Goal: Transaction & Acquisition: Purchase product/service

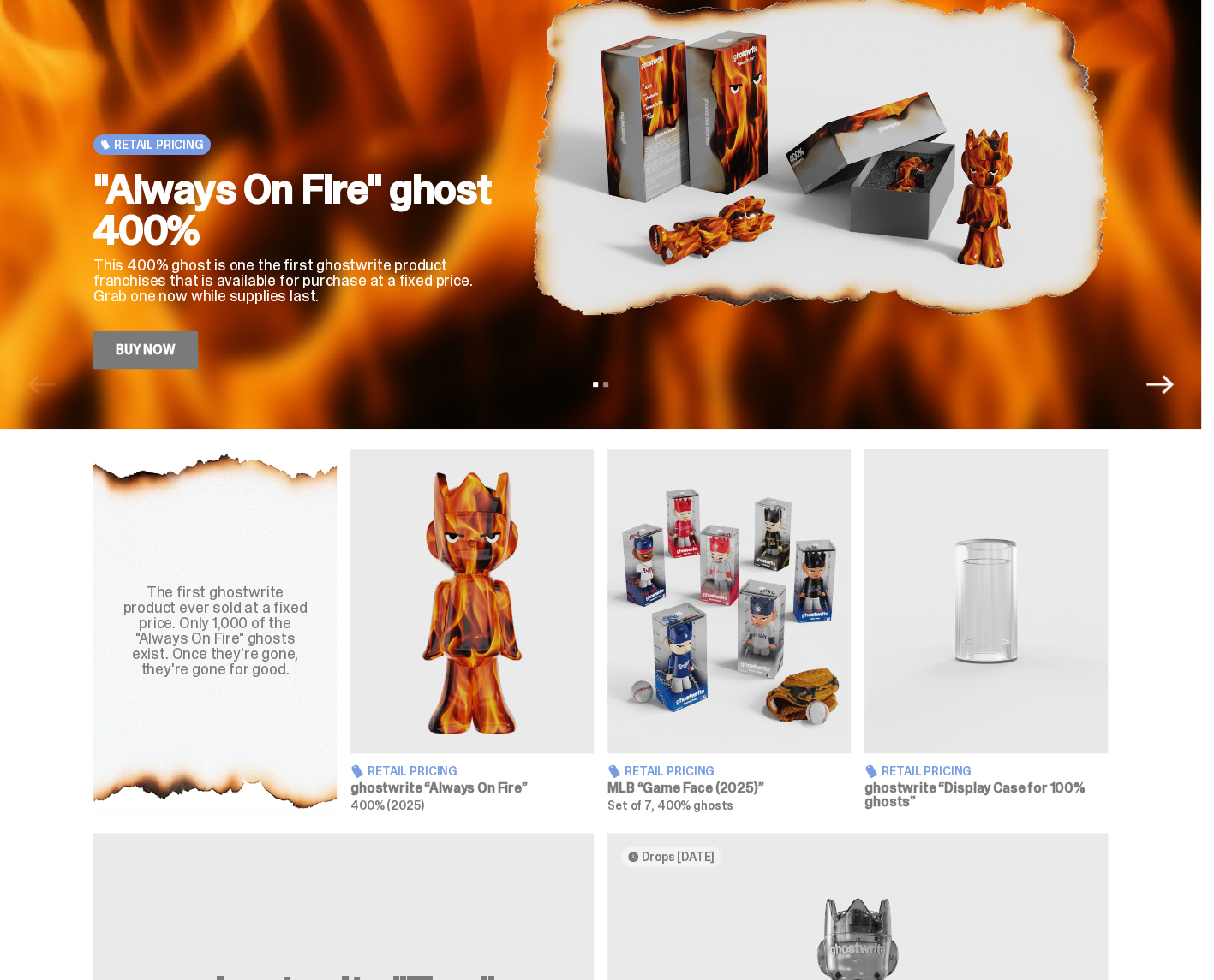
scroll to position [342, 0]
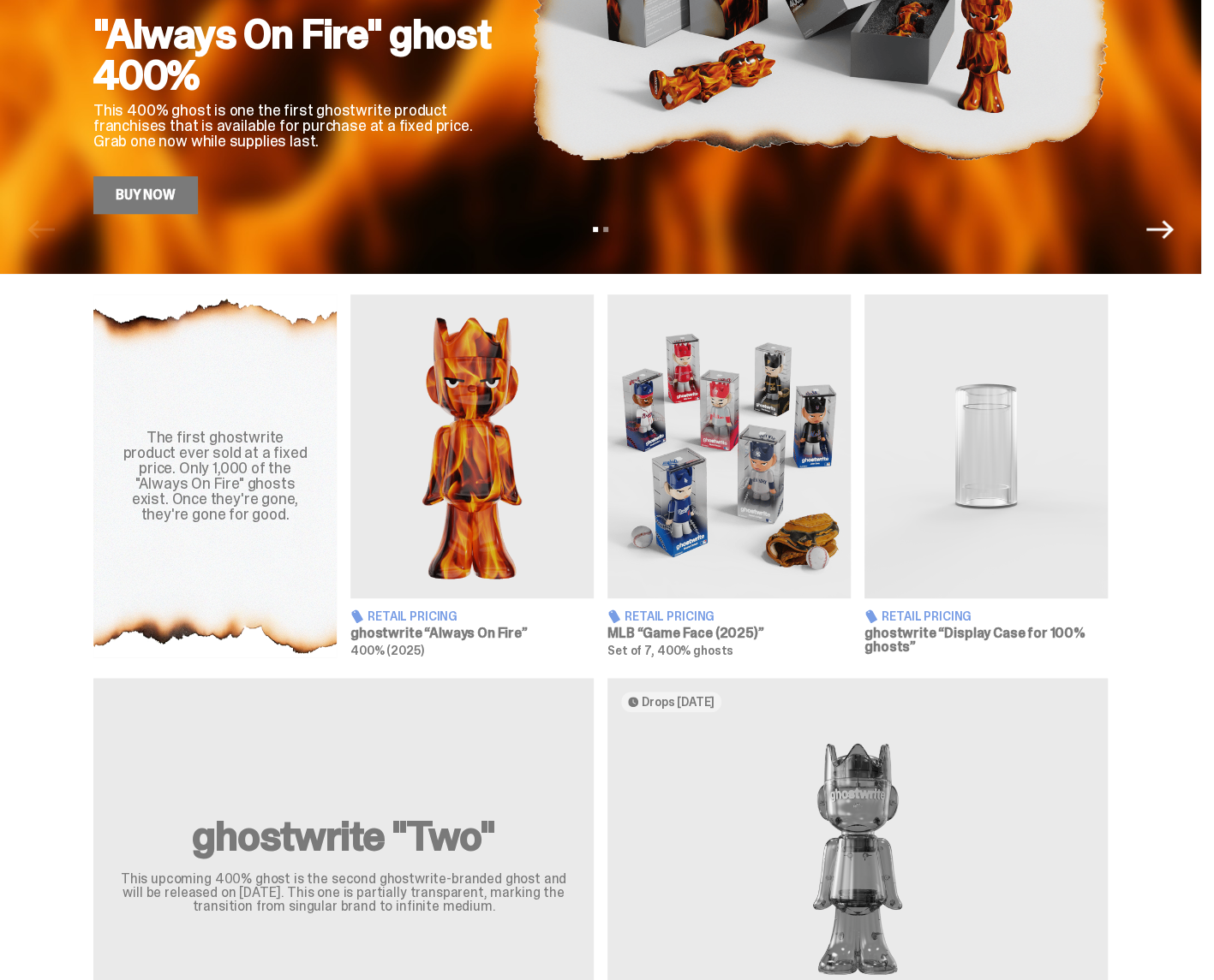
click at [1004, 512] on img at bounding box center [986, 446] width 243 height 304
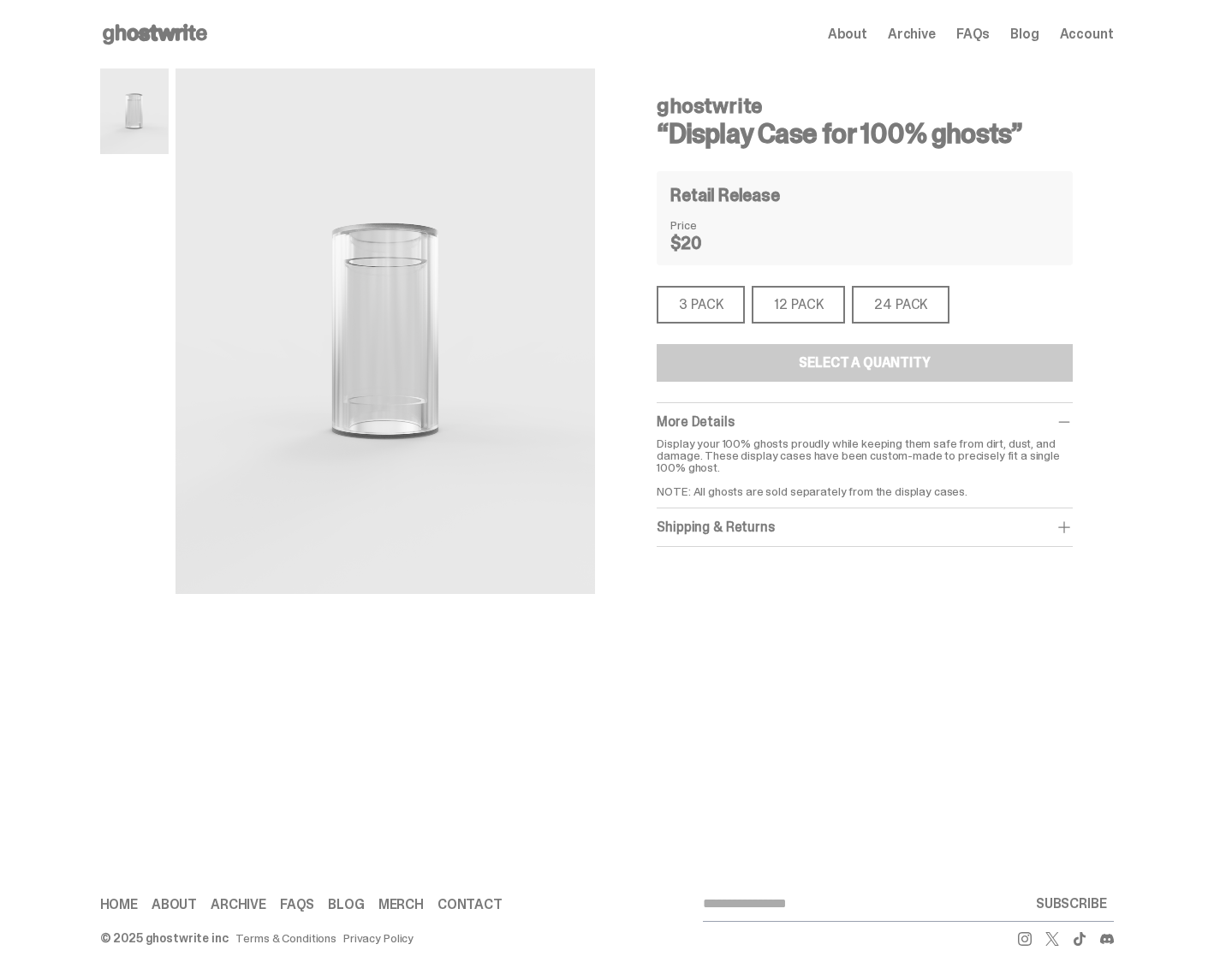
click at [792, 309] on div "12 PACK" at bounding box center [798, 305] width 93 height 38
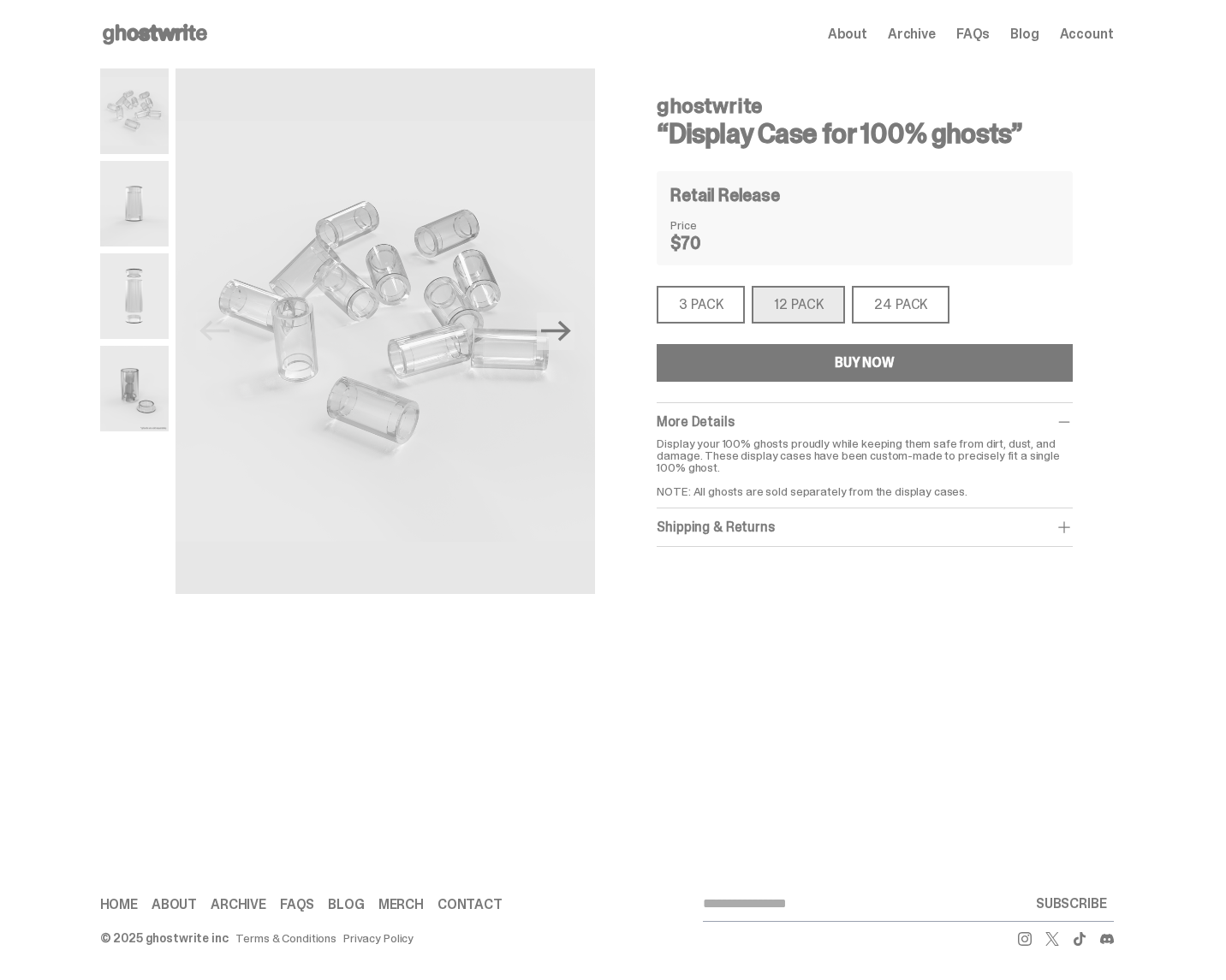
click at [914, 307] on div "24 PACK" at bounding box center [900, 305] width 97 height 38
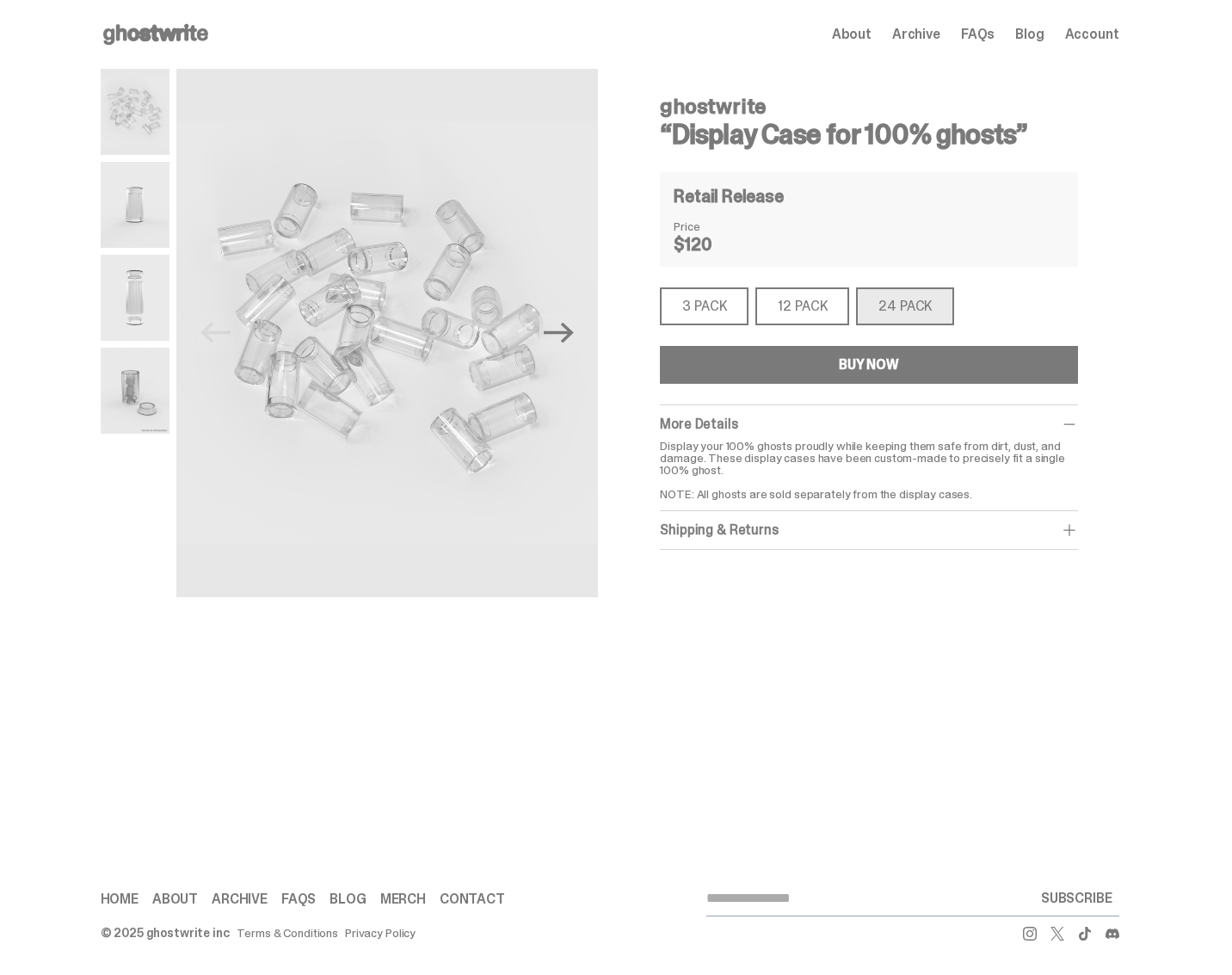
click at [815, 314] on div "12 PACK" at bounding box center [802, 306] width 94 height 38
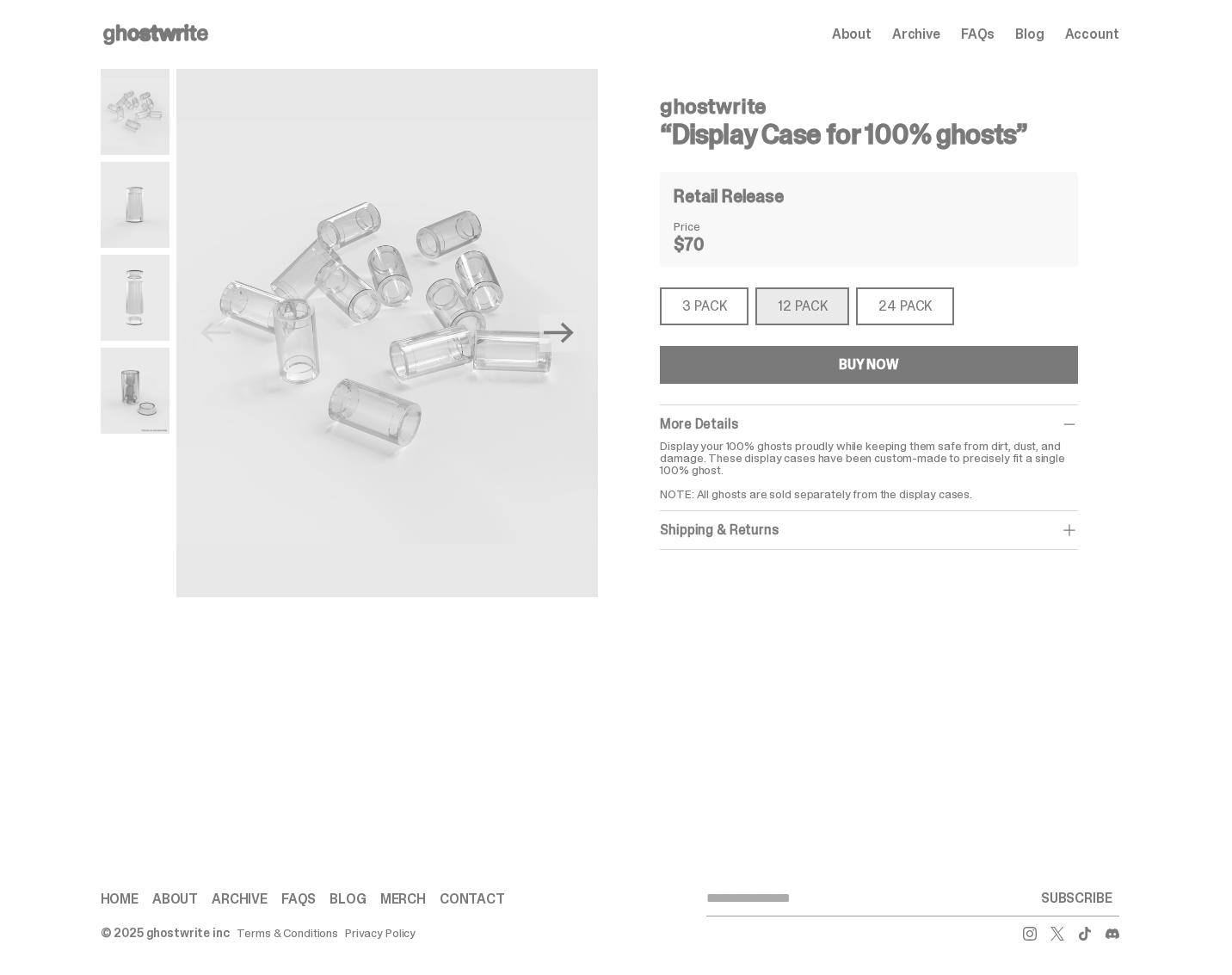
click at [163, 32] on use at bounding box center [155, 34] width 105 height 20
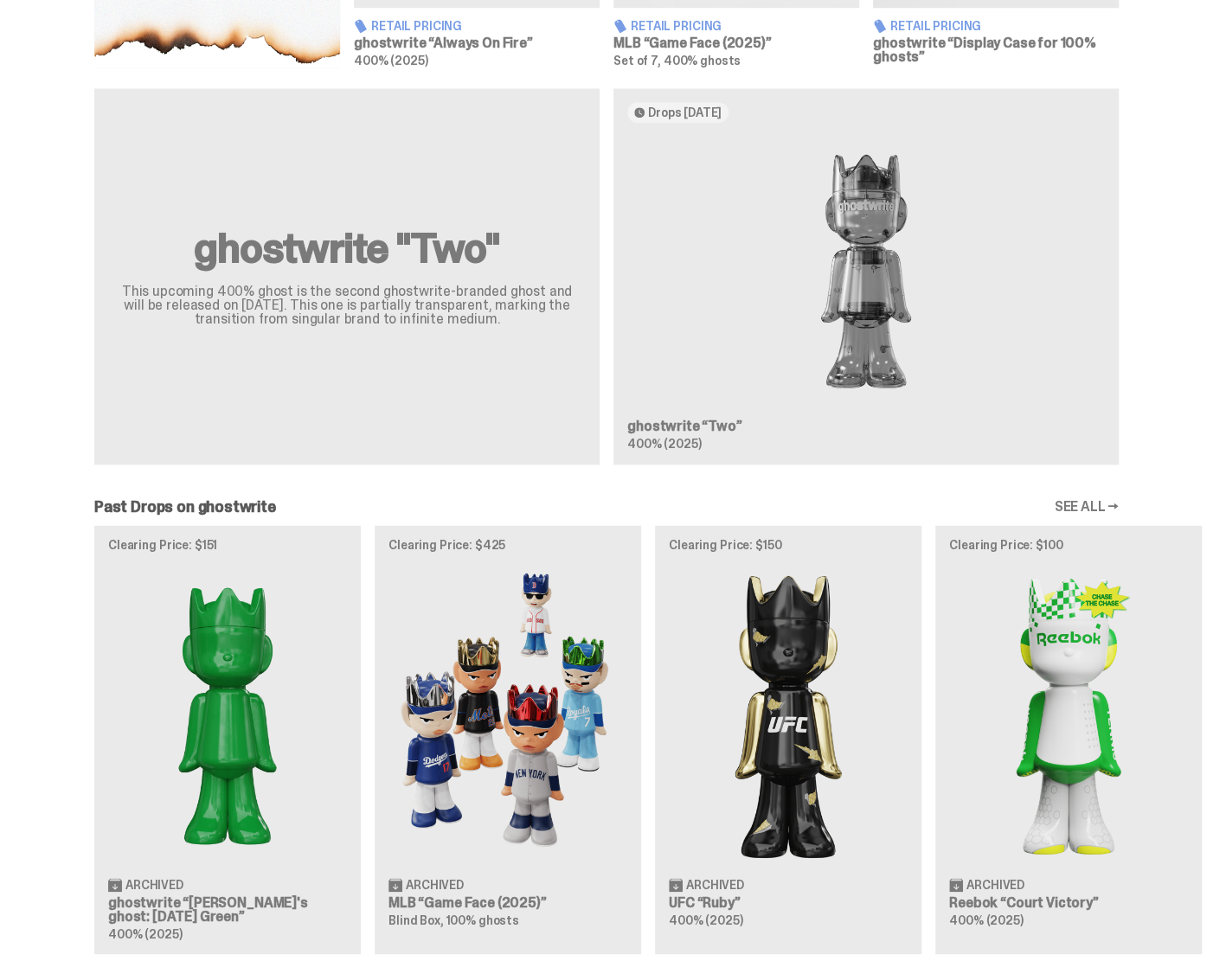
scroll to position [1038, 0]
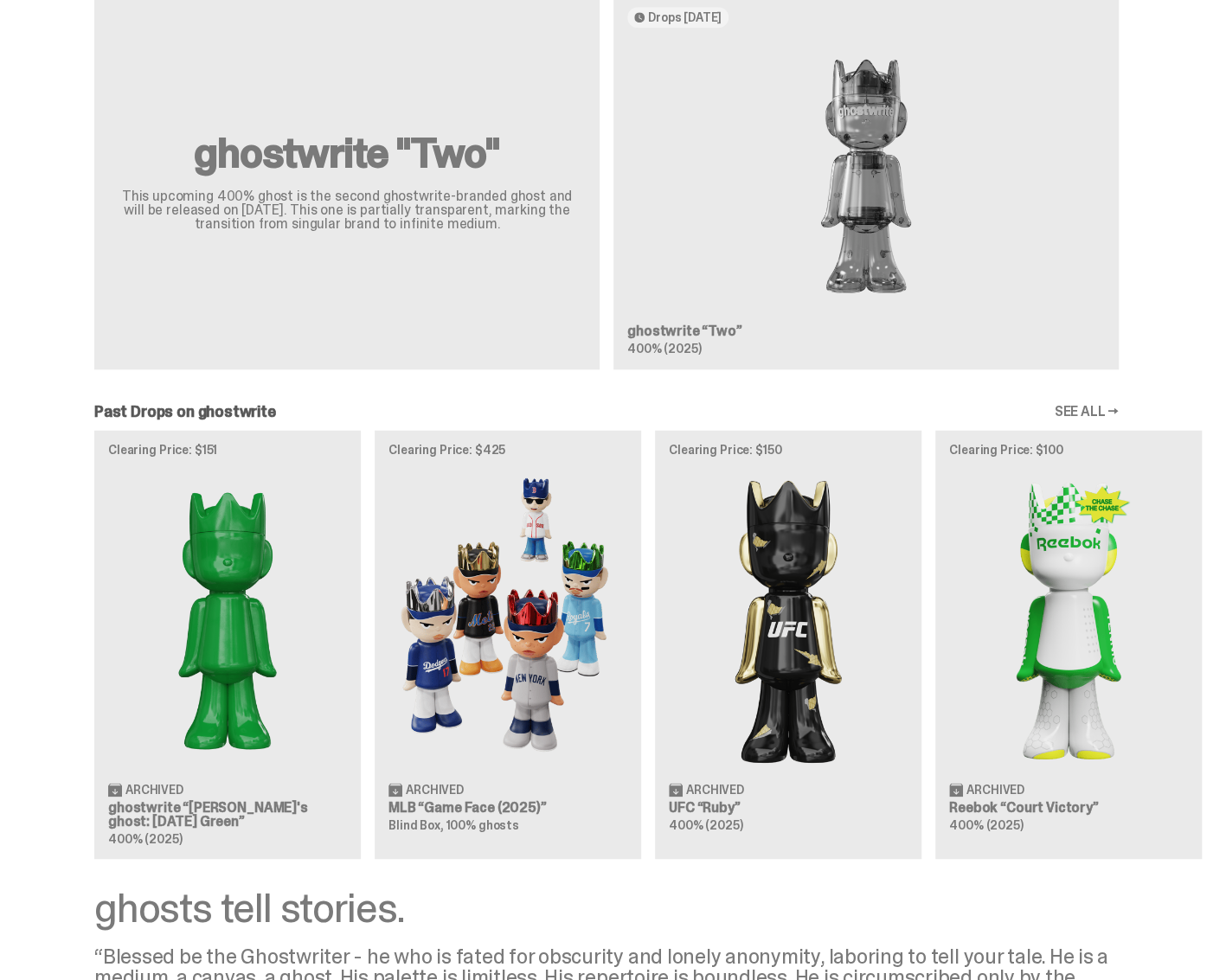
click at [493, 641] on div "Clearing Price: $151 Archived ghostwrite “Schrödinger's ghost: Sunday Green” 40…" at bounding box center [606, 645] width 1213 height 429
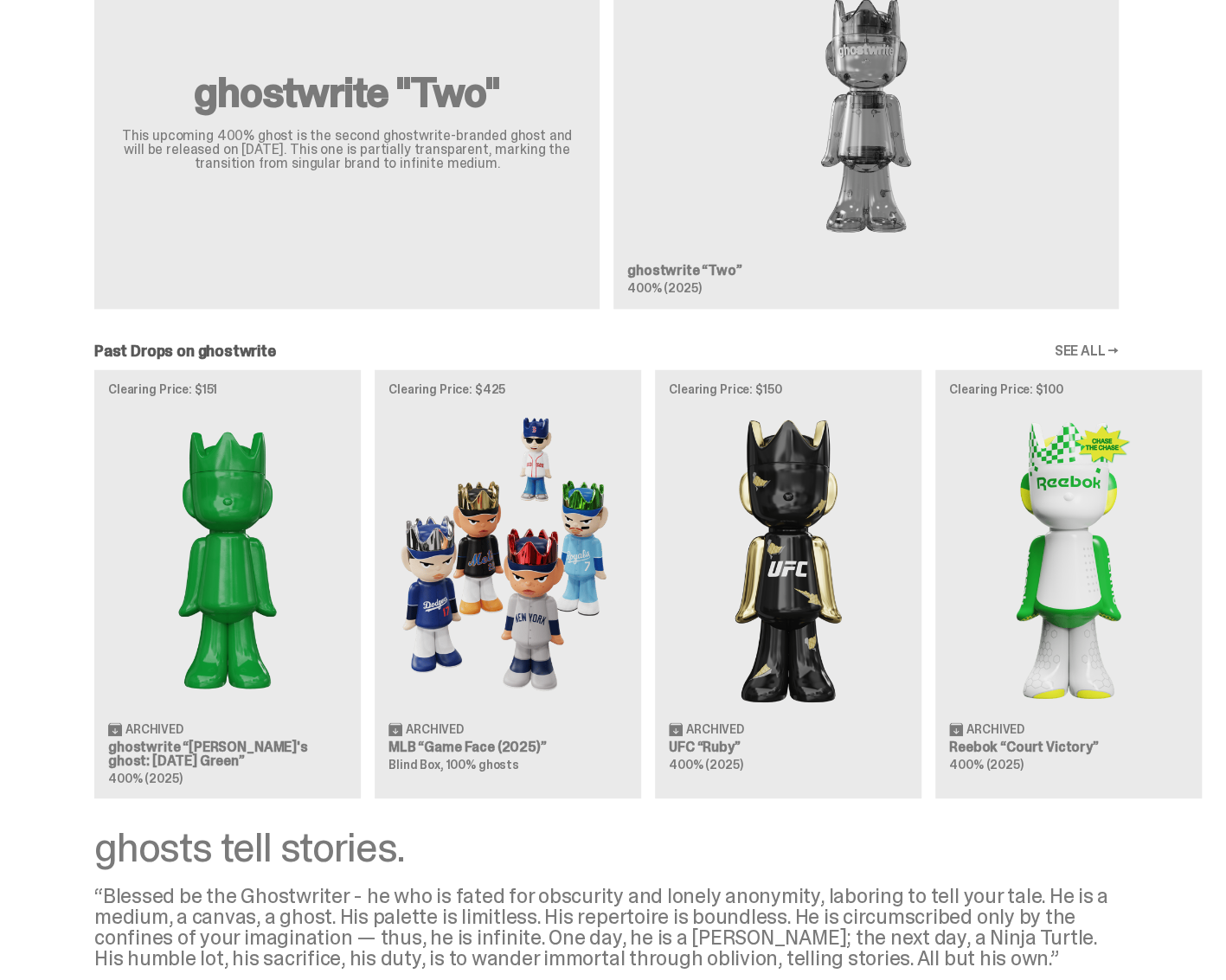
scroll to position [1124, 0]
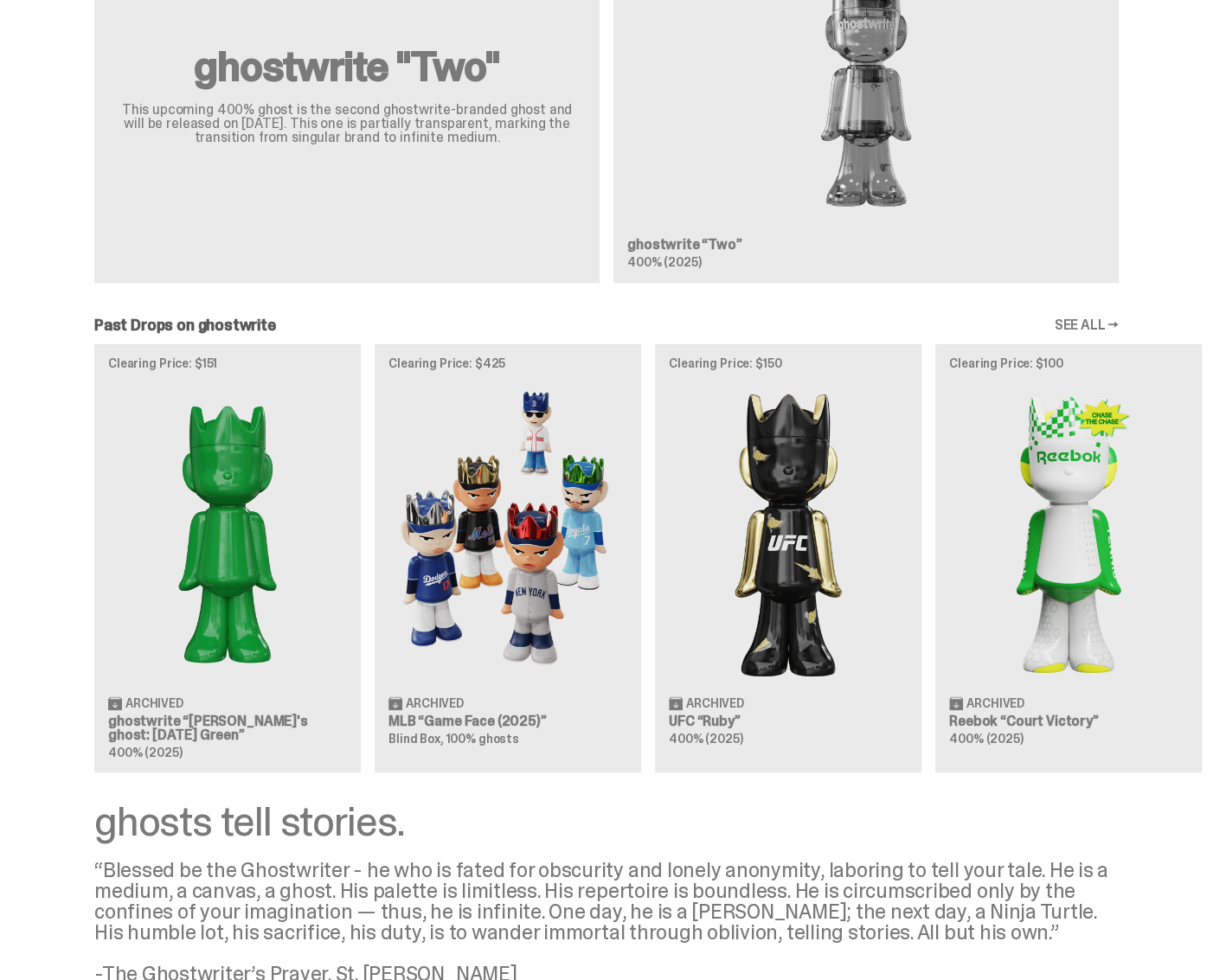
click at [803, 514] on div "Clearing Price: $151 Archived ghostwrite “Schrödinger's ghost: Sunday Green” 40…" at bounding box center [606, 558] width 1213 height 429
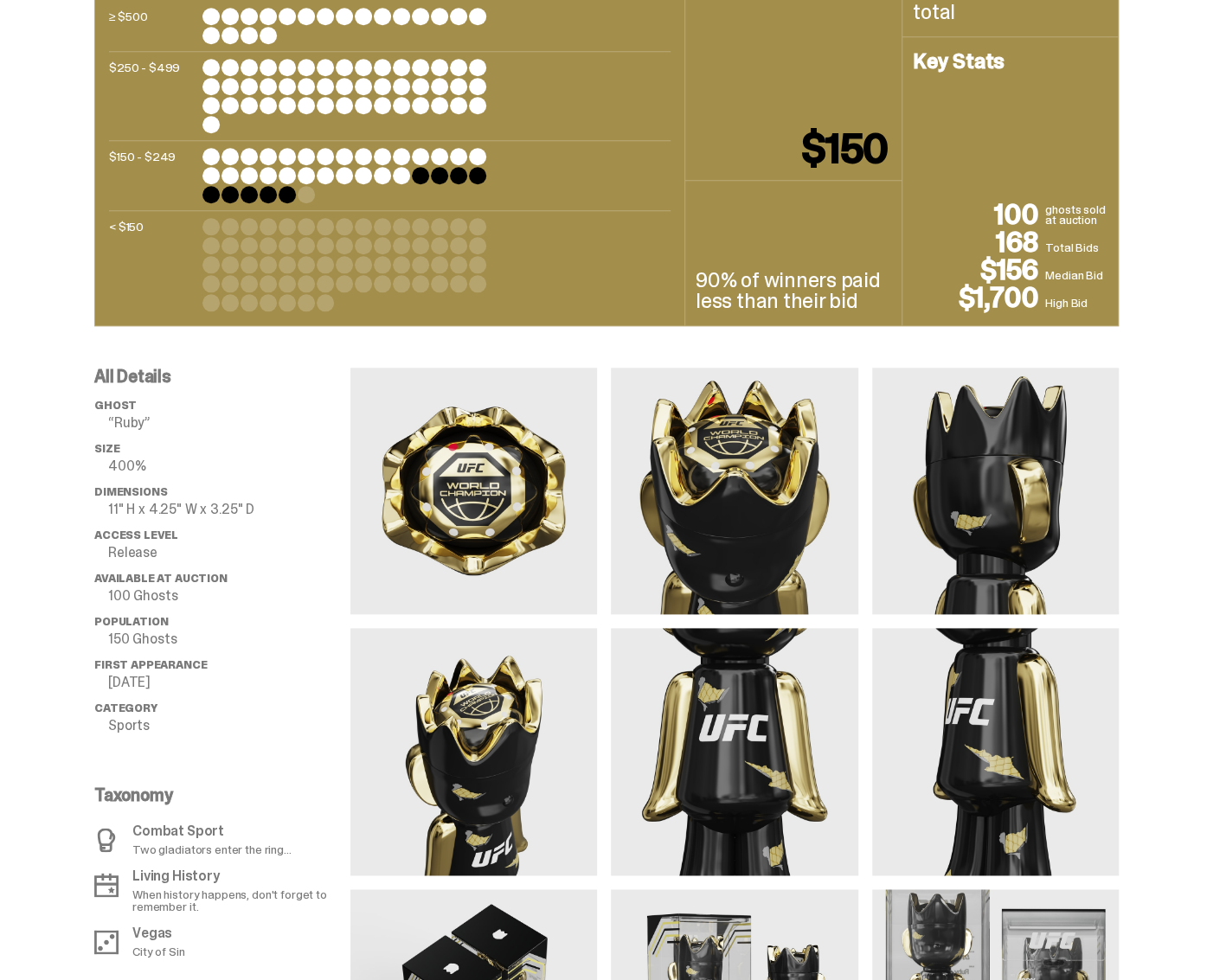
scroll to position [1211, 0]
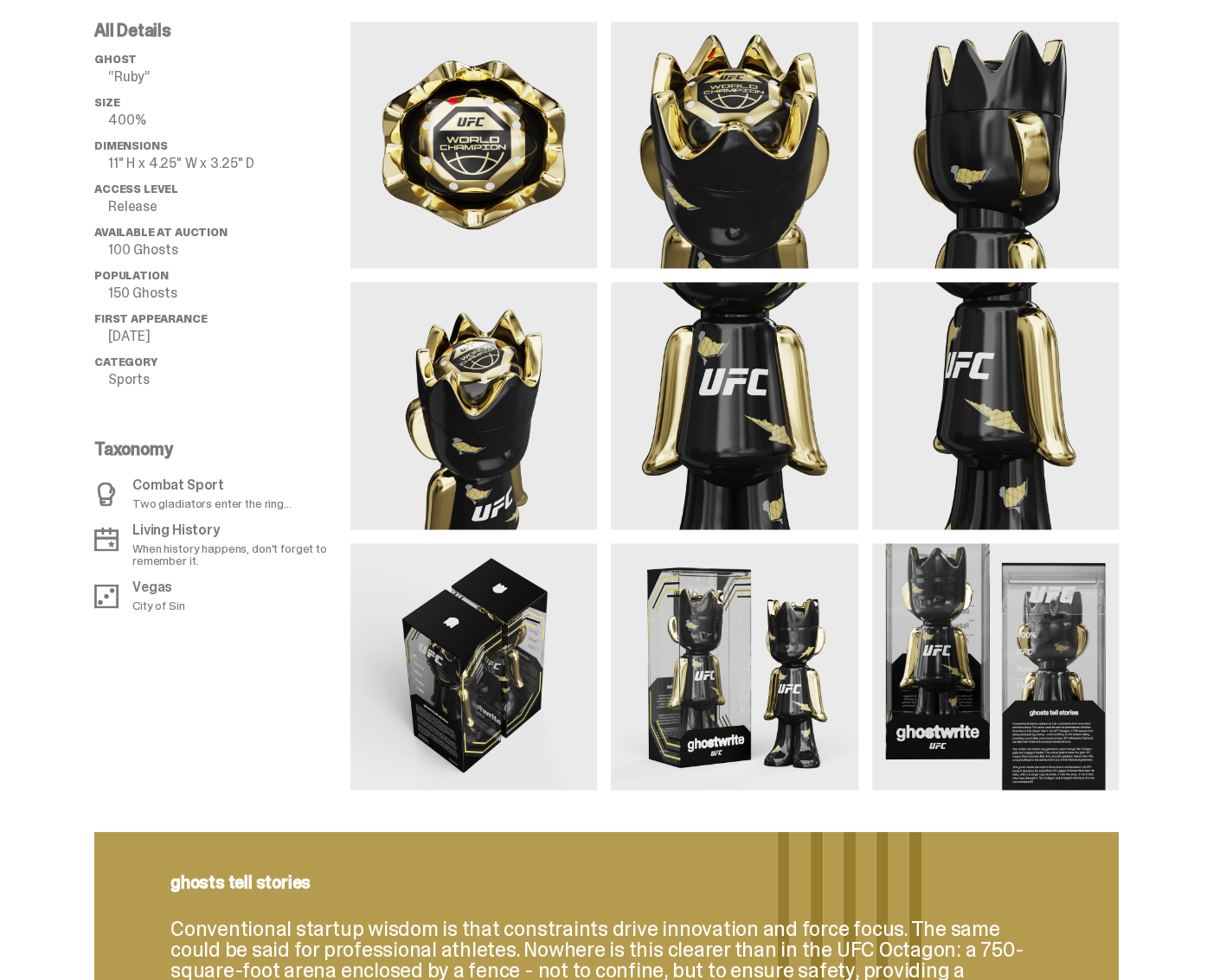
scroll to position [1124, 0]
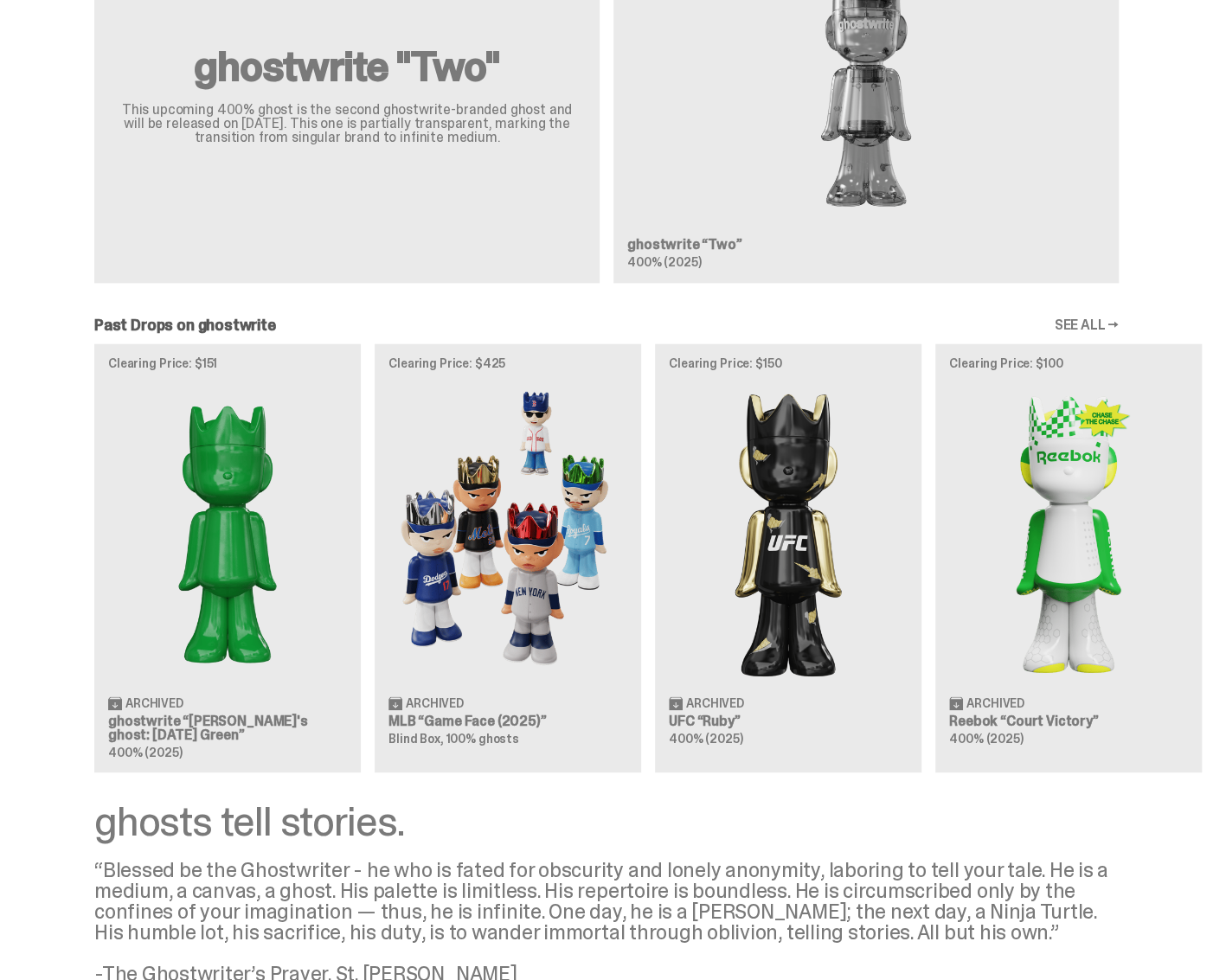
click at [1101, 320] on link "SEE ALL →" at bounding box center [1085, 325] width 65 height 14
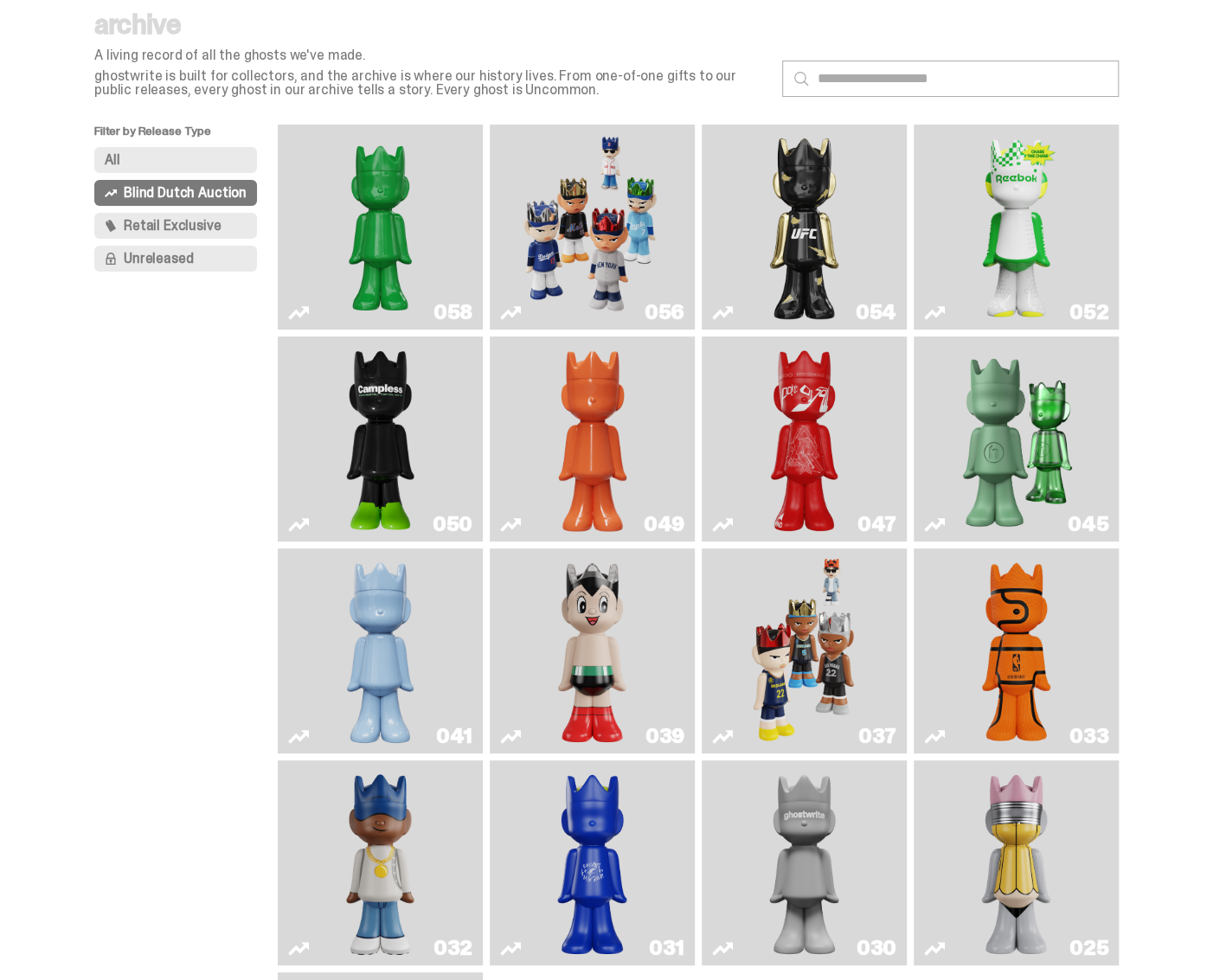
scroll to position [86, 0]
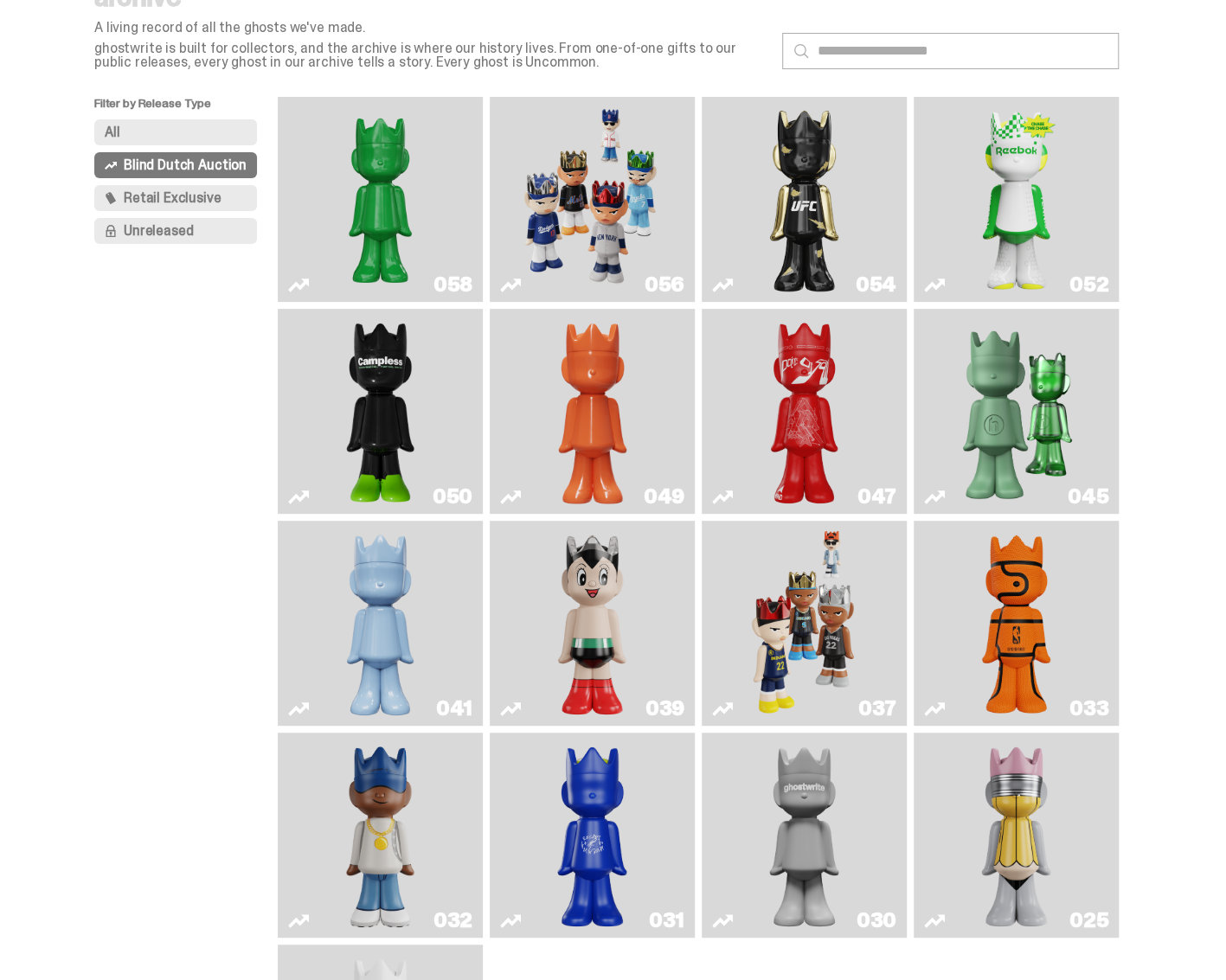
click at [814, 596] on img "Game Face (2024)" at bounding box center [803, 623] width 107 height 191
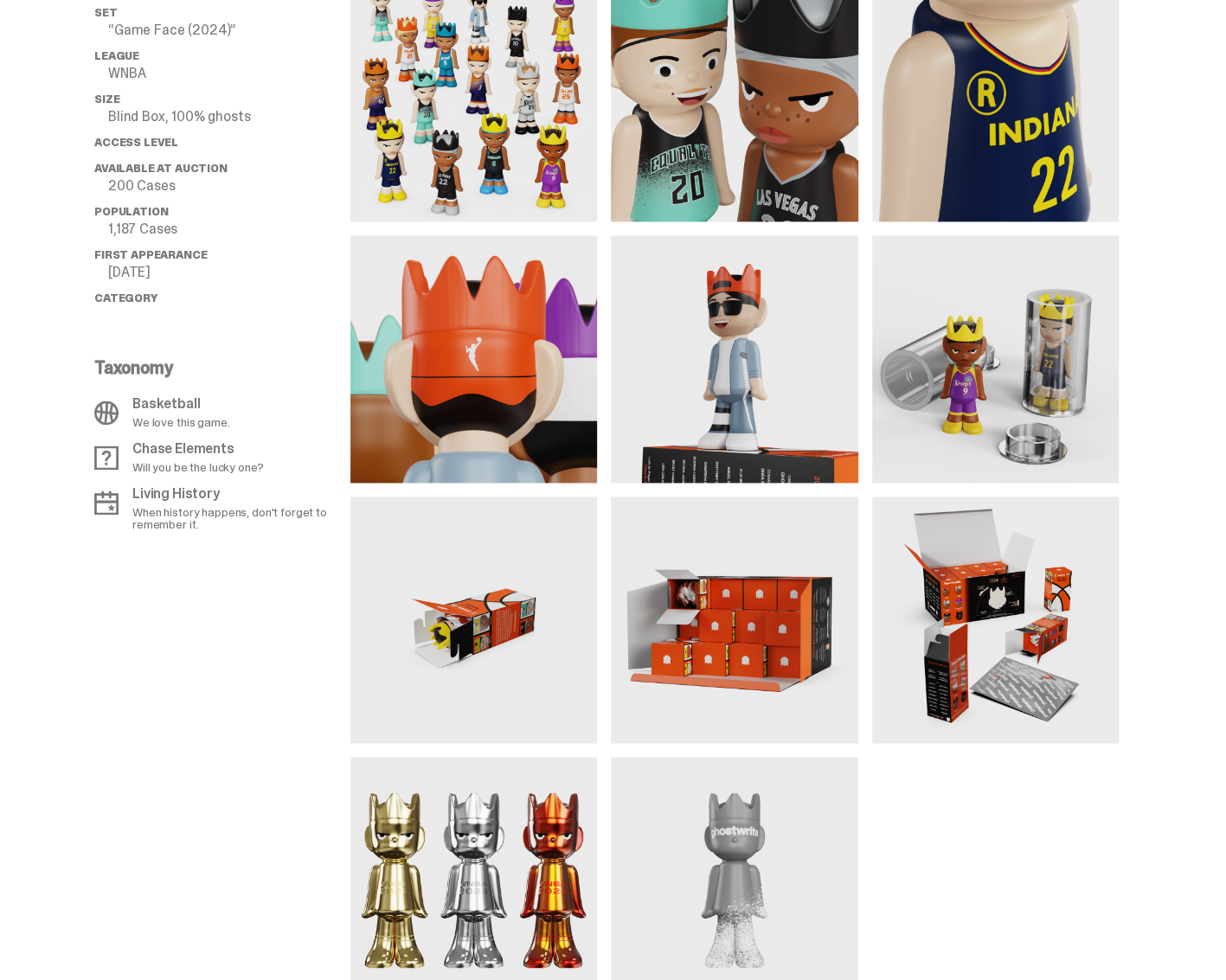
scroll to position [1124, 0]
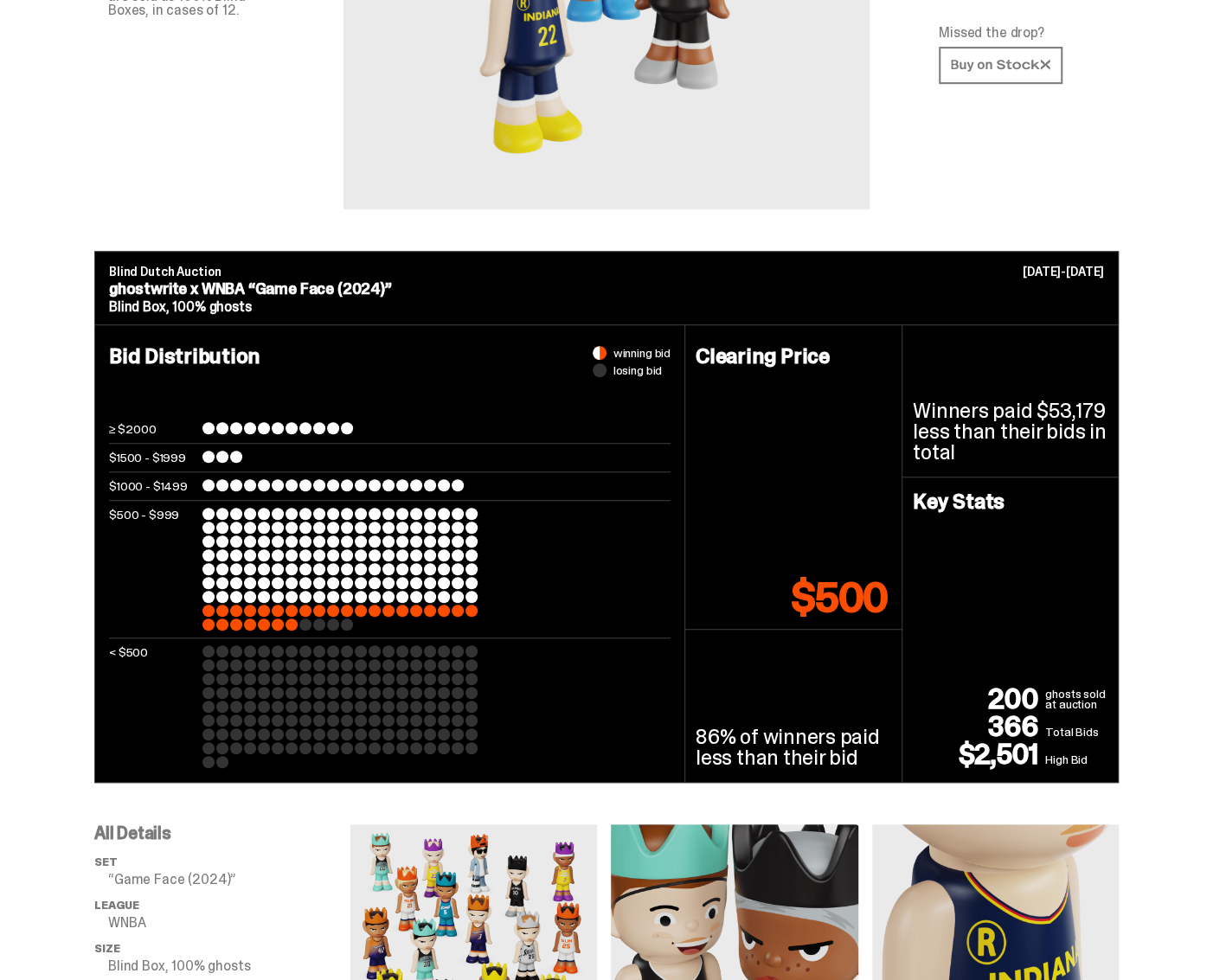
drag, startPoint x: 574, startPoint y: 374, endPoint x: 467, endPoint y: 331, distance: 115.3
click at [467, 332] on div "Bid Distribution winning bid losing bid ≥ $2000 $1500 - $1999 $1000 - $1499 $50…" at bounding box center [389, 553] width 590 height 457
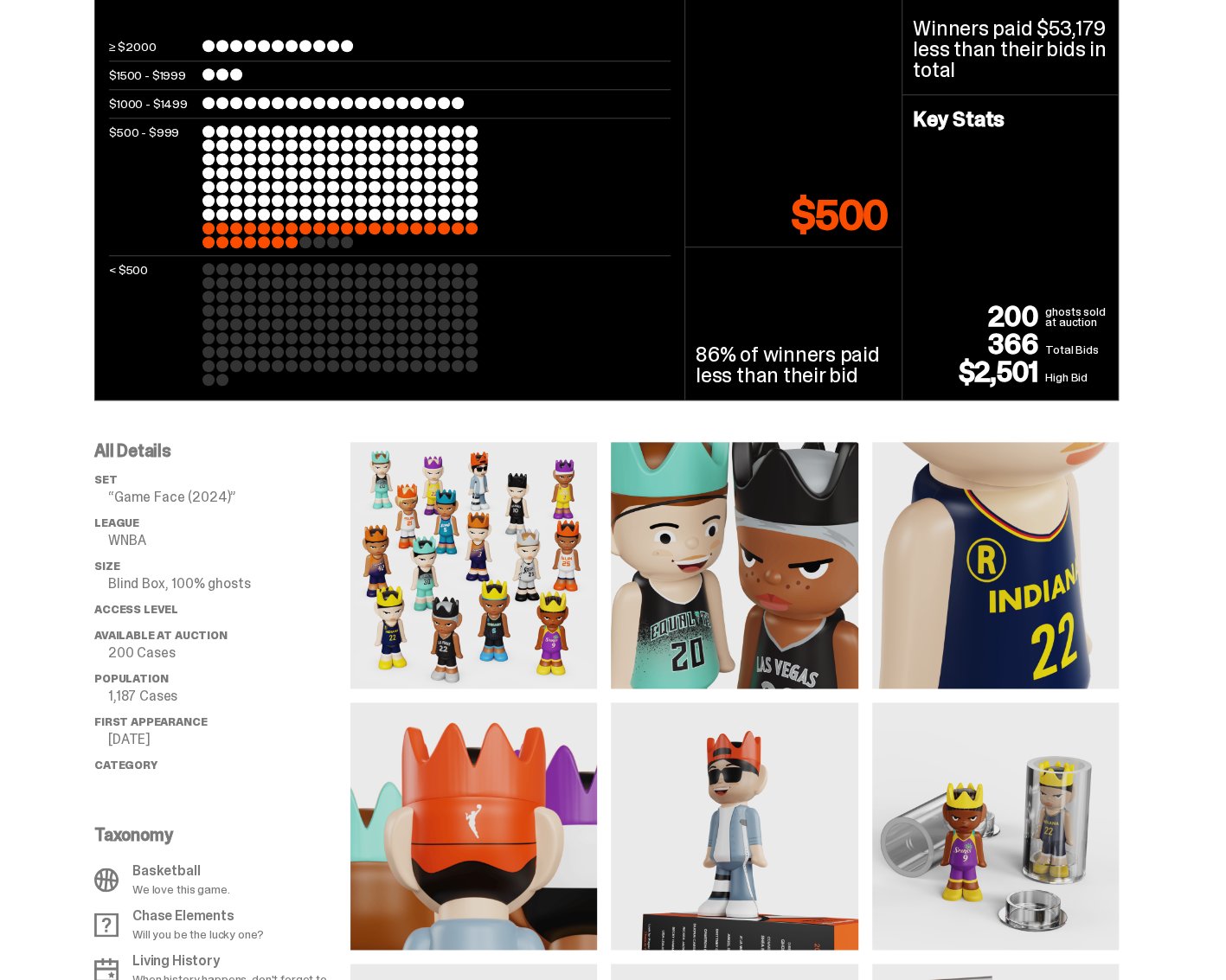
scroll to position [1038, 0]
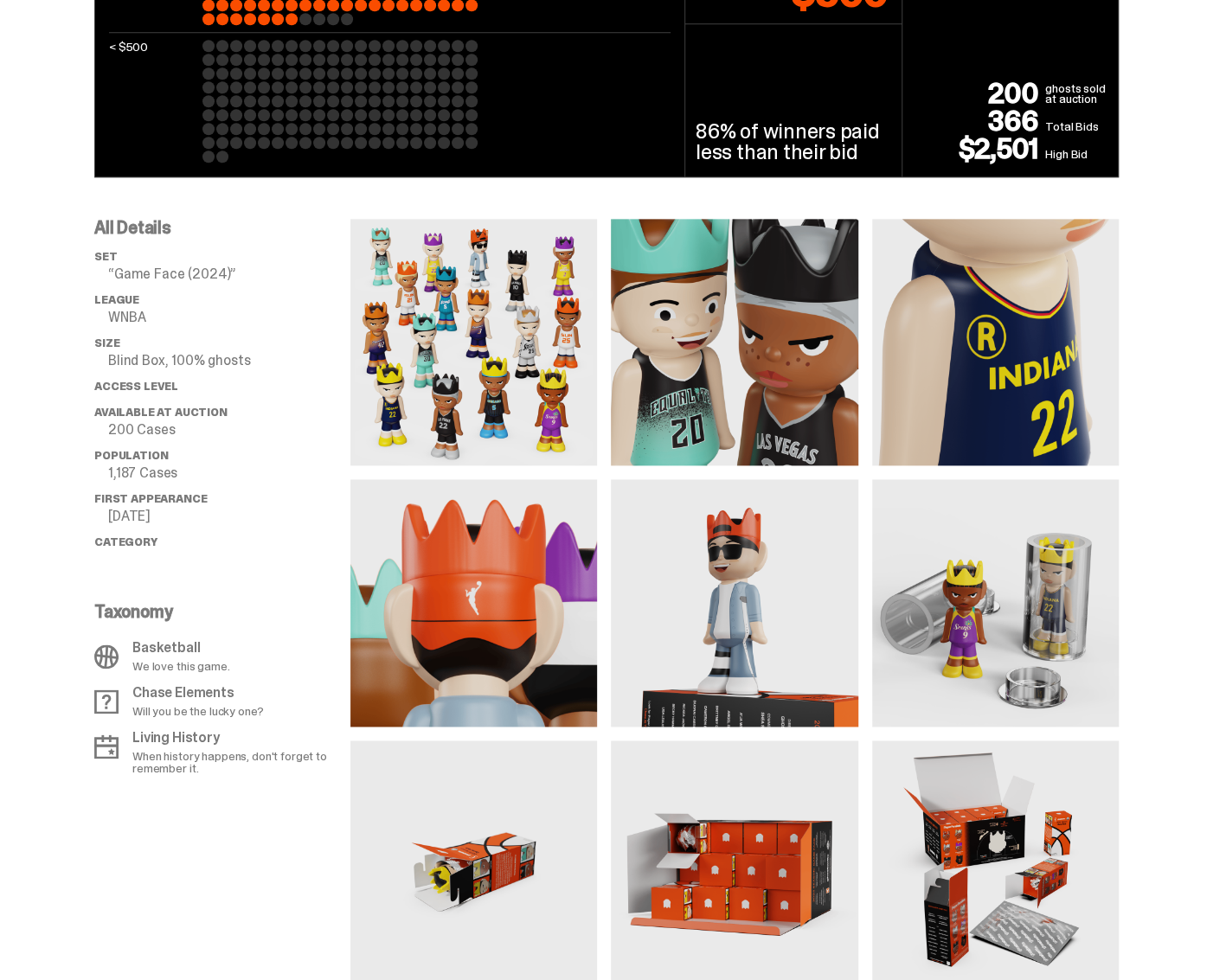
click at [521, 316] on img at bounding box center [474, 342] width 247 height 247
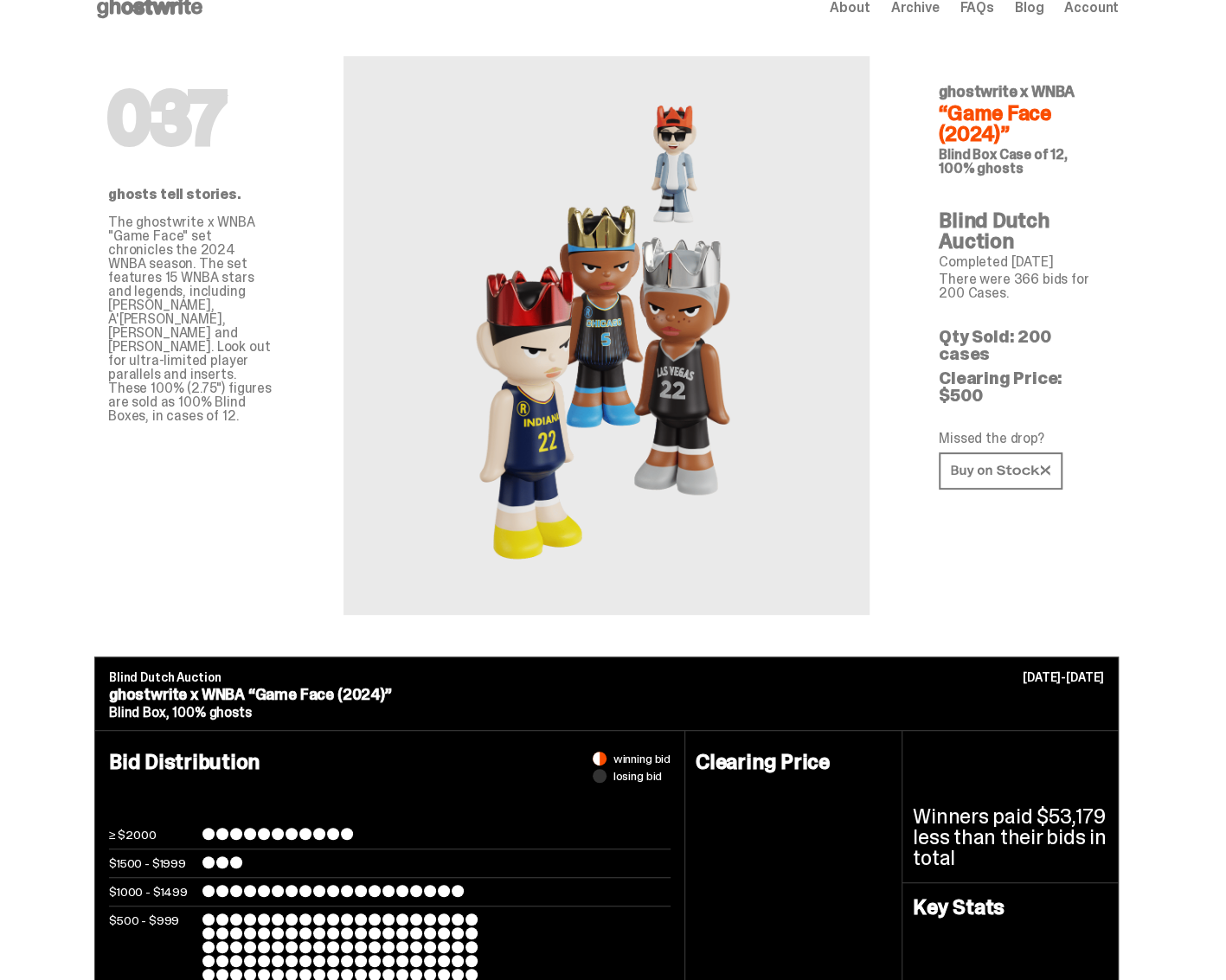
scroll to position [0, 0]
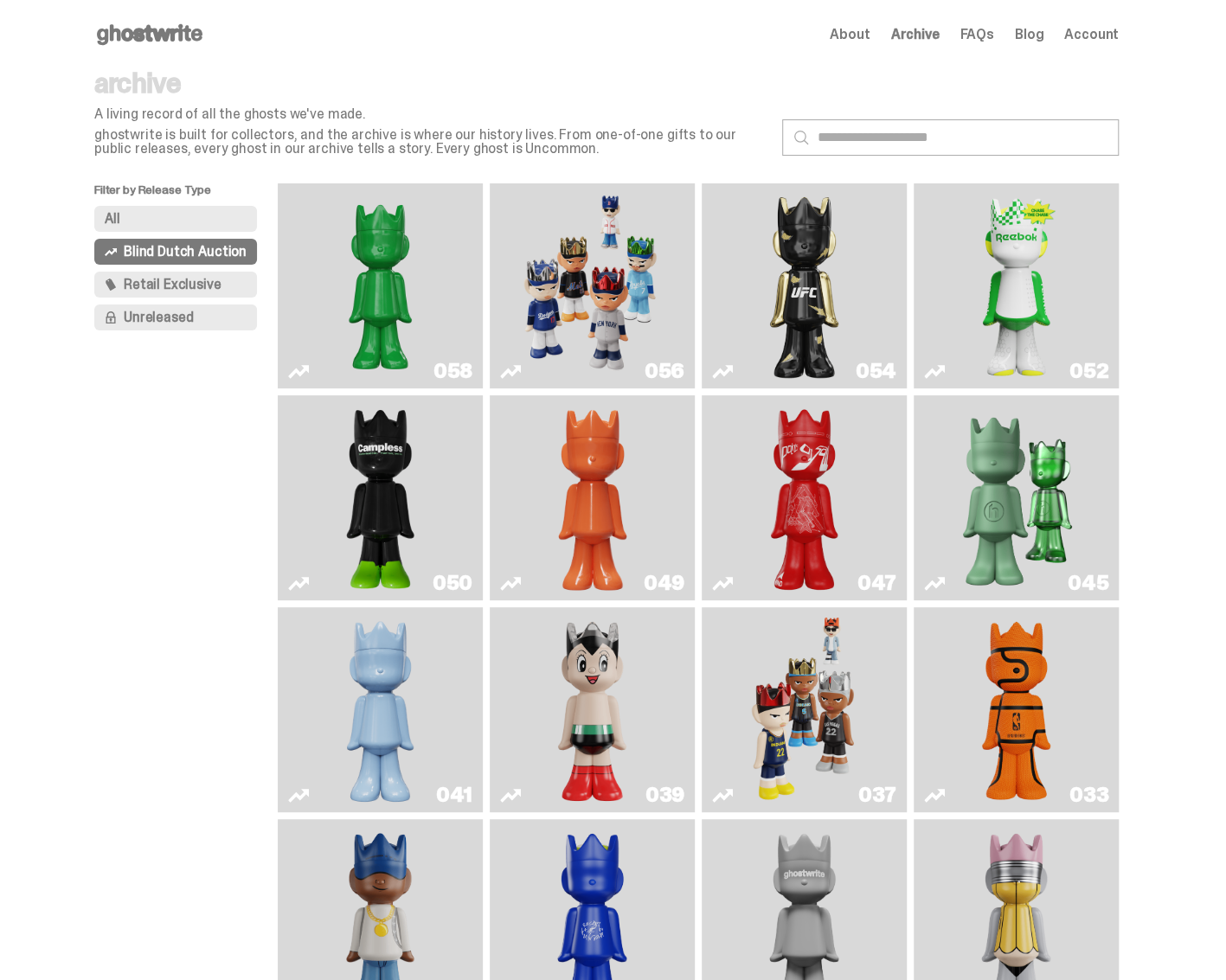
click at [621, 308] on img "Game Face (2025)" at bounding box center [592, 285] width 153 height 191
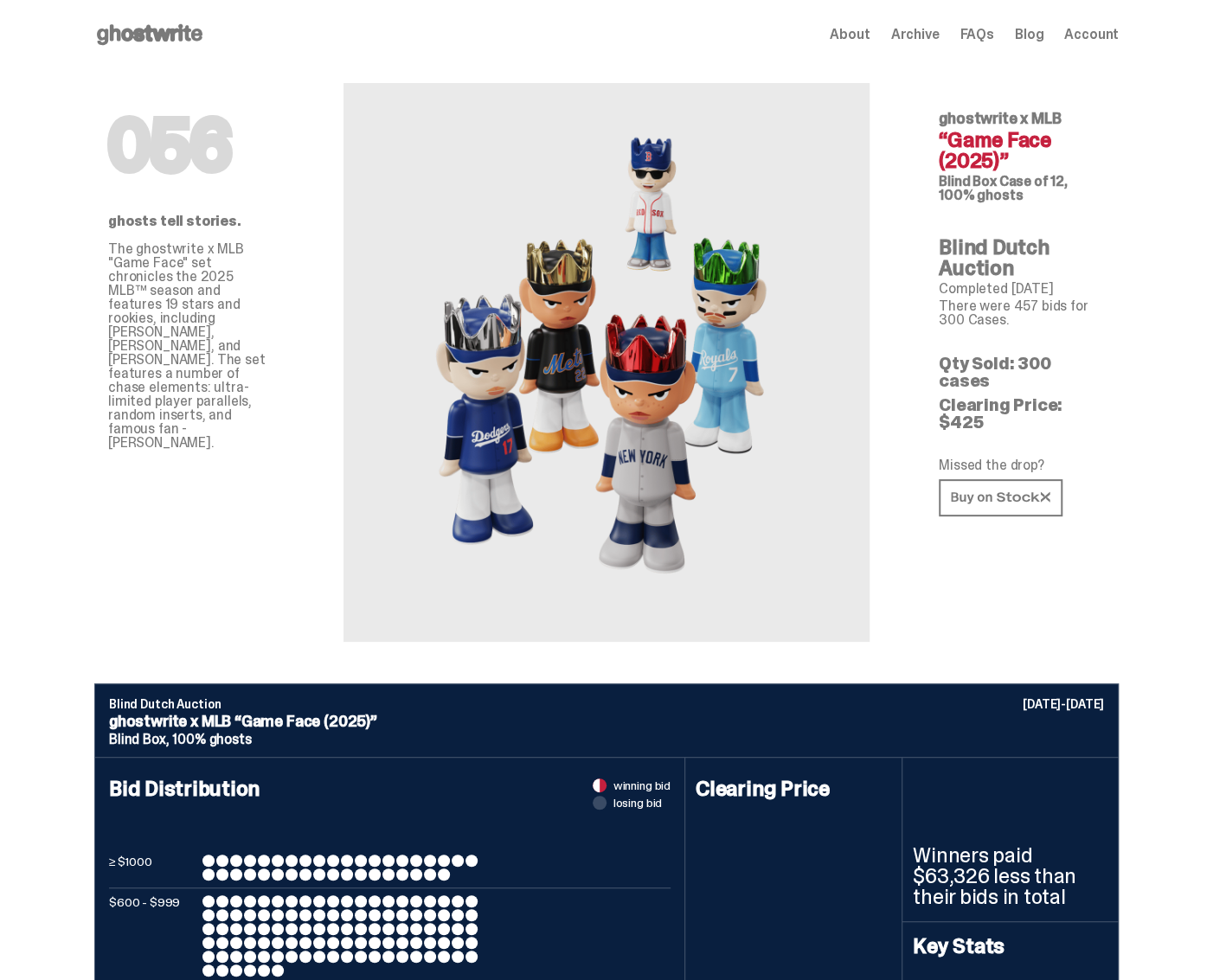
click at [109, 23] on icon at bounding box center [149, 34] width 111 height 27
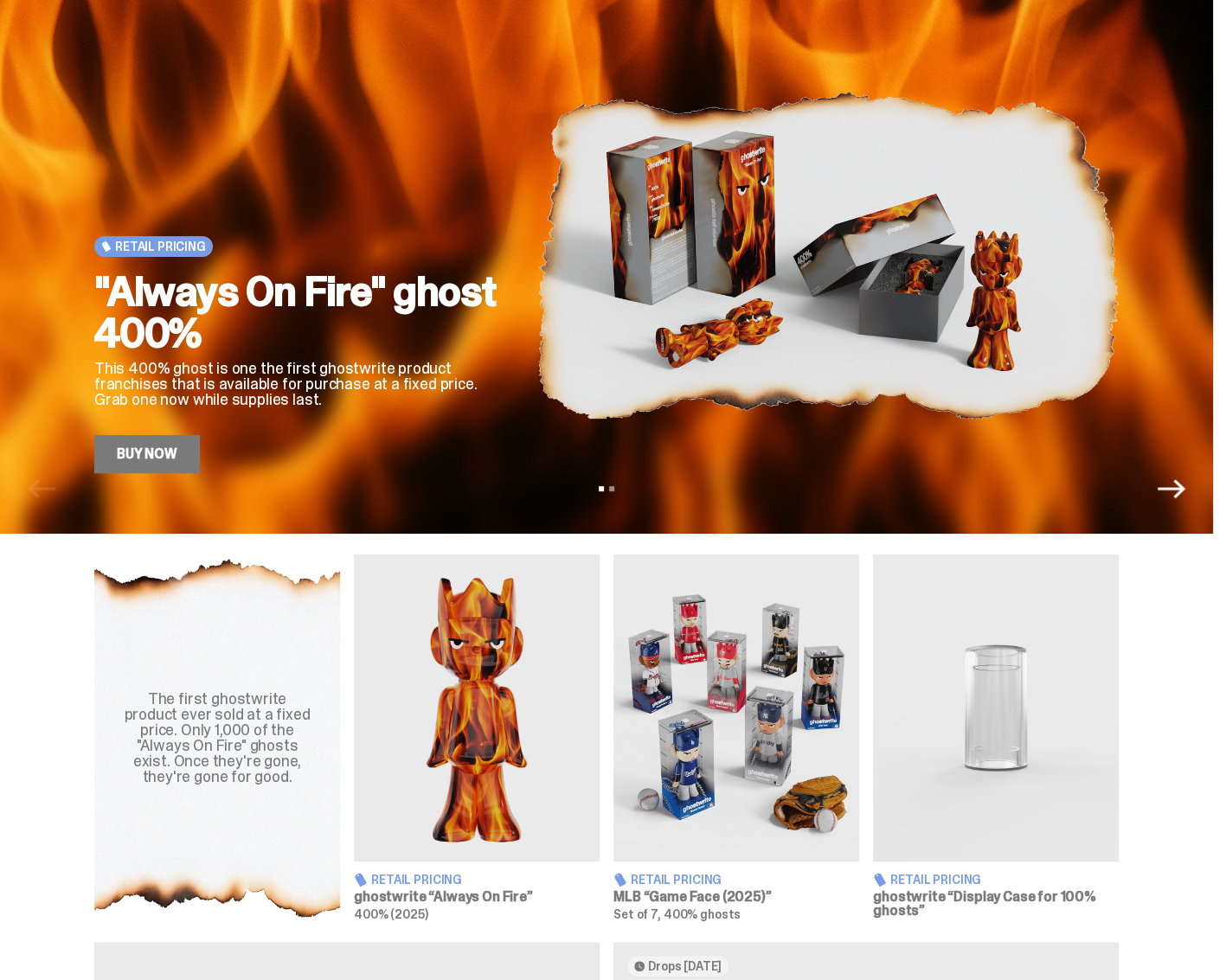
scroll to position [173, 0]
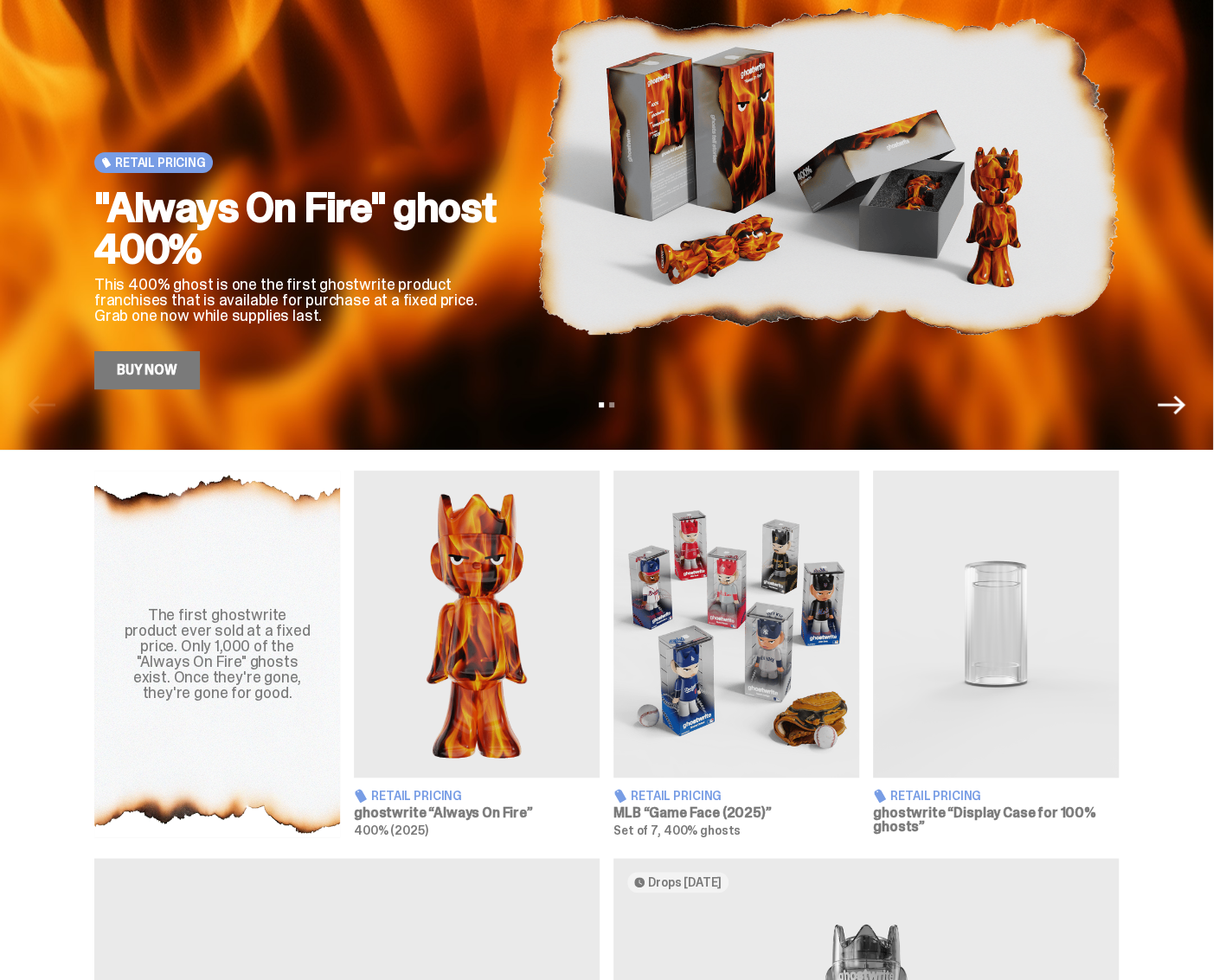
click at [694, 560] on img at bounding box center [735, 623] width 246 height 307
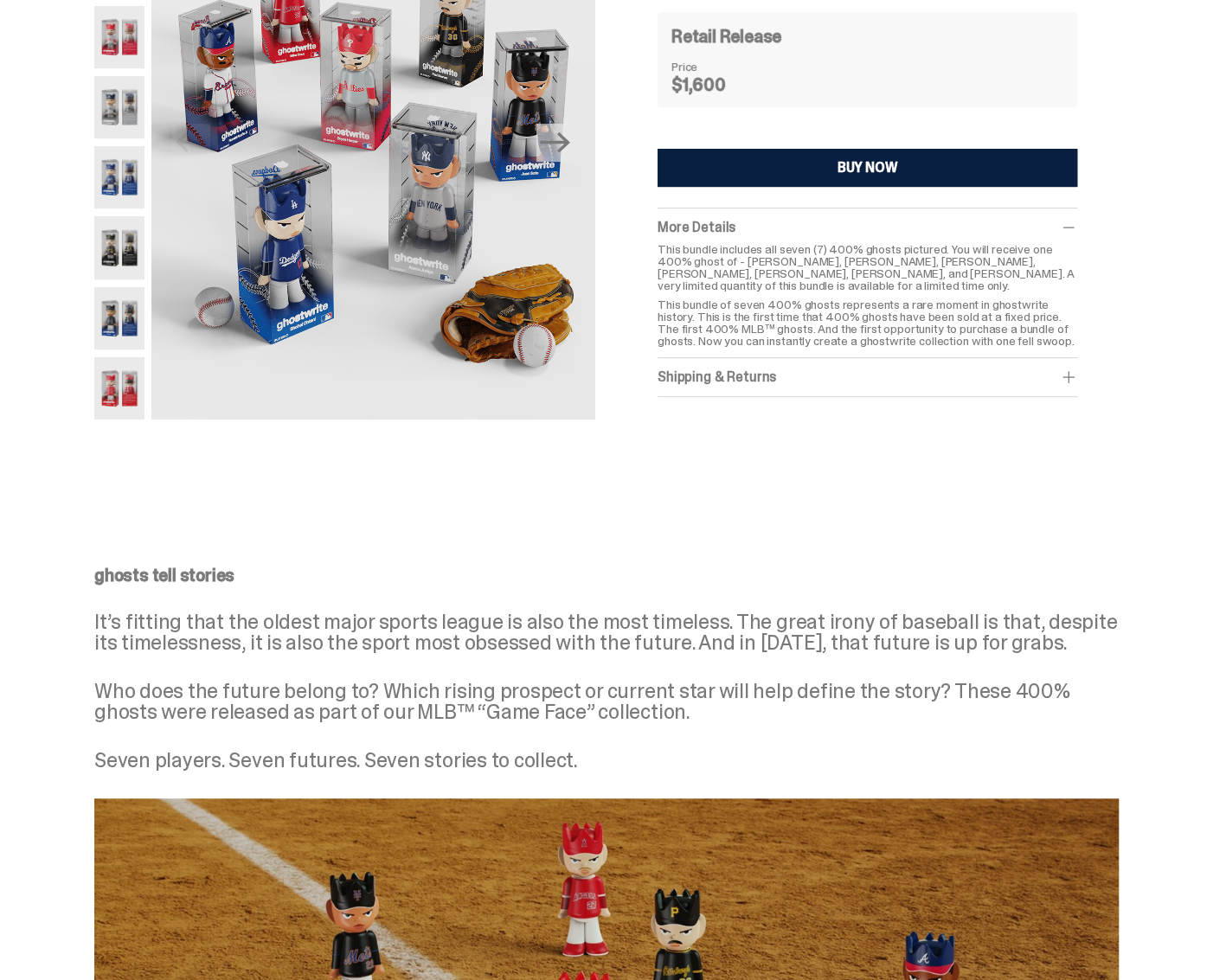
scroll to position [32, 0]
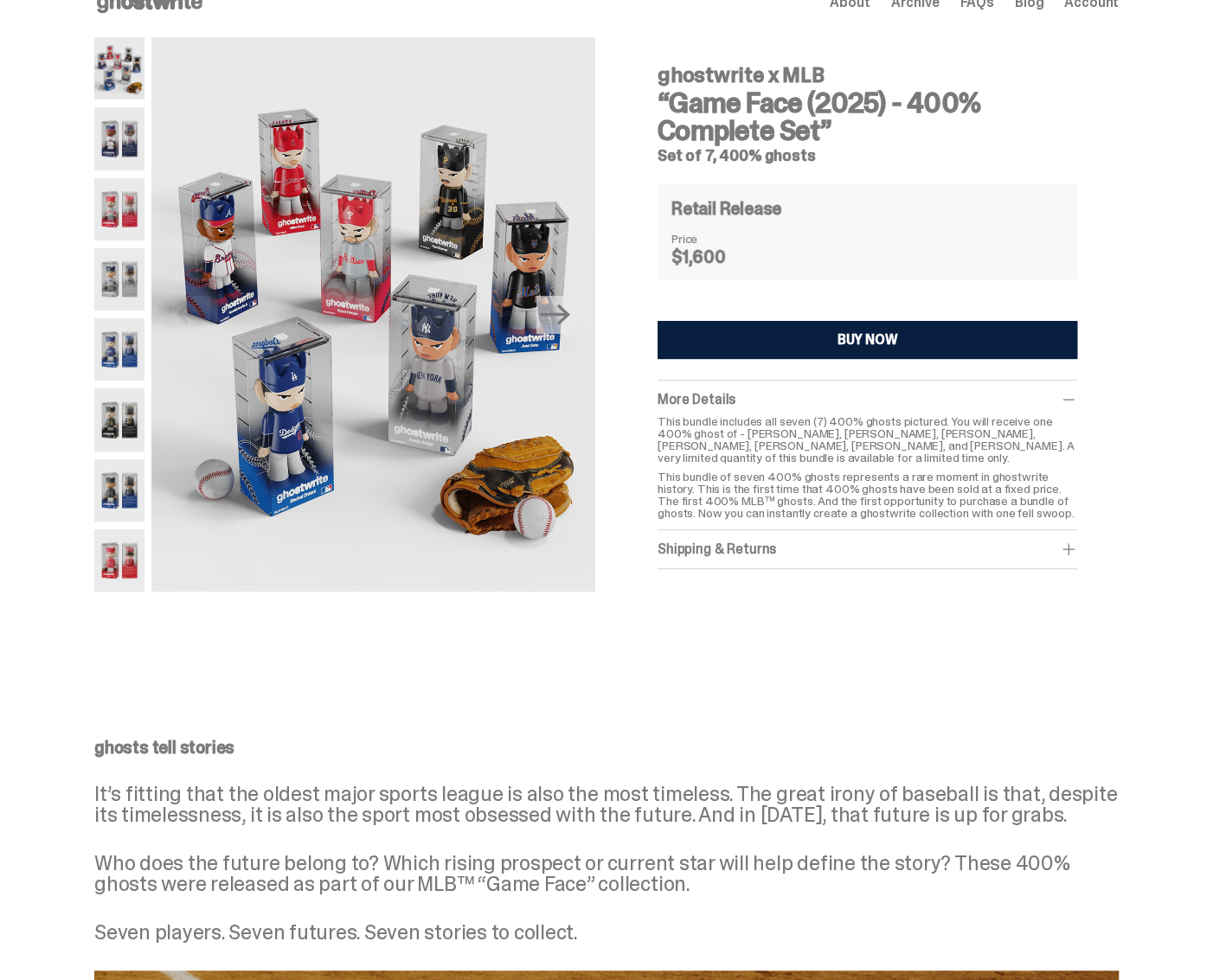
click at [132, 293] on img at bounding box center [119, 279] width 51 height 62
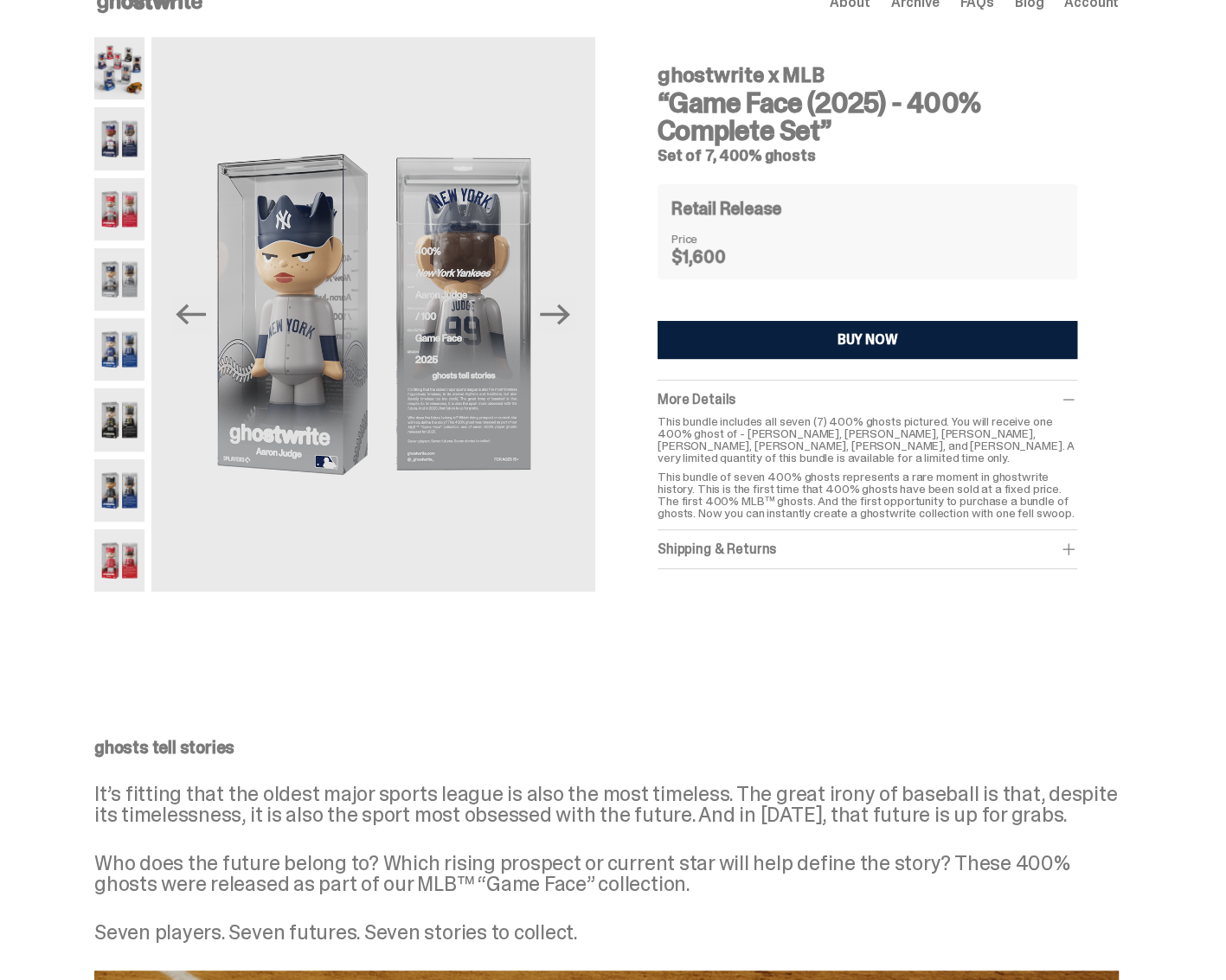
click at [126, 361] on img at bounding box center [119, 349] width 51 height 62
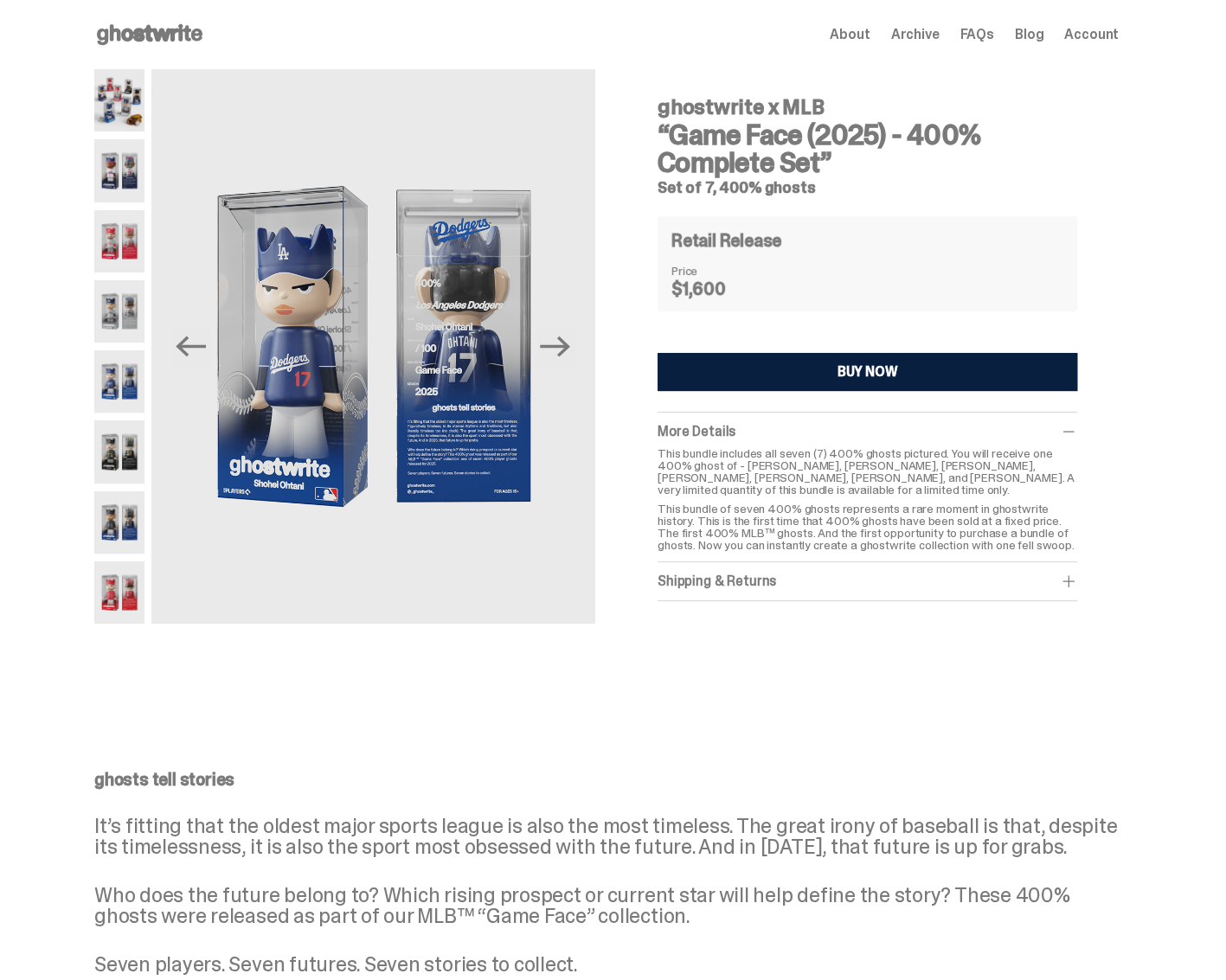
click at [177, 45] on icon at bounding box center [149, 34] width 111 height 27
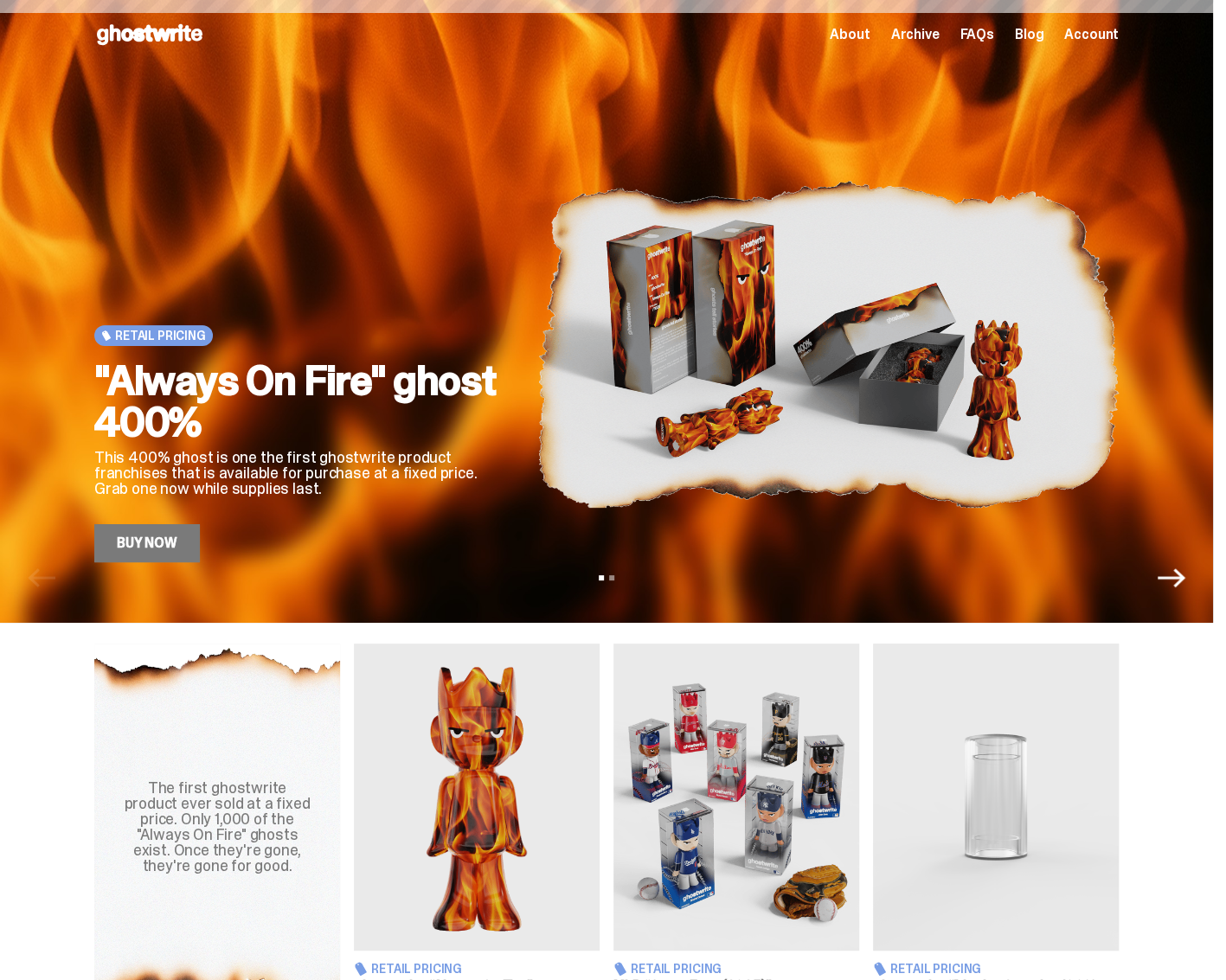
drag, startPoint x: 177, startPoint y: 45, endPoint x: 144, endPoint y: 34, distance: 34.8
click at [144, 34] on use at bounding box center [149, 34] width 106 height 20
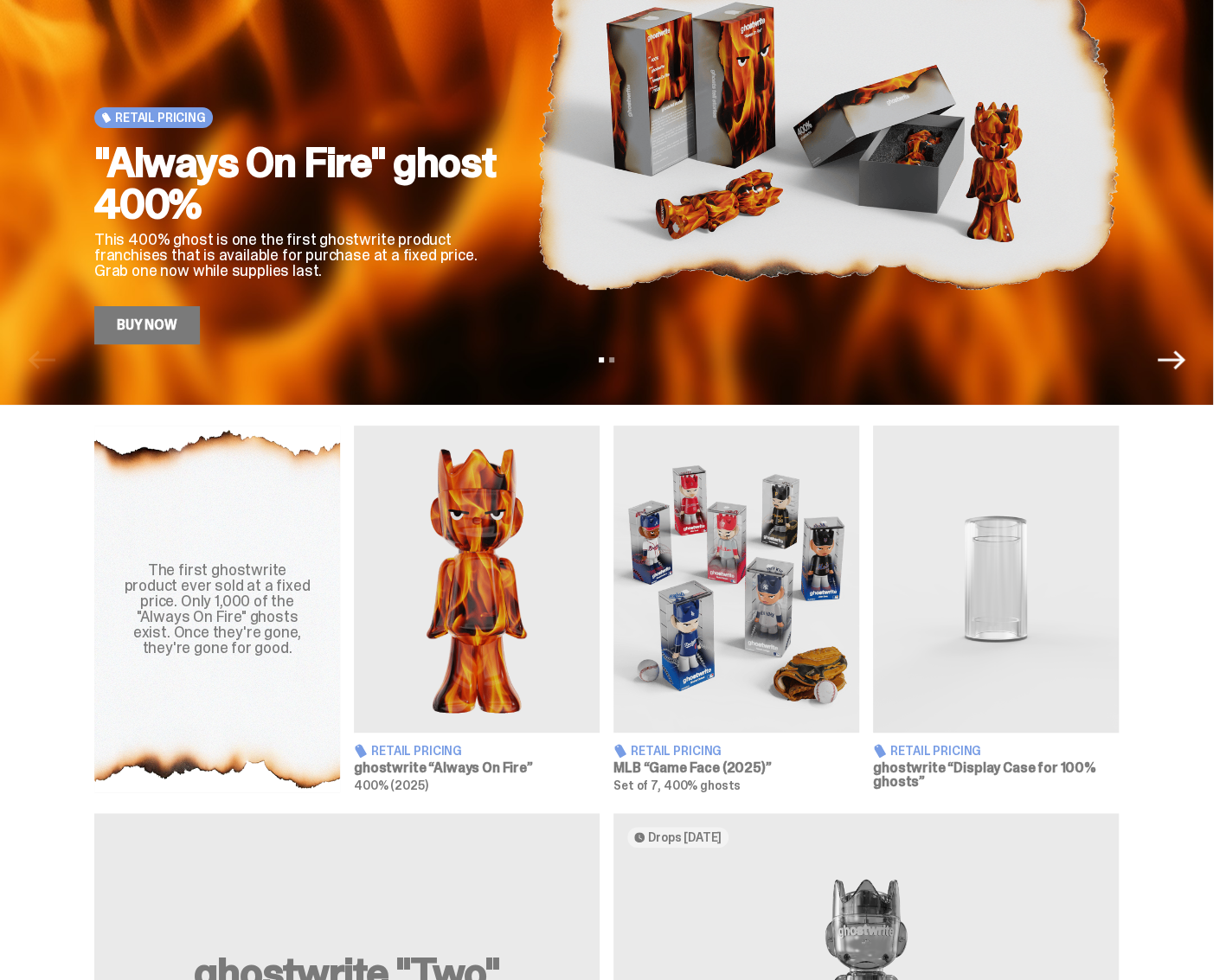
scroll to position [346, 0]
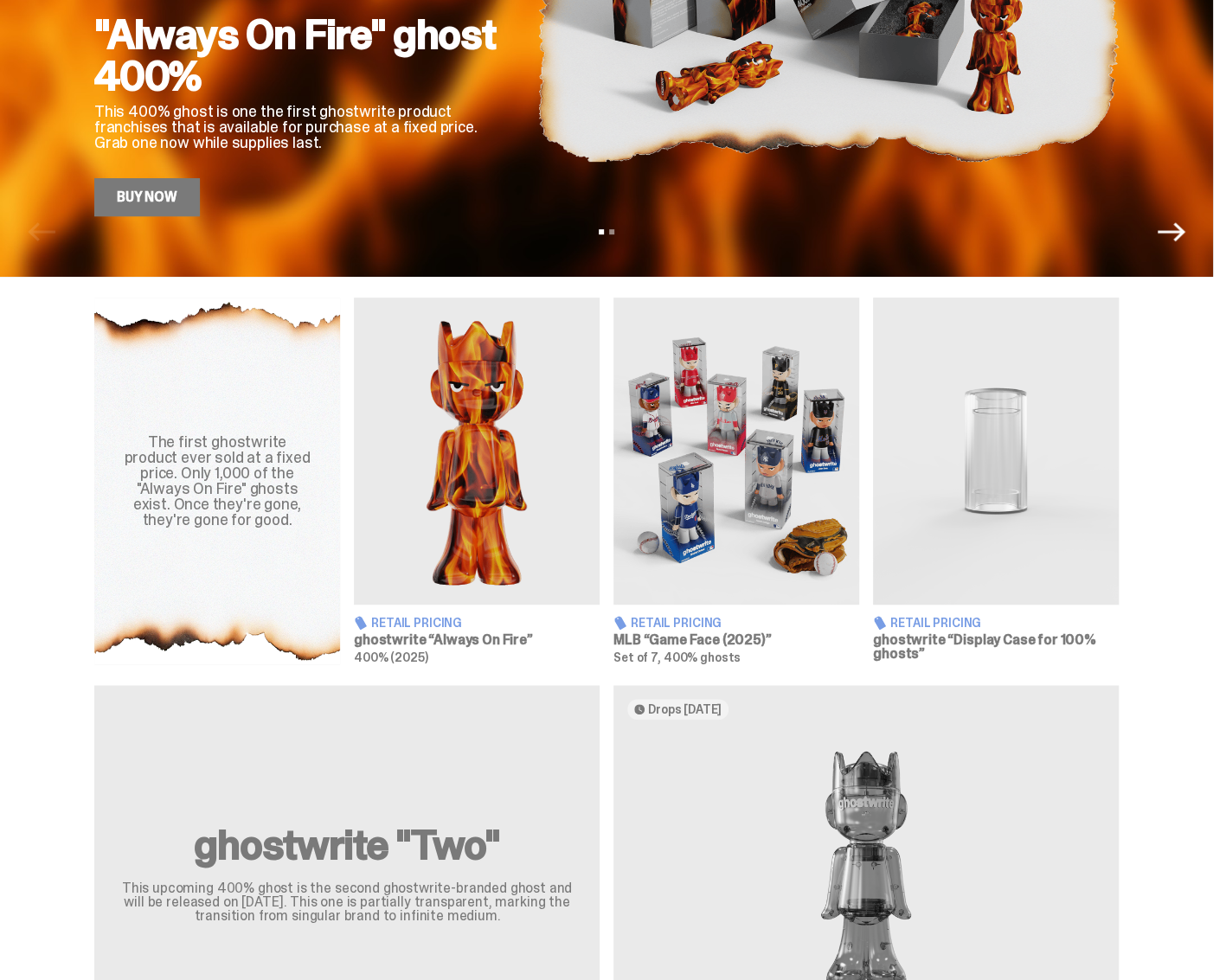
click at [981, 447] on img at bounding box center [995, 451] width 246 height 307
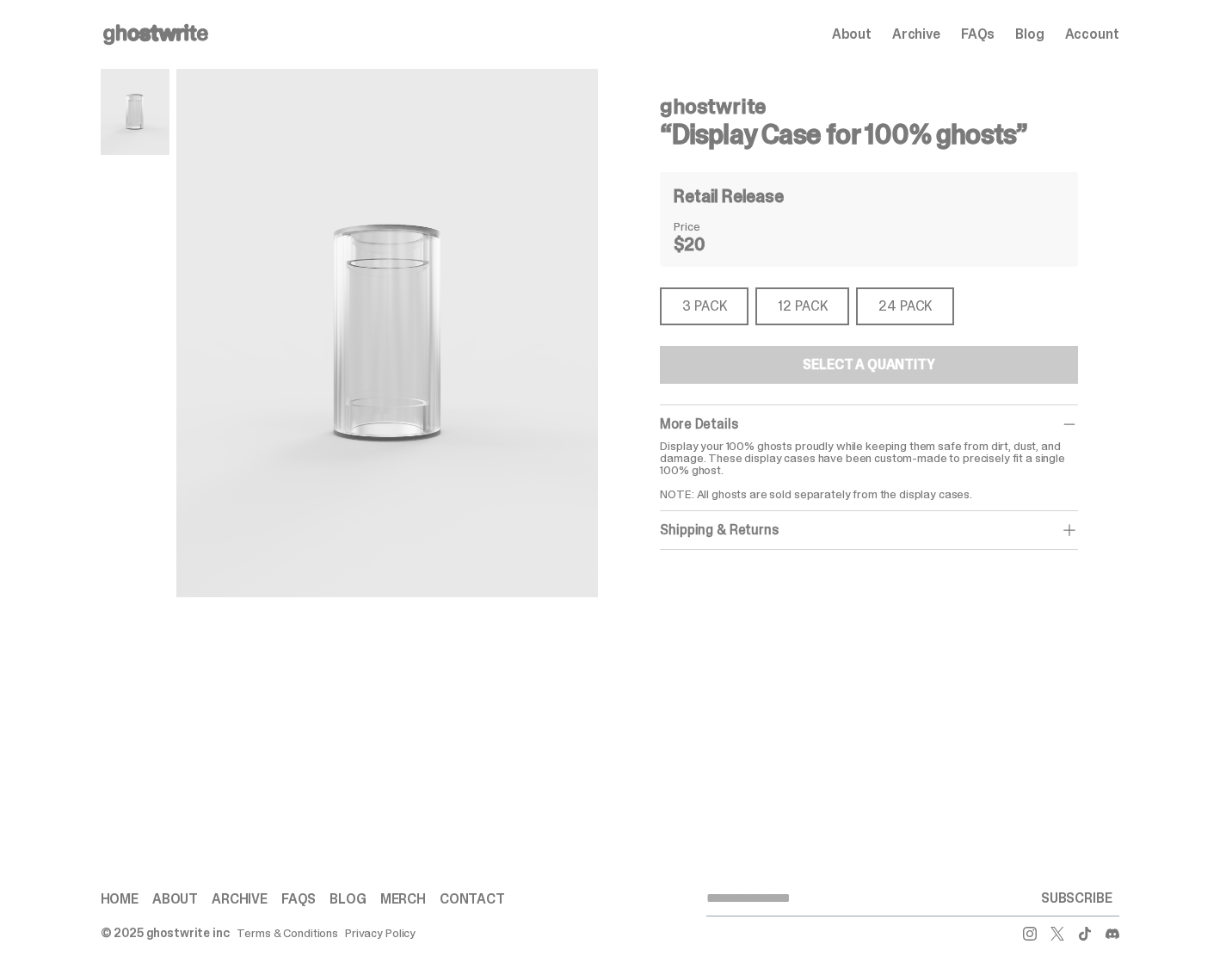
click at [866, 30] on span "About" at bounding box center [852, 34] width 40 height 14
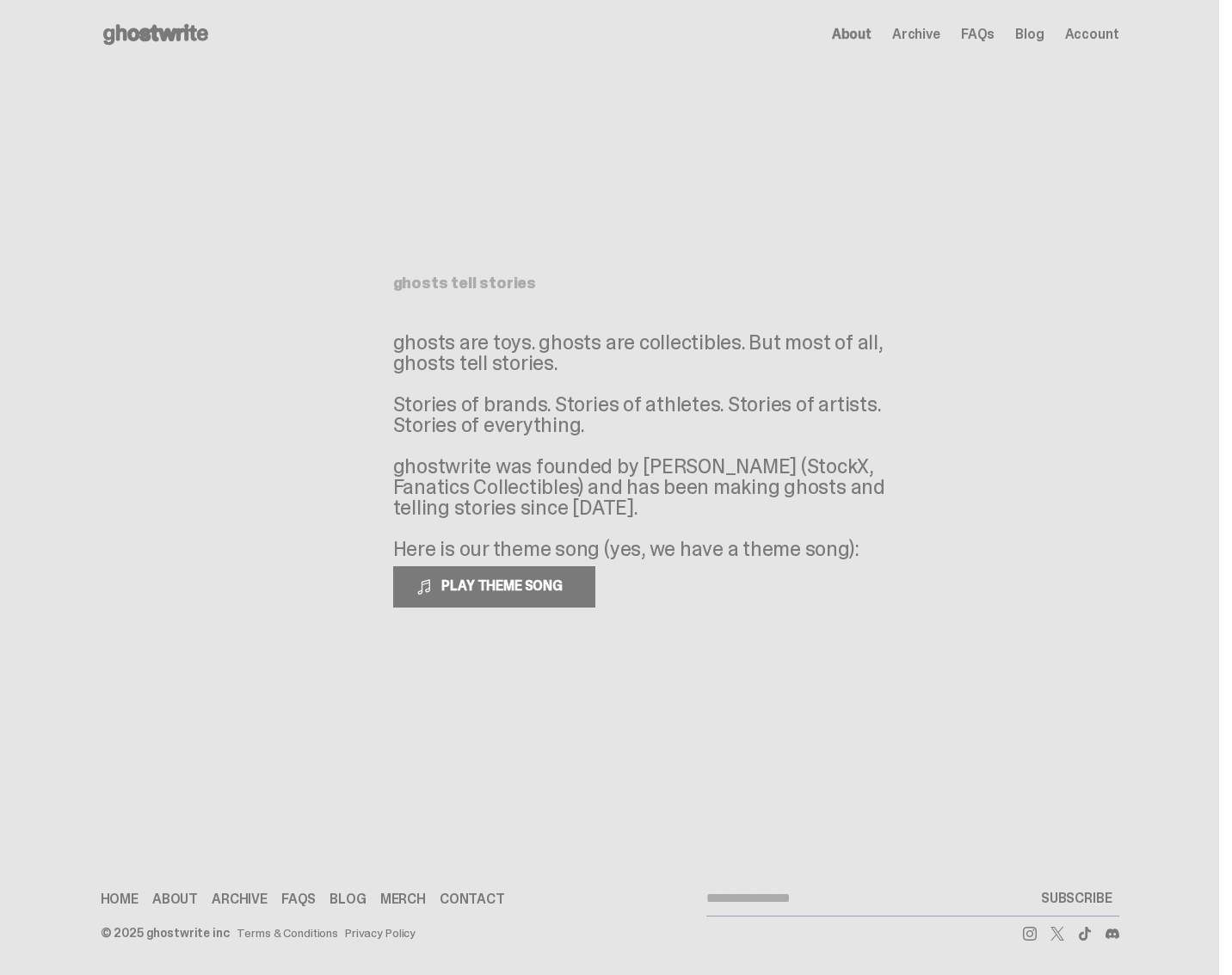
click at [924, 27] on span "Archive" at bounding box center [916, 34] width 49 height 14
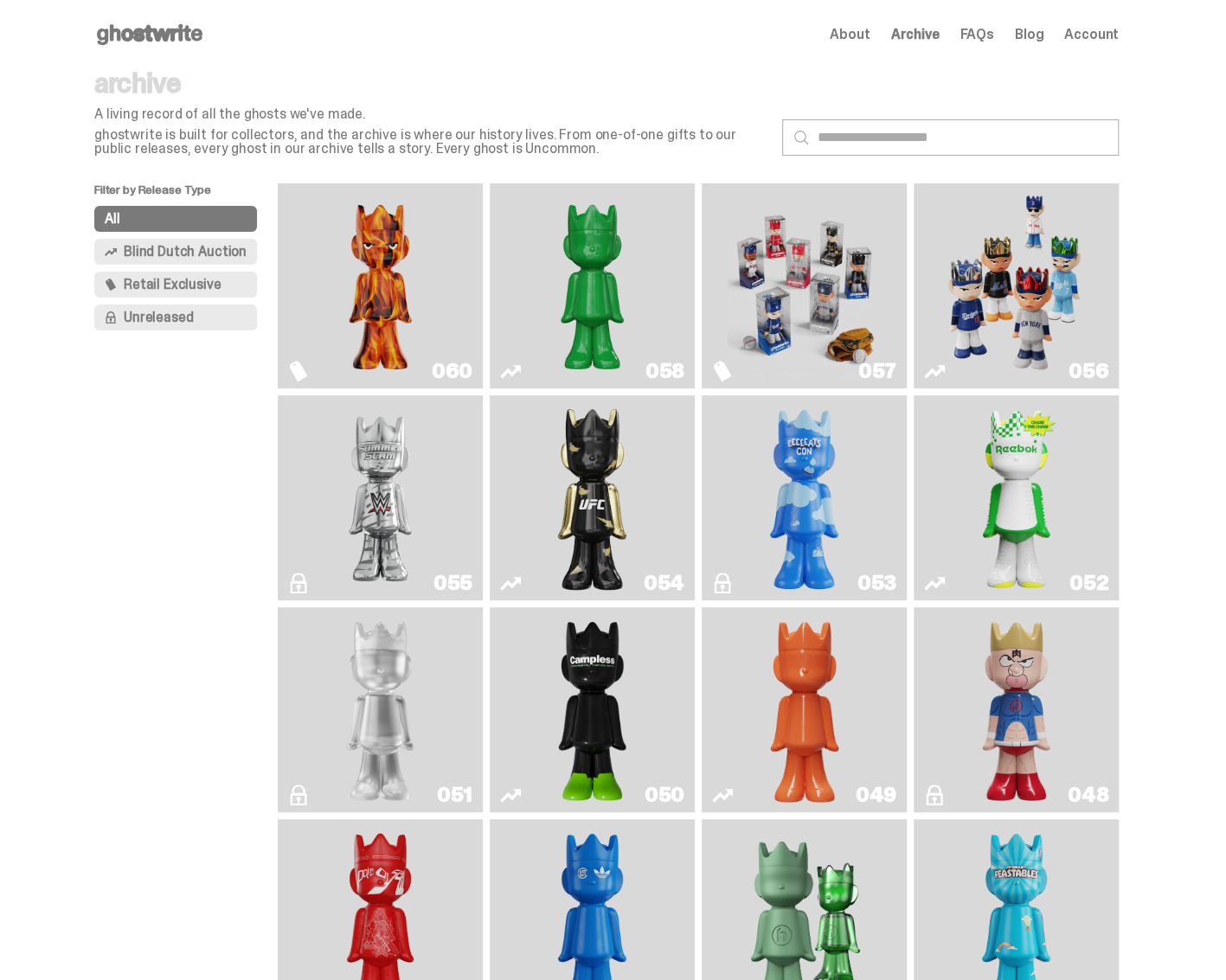
click at [213, 285] on span "Retail Exclusive" at bounding box center [171, 285] width 97 height 14
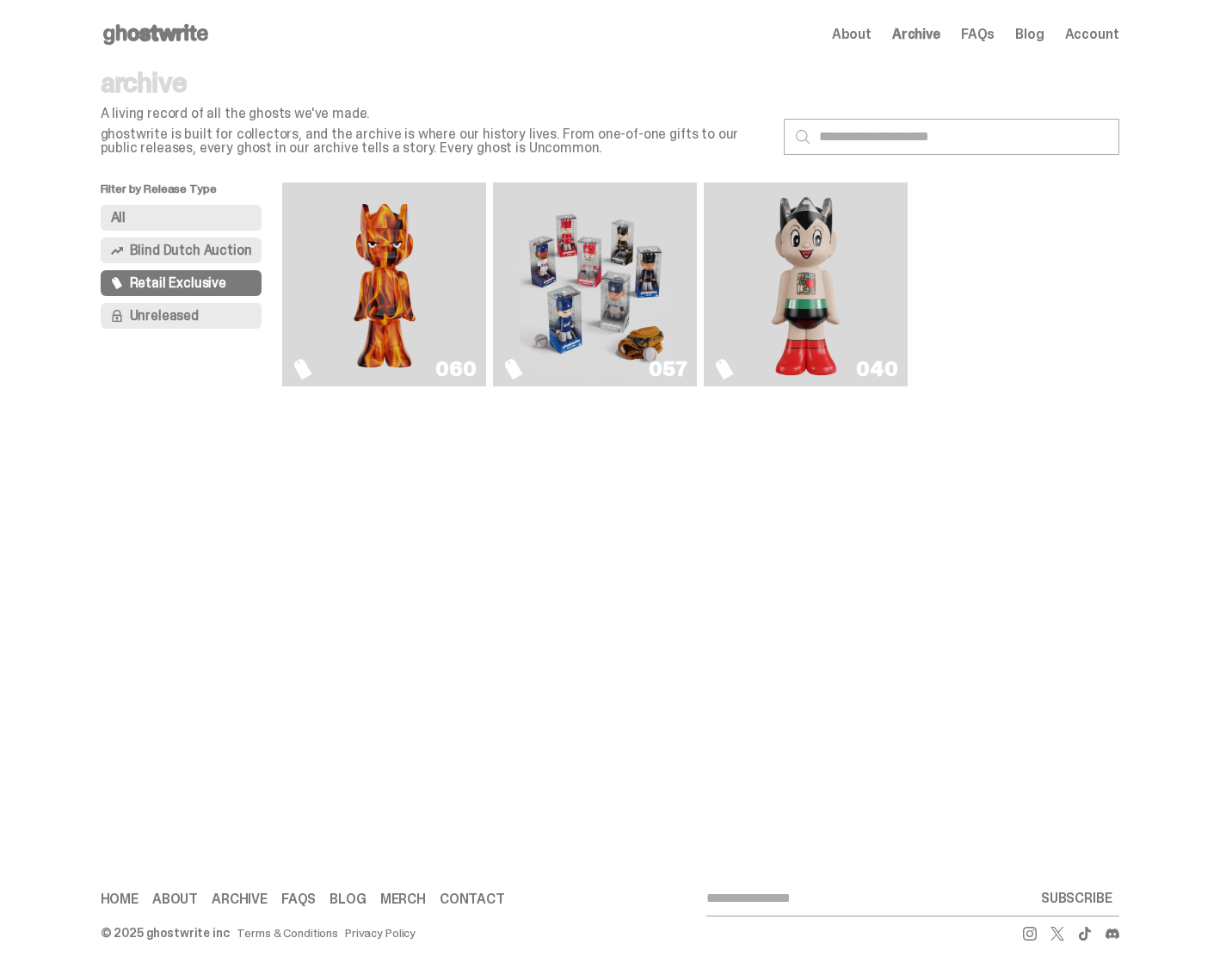
click at [842, 287] on img "Astro Boy (Heart)" at bounding box center [806, 283] width 82 height 190
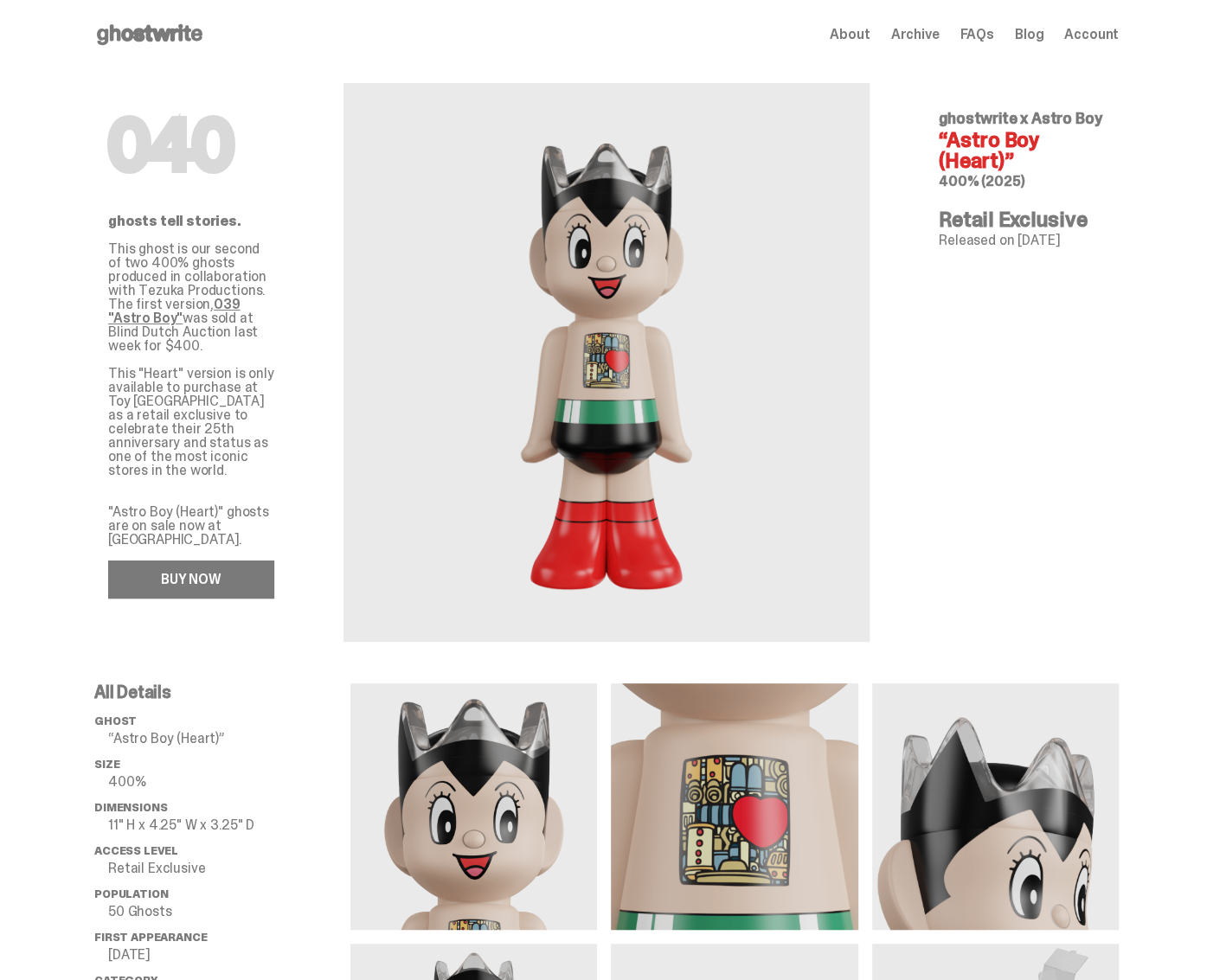
click at [245, 561] on link "BUY NOW" at bounding box center [191, 579] width 166 height 38
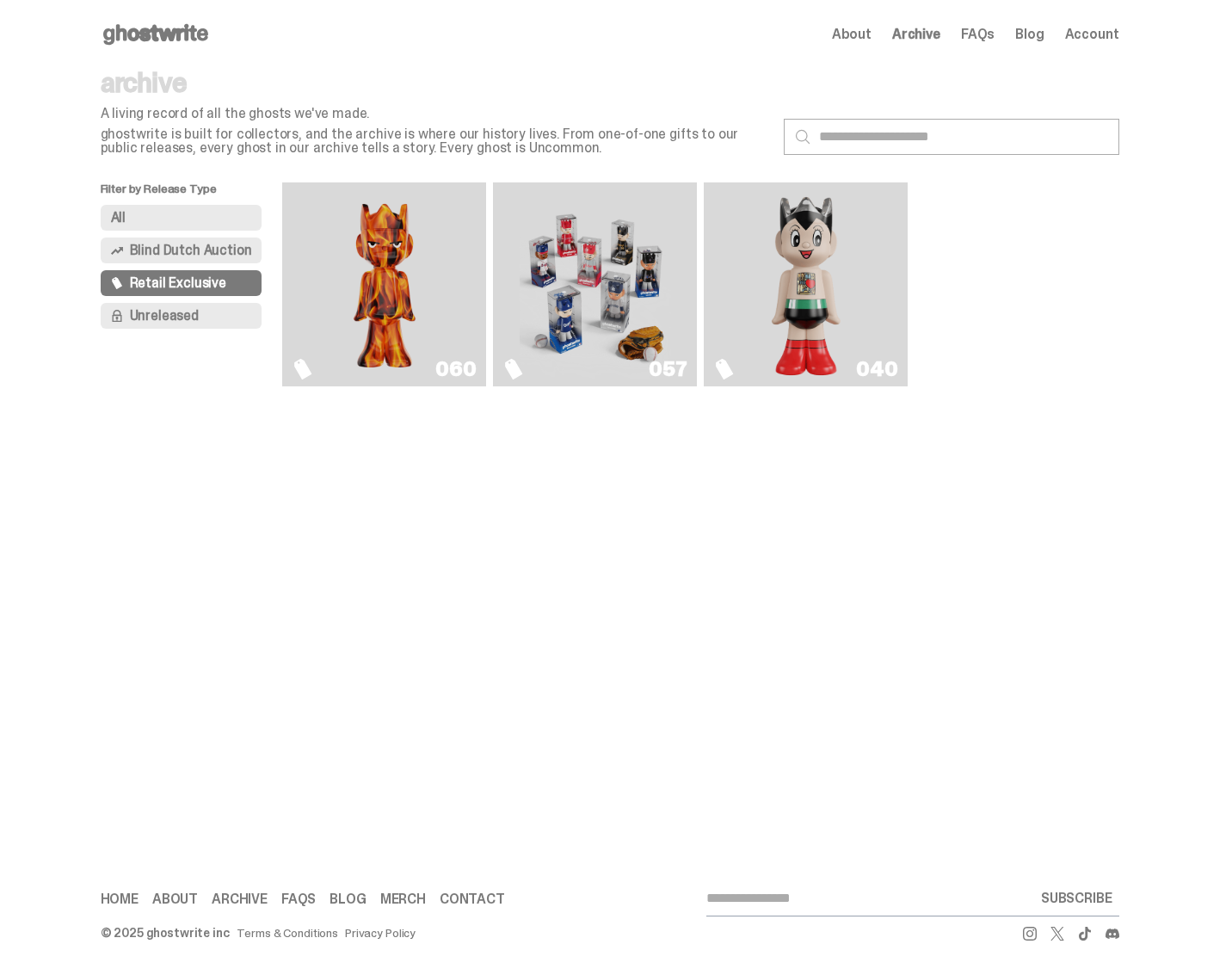
click at [413, 334] on img "Always On Fire" at bounding box center [385, 283] width 153 height 190
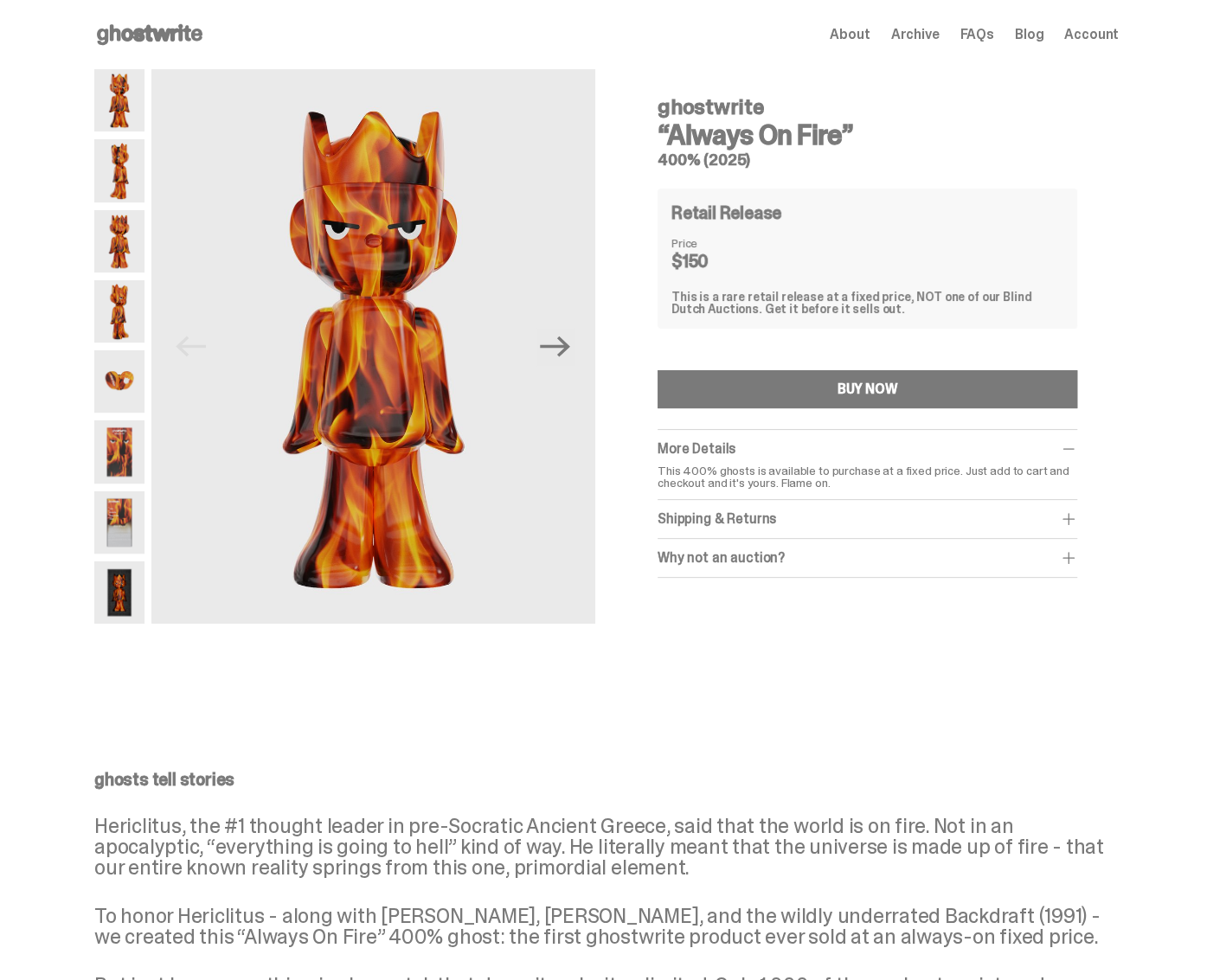
click at [180, 41] on icon at bounding box center [149, 34] width 111 height 27
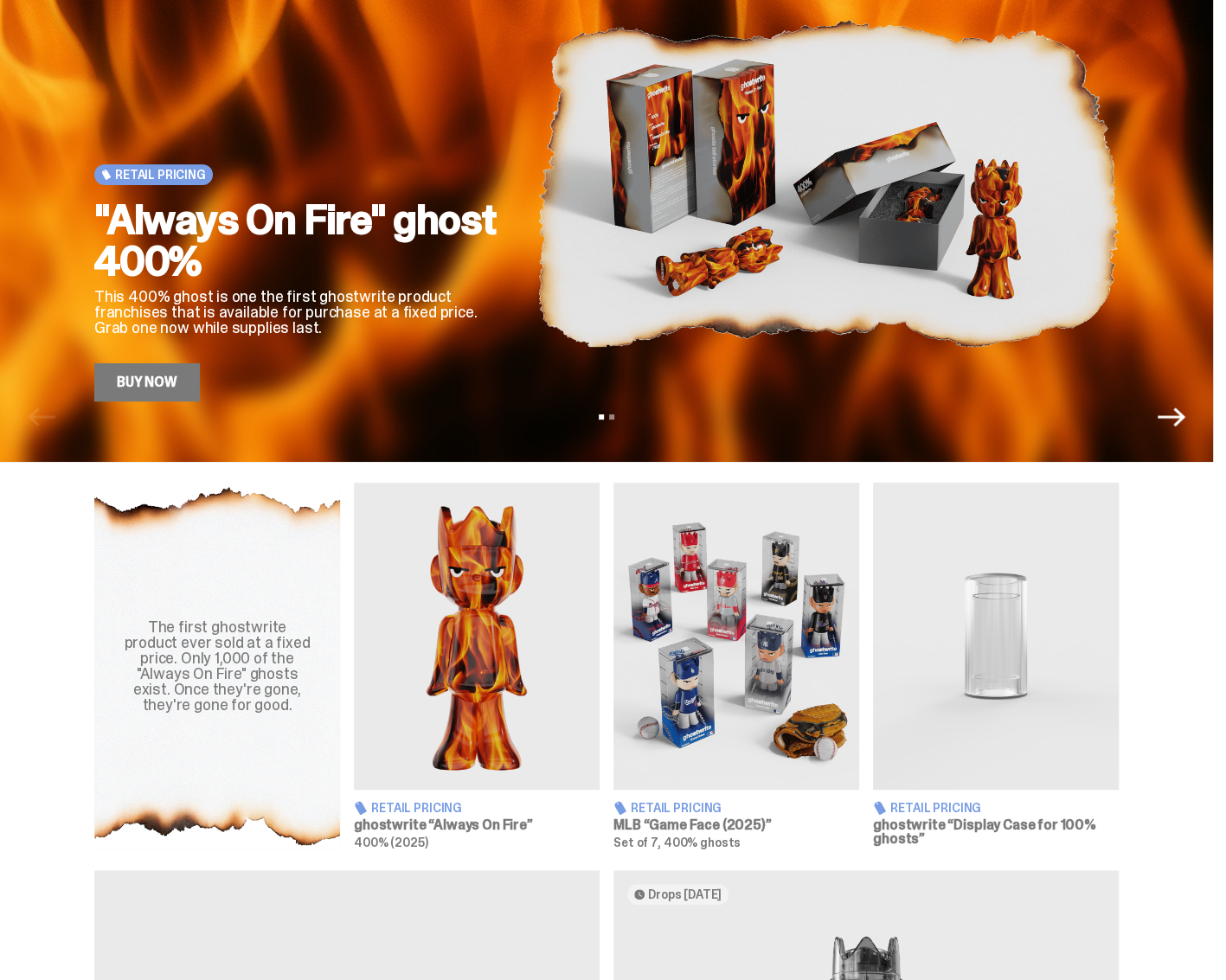
scroll to position [259, 0]
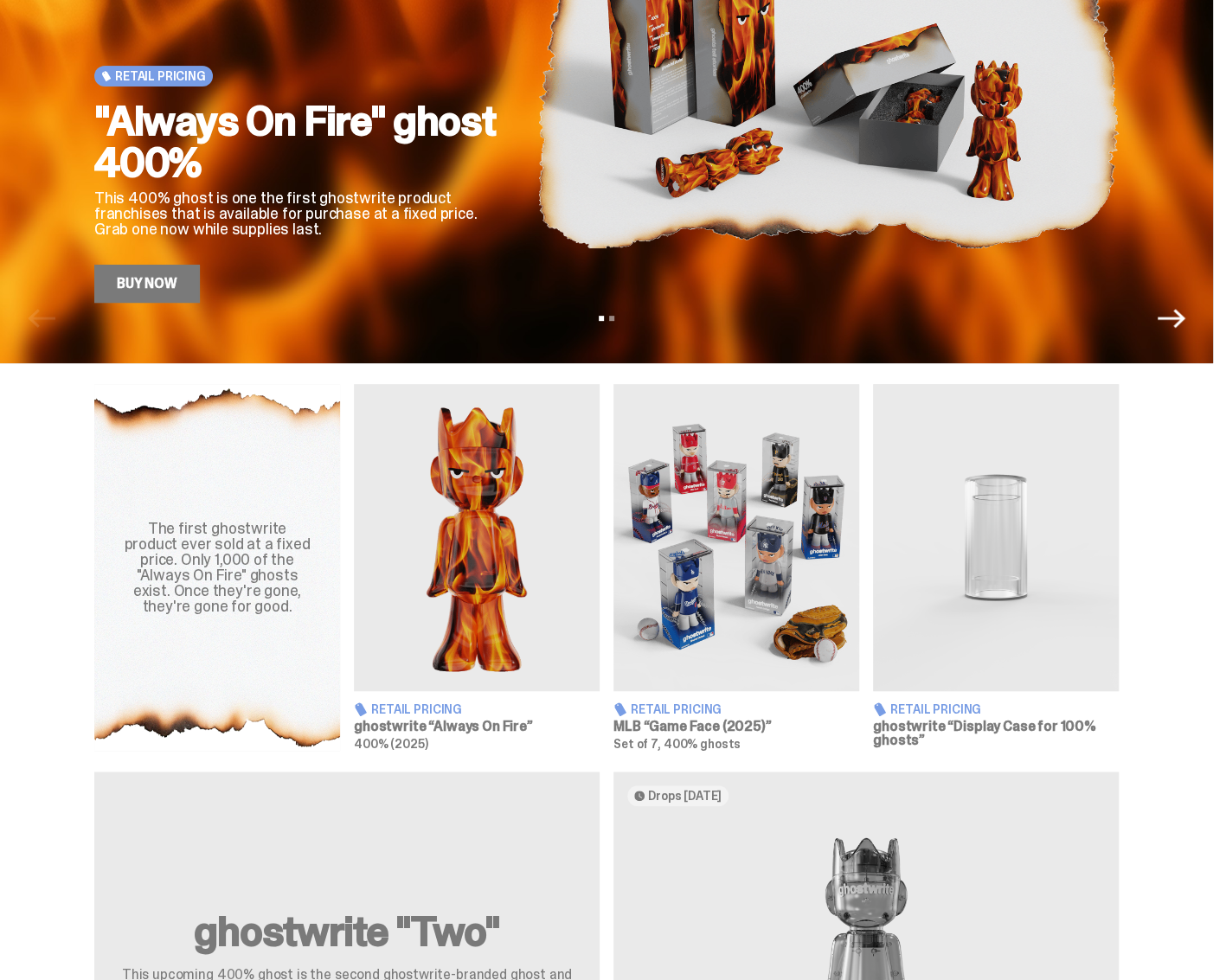
click at [741, 535] on img at bounding box center [735, 537] width 246 height 307
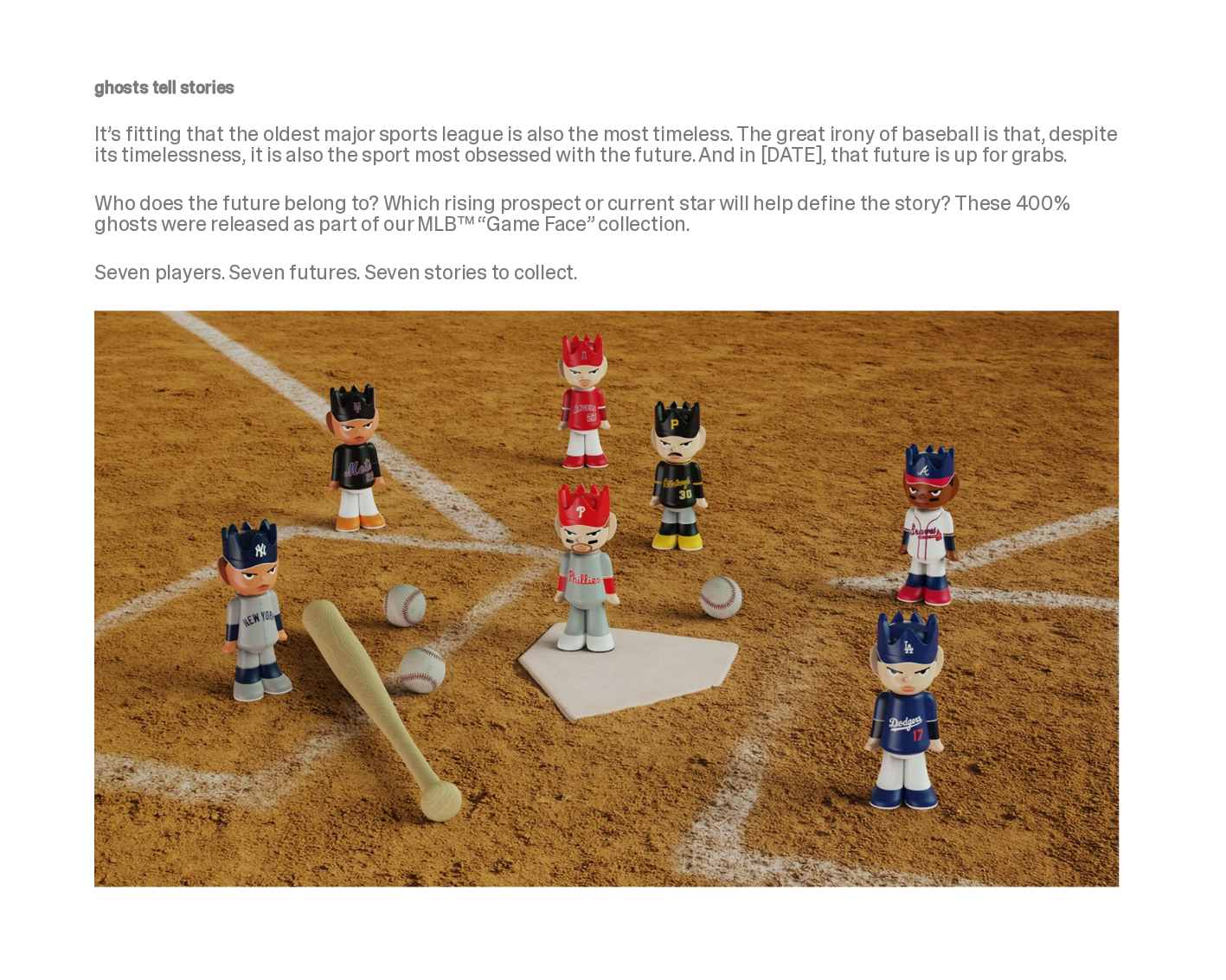
scroll to position [259, 0]
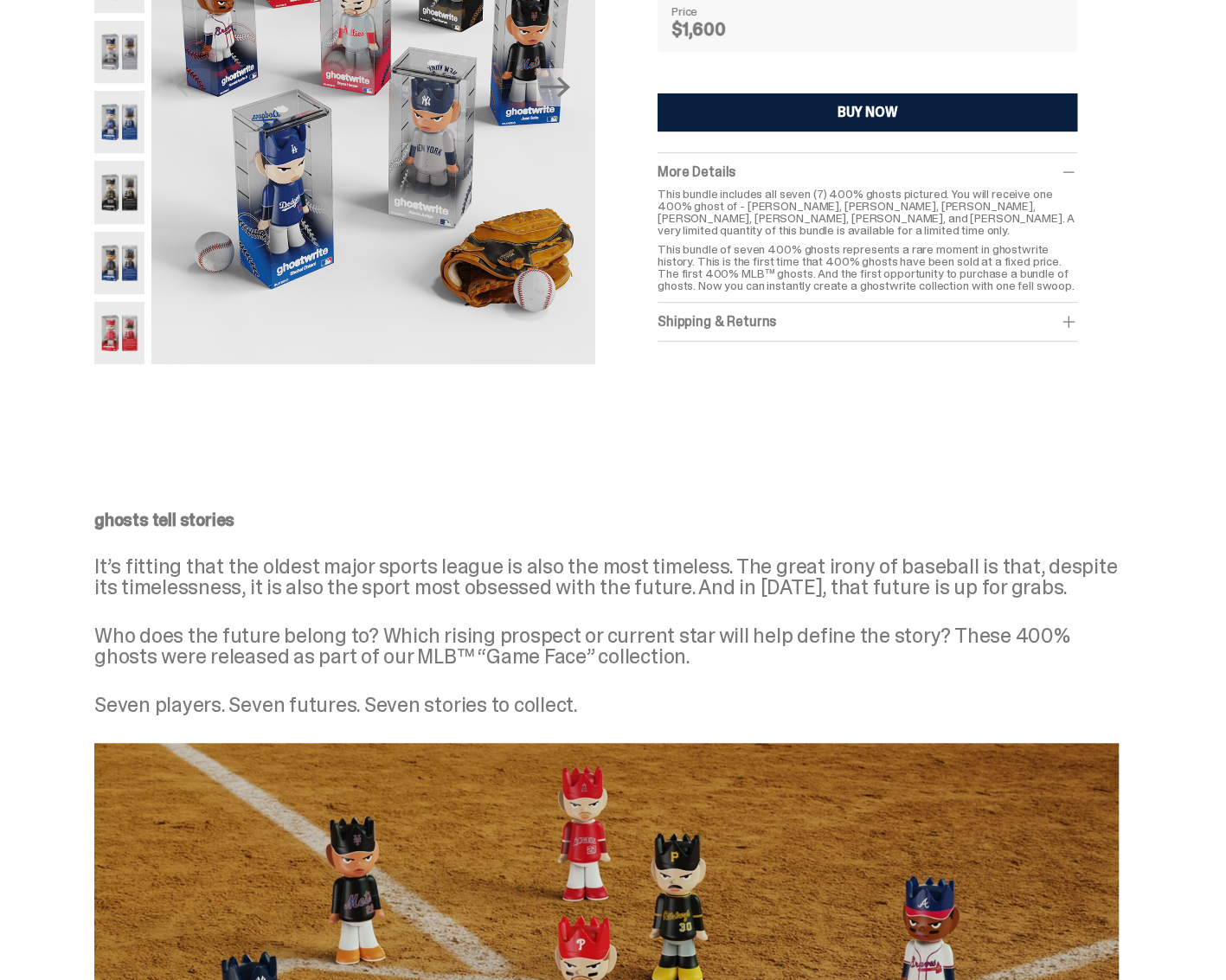
click at [1073, 319] on span at bounding box center [1067, 321] width 17 height 17
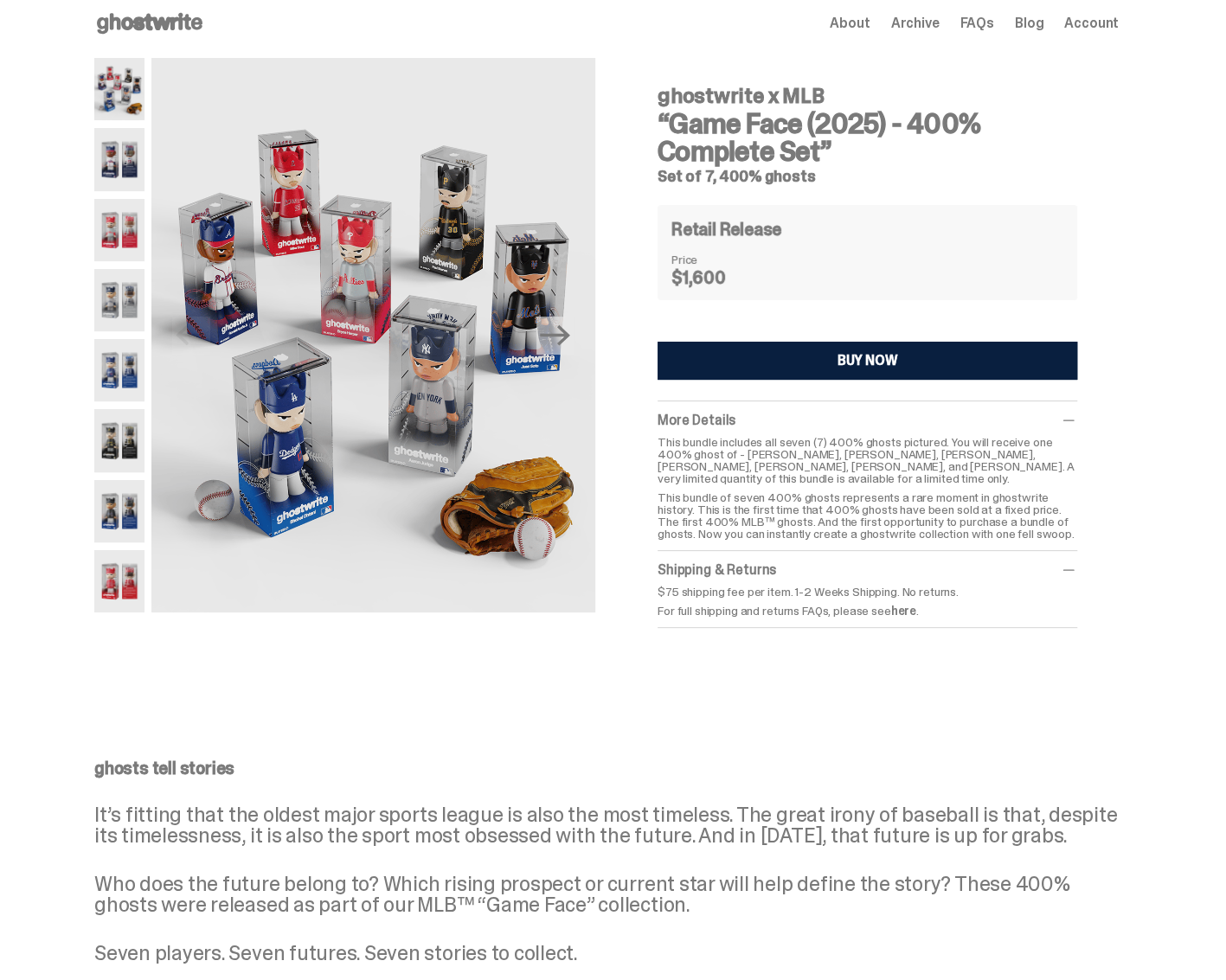
scroll to position [0, 0]
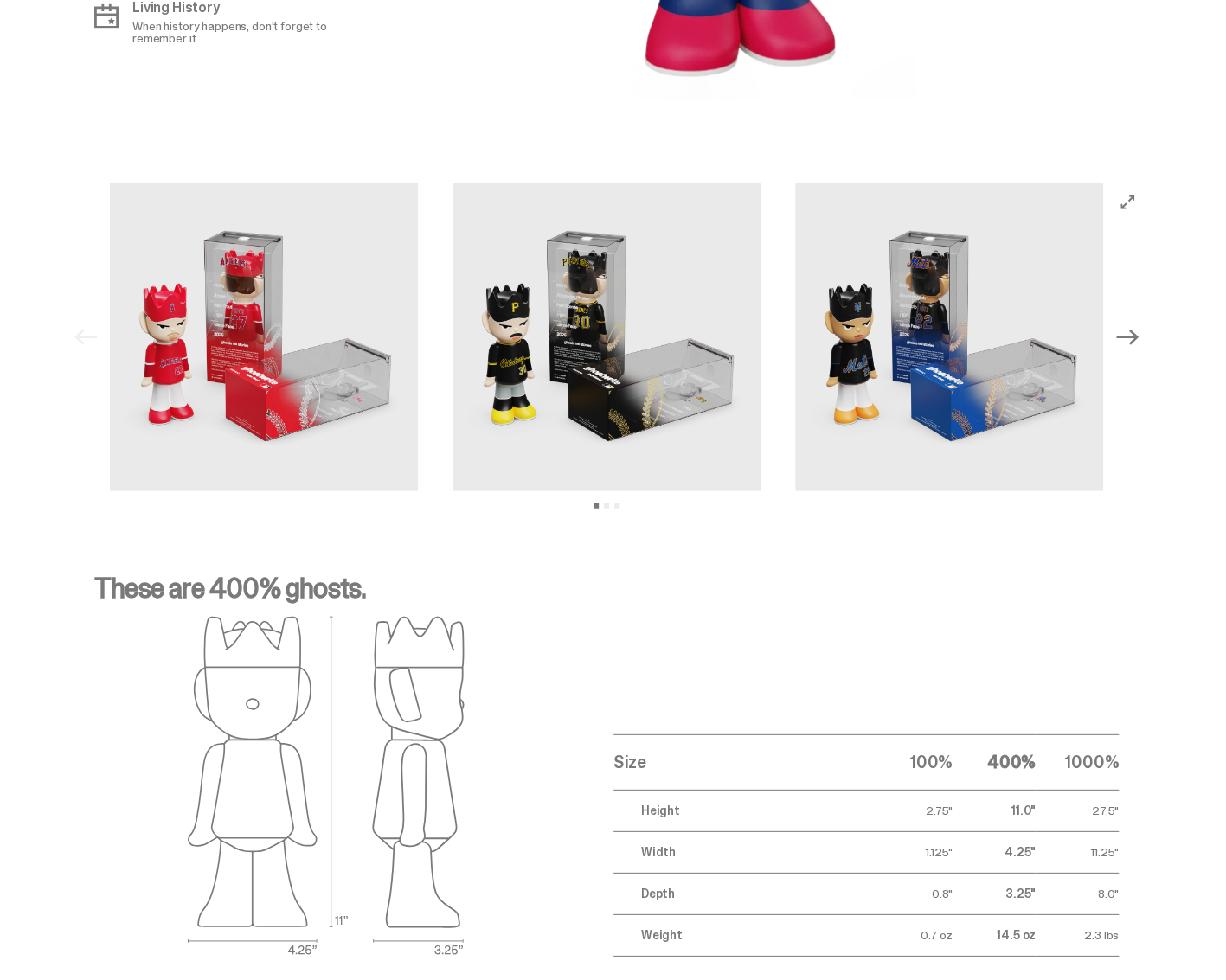
scroll to position [2161, 0]
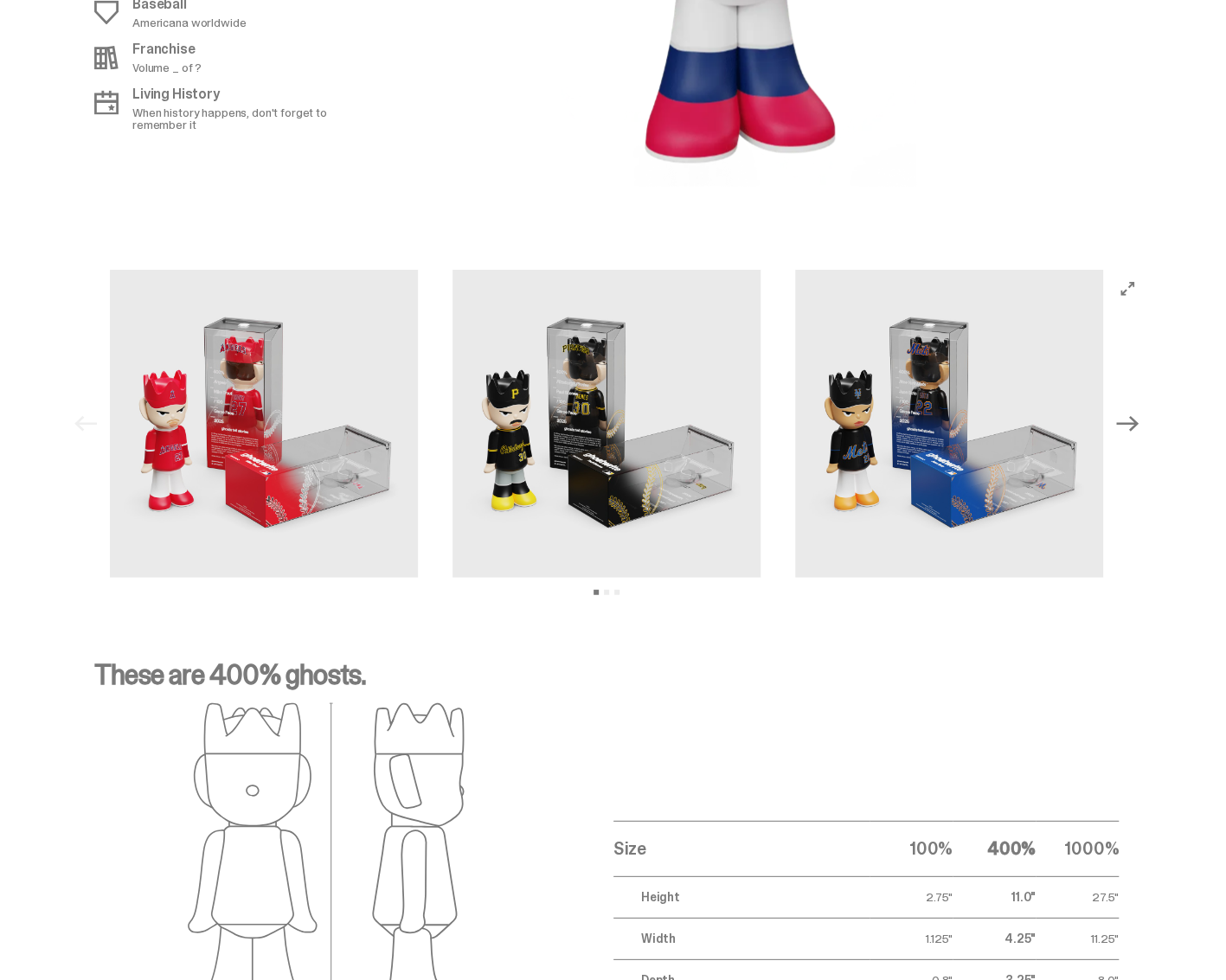
click at [1138, 428] on icon "Next" at bounding box center [1127, 423] width 22 height 22
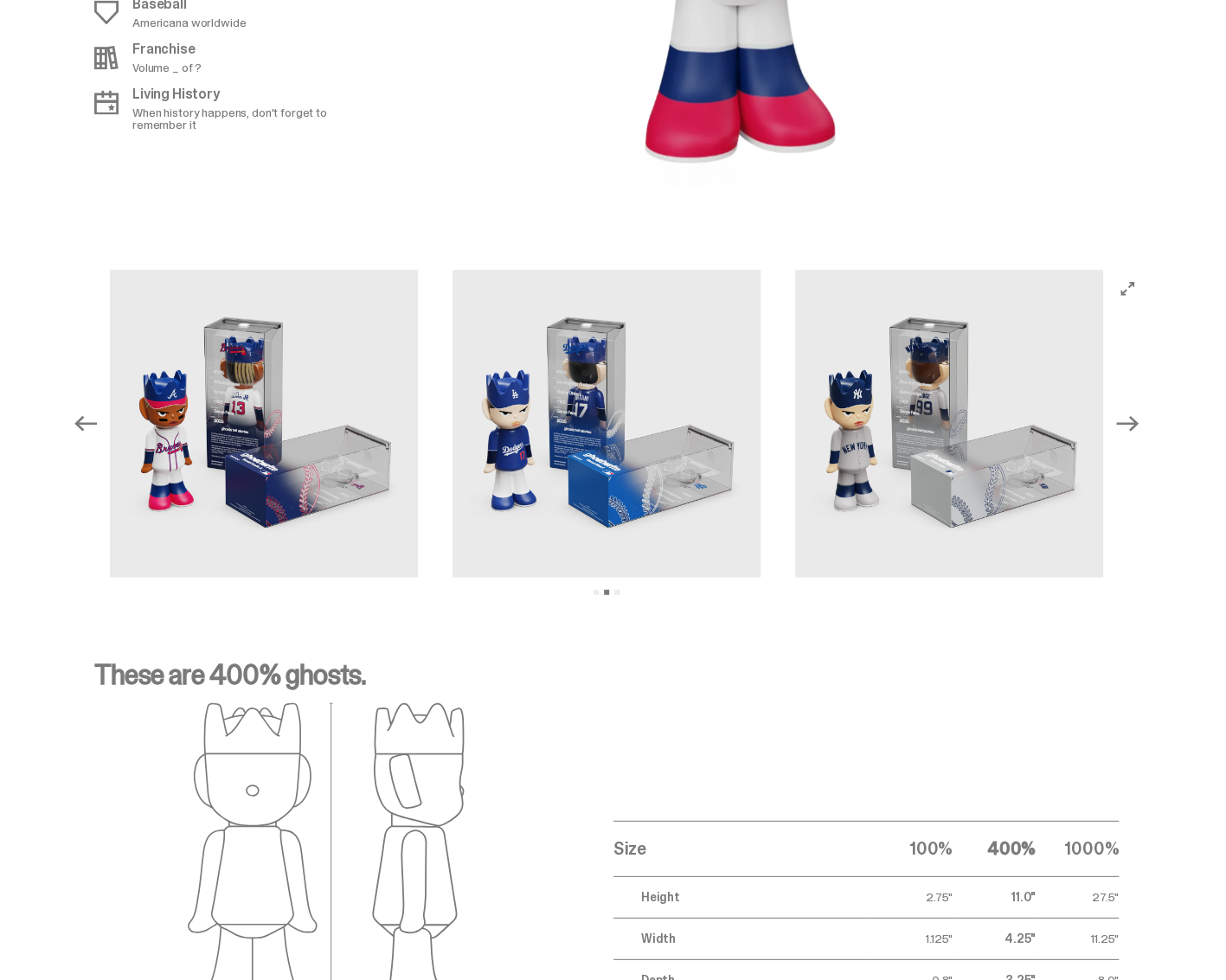
click at [1138, 428] on icon "Next" at bounding box center [1127, 423] width 22 height 22
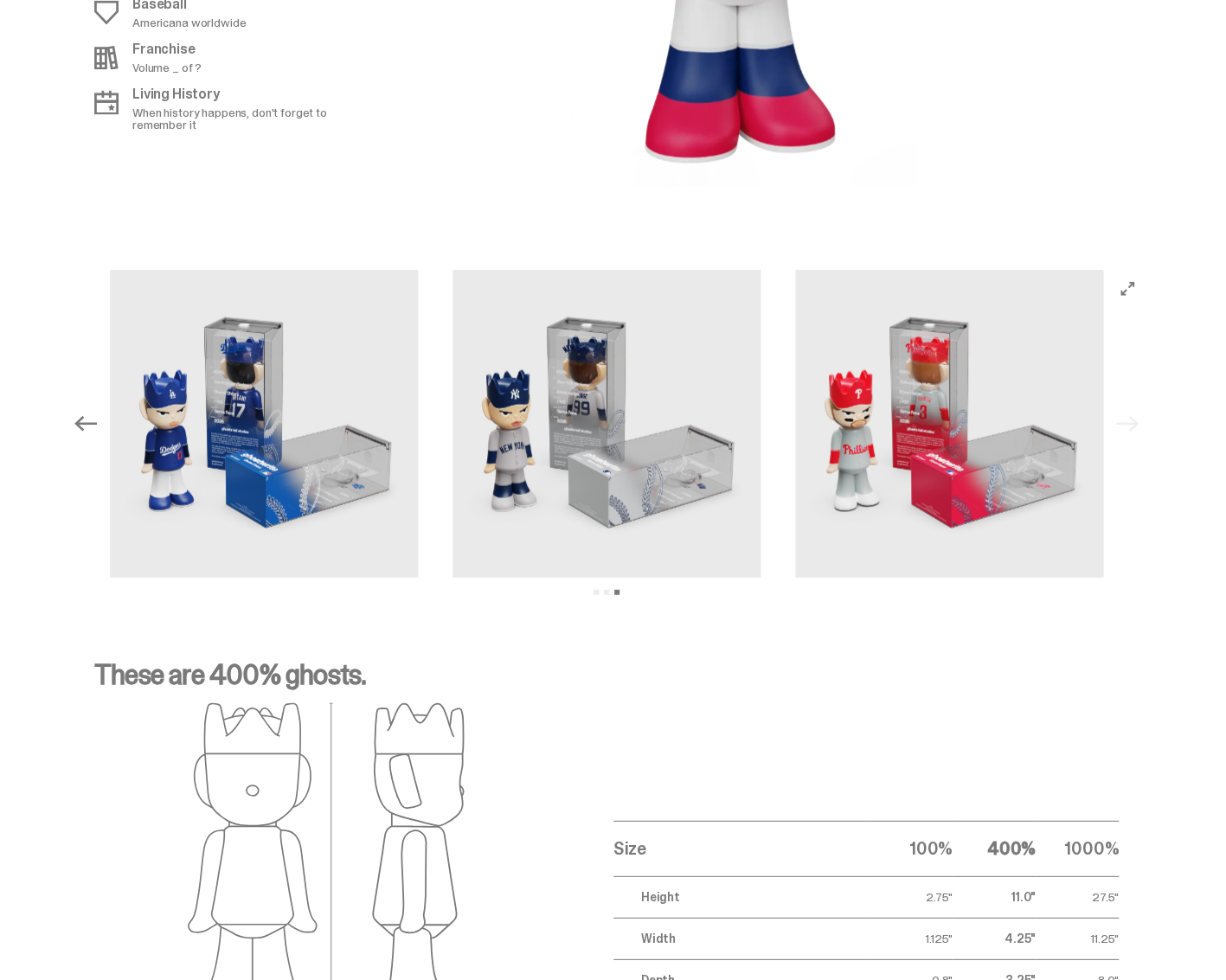
click at [1143, 428] on div "Previous Next View slide 1 View slide 2 View slide 3" at bounding box center [606, 423] width 1080 height 308
click at [97, 425] on icon "Previous" at bounding box center [85, 424] width 22 height 16
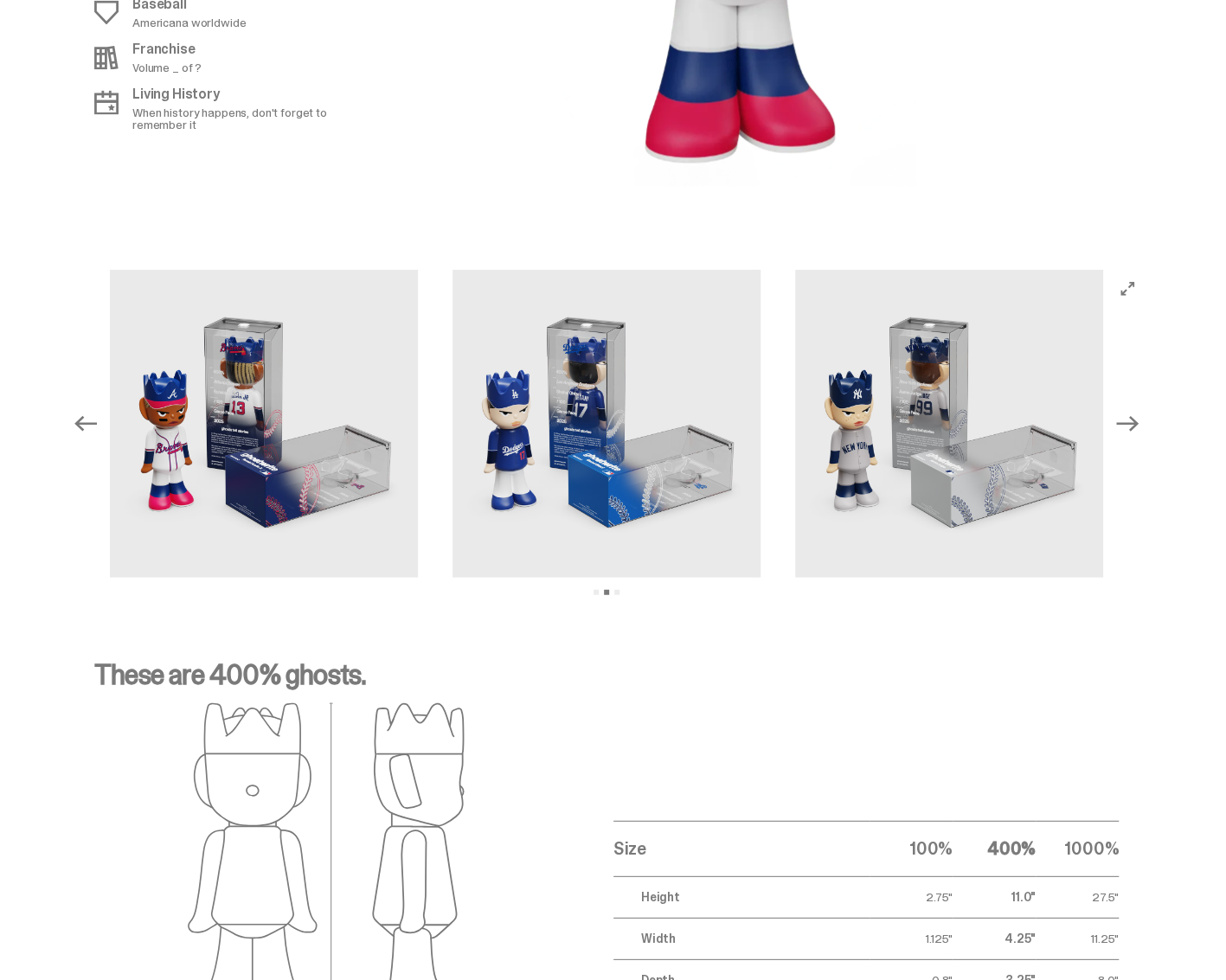
click at [97, 425] on icon "Previous" at bounding box center [85, 424] width 22 height 16
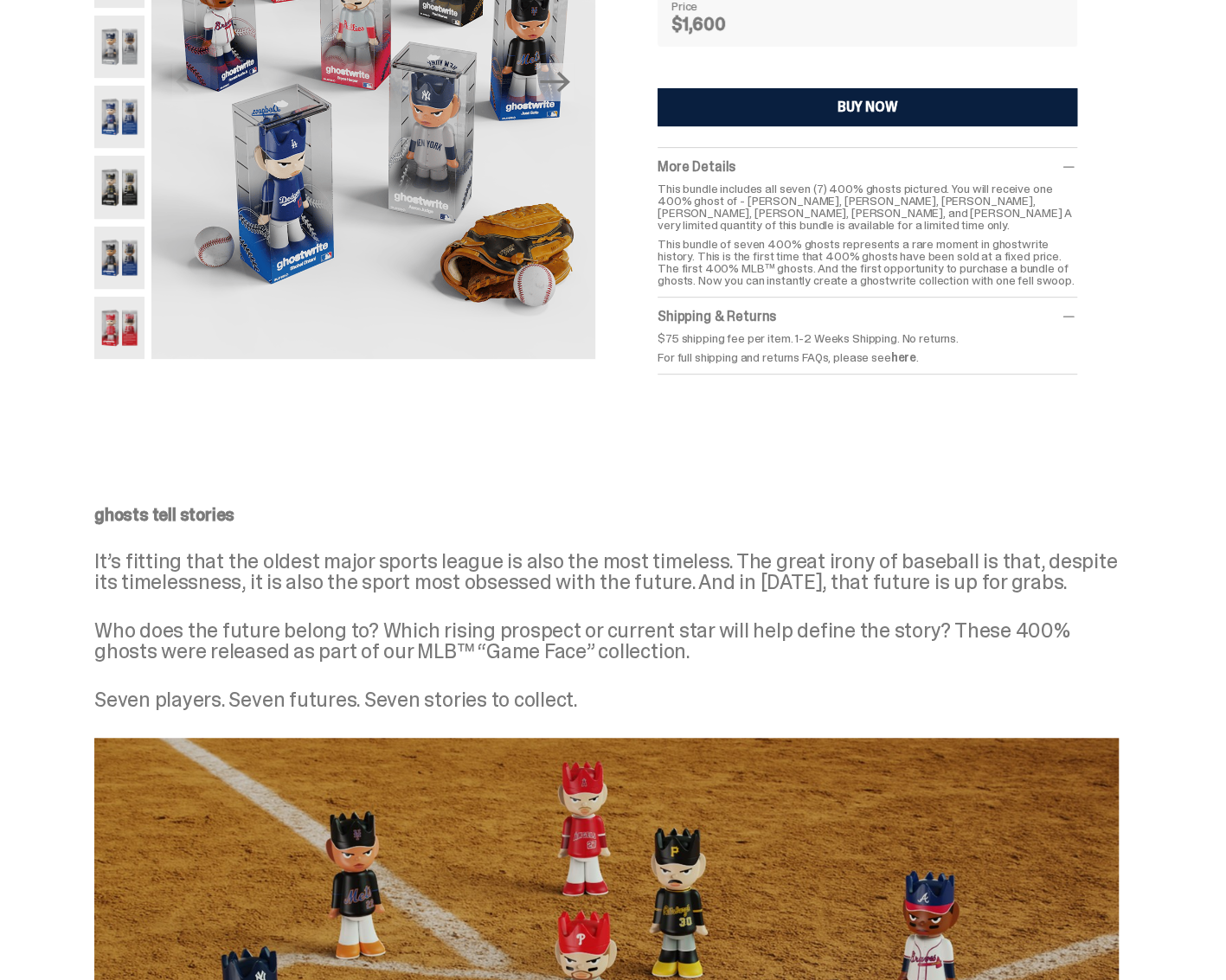
scroll to position [205, 0]
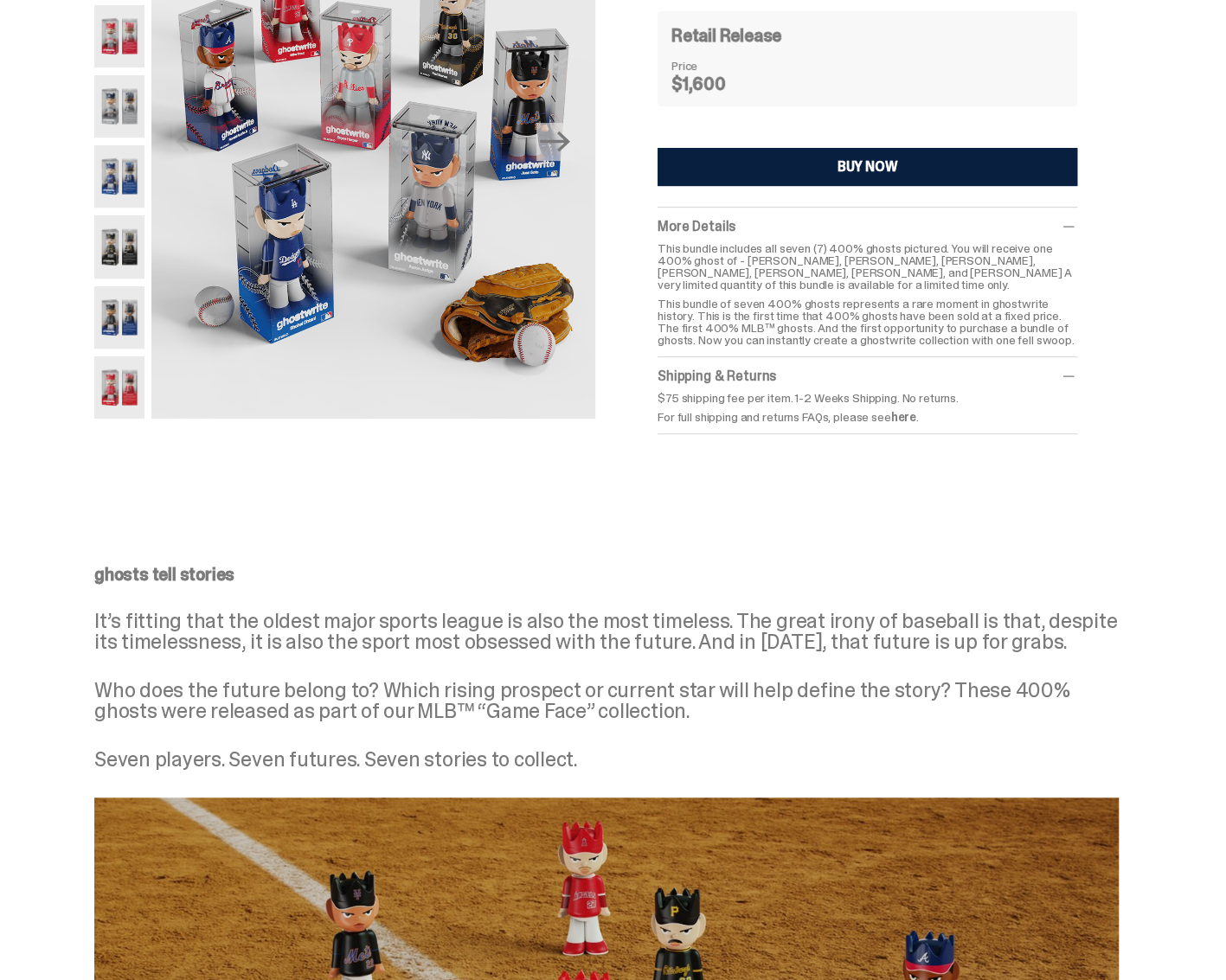
click at [1124, 84] on div "ghostwrite x MLB “Game Face (2025) - 400% Complete Set” Set of 7, 400% ghosts P…" at bounding box center [606, 173] width 1107 height 618
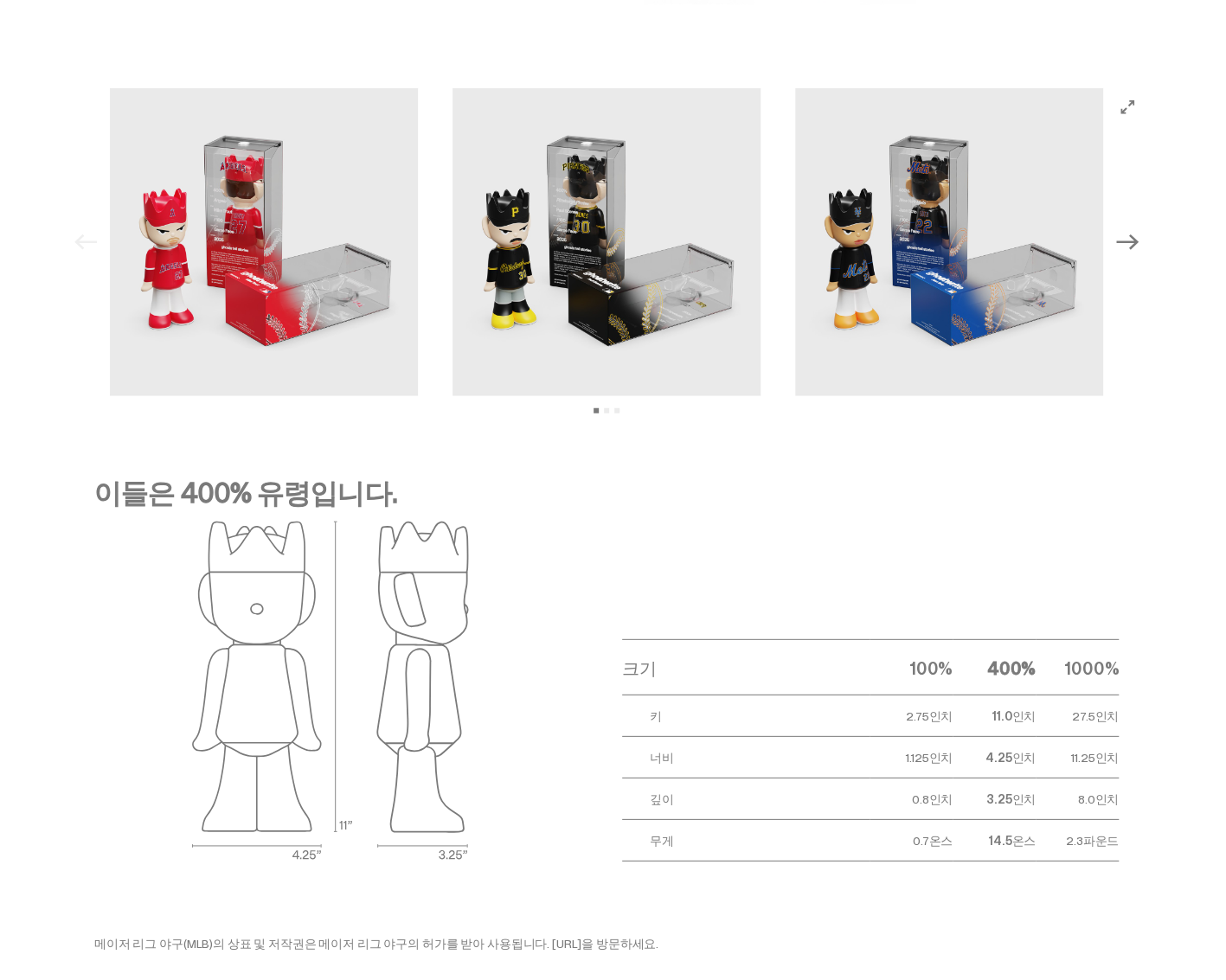
scroll to position [2474, 0]
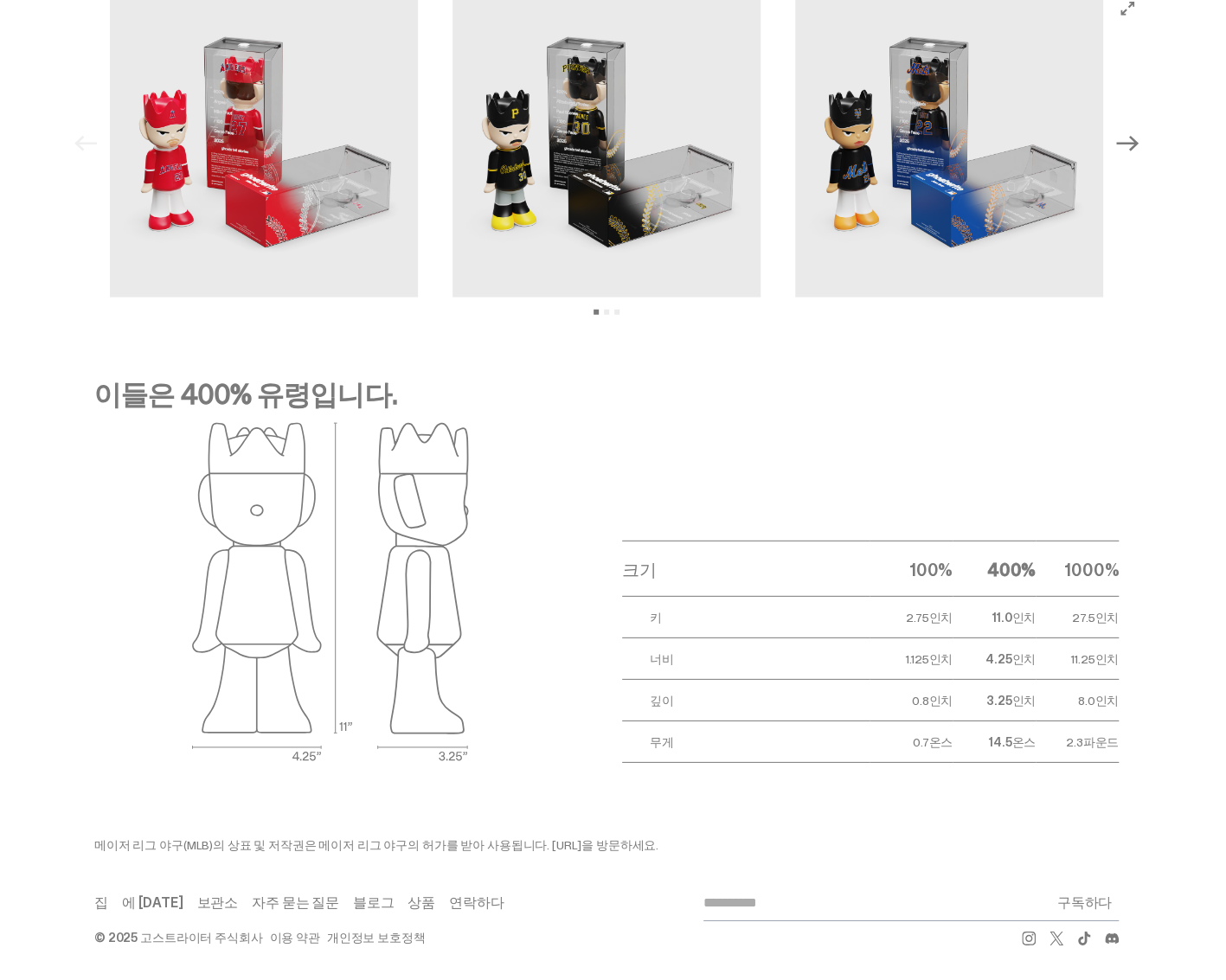
click at [719, 469] on div "크기 100% 400% 1000% 키 2.75인치 11.0인치 27.5인치 너비 1.125인치 4.25인치 11.25인치 깊이 0.8인치" at bounding box center [856, 592] width 524 height 341
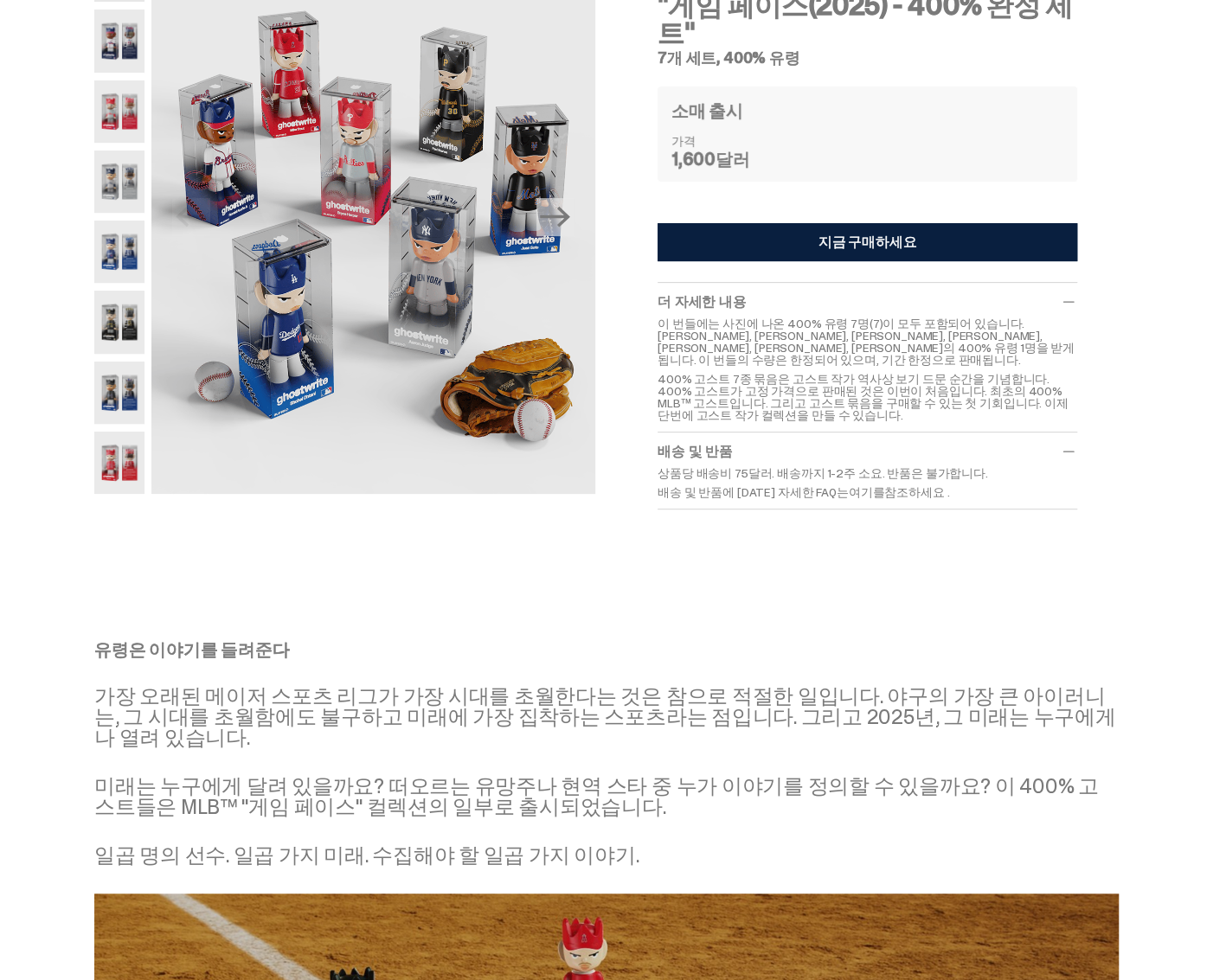
scroll to position [0, 0]
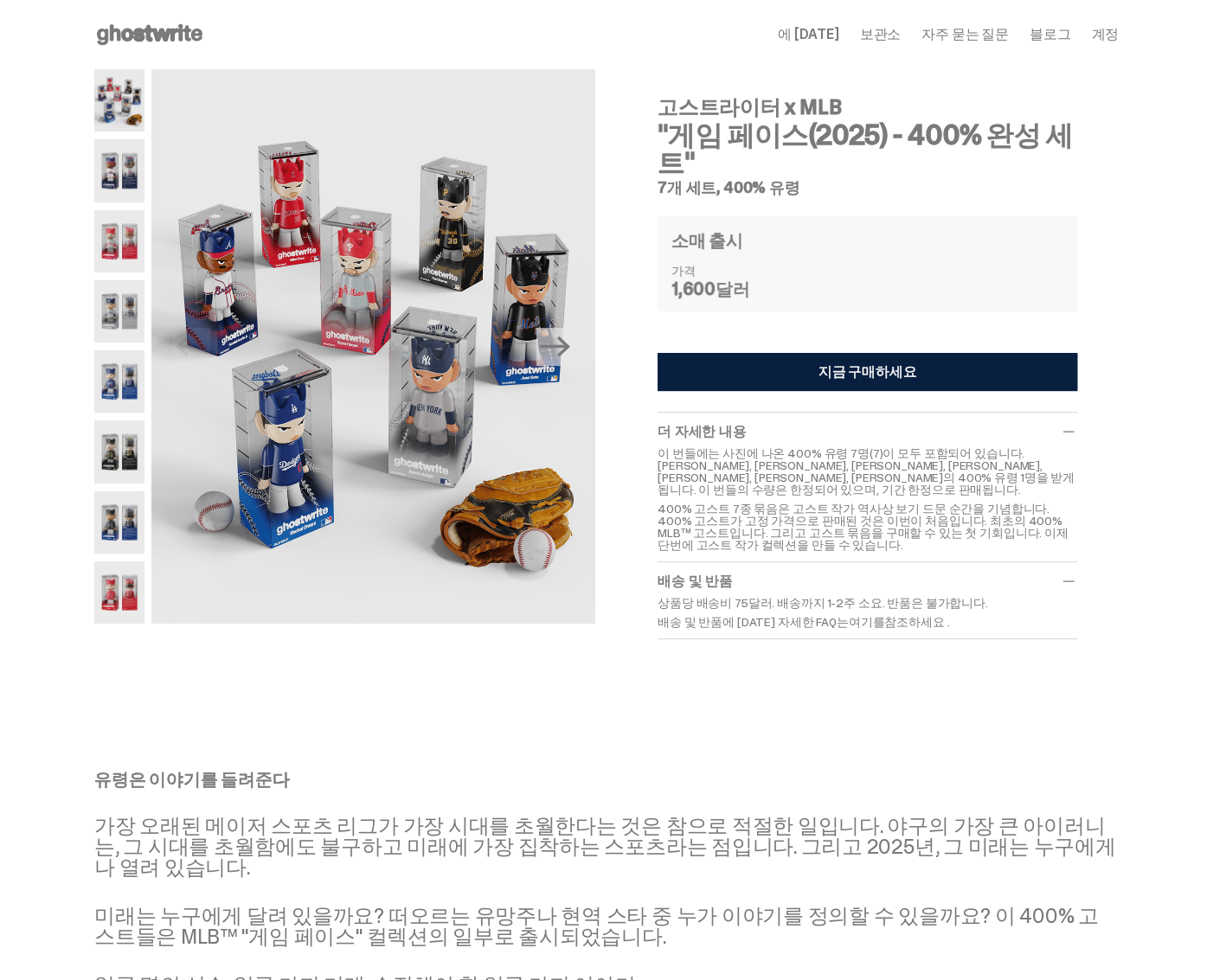
click at [131, 173] on img at bounding box center [119, 170] width 51 height 62
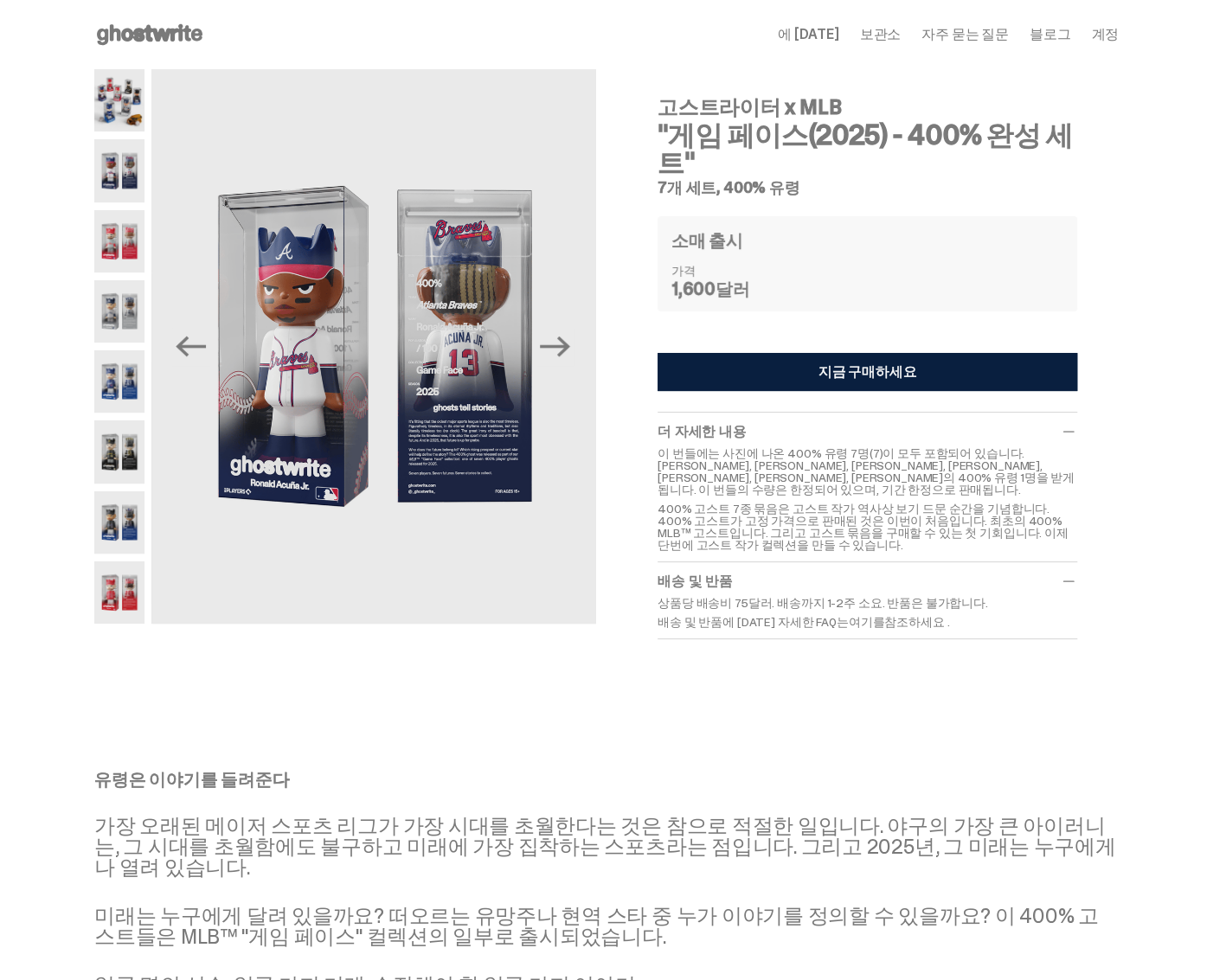
click at [118, 245] on img at bounding box center [119, 241] width 51 height 62
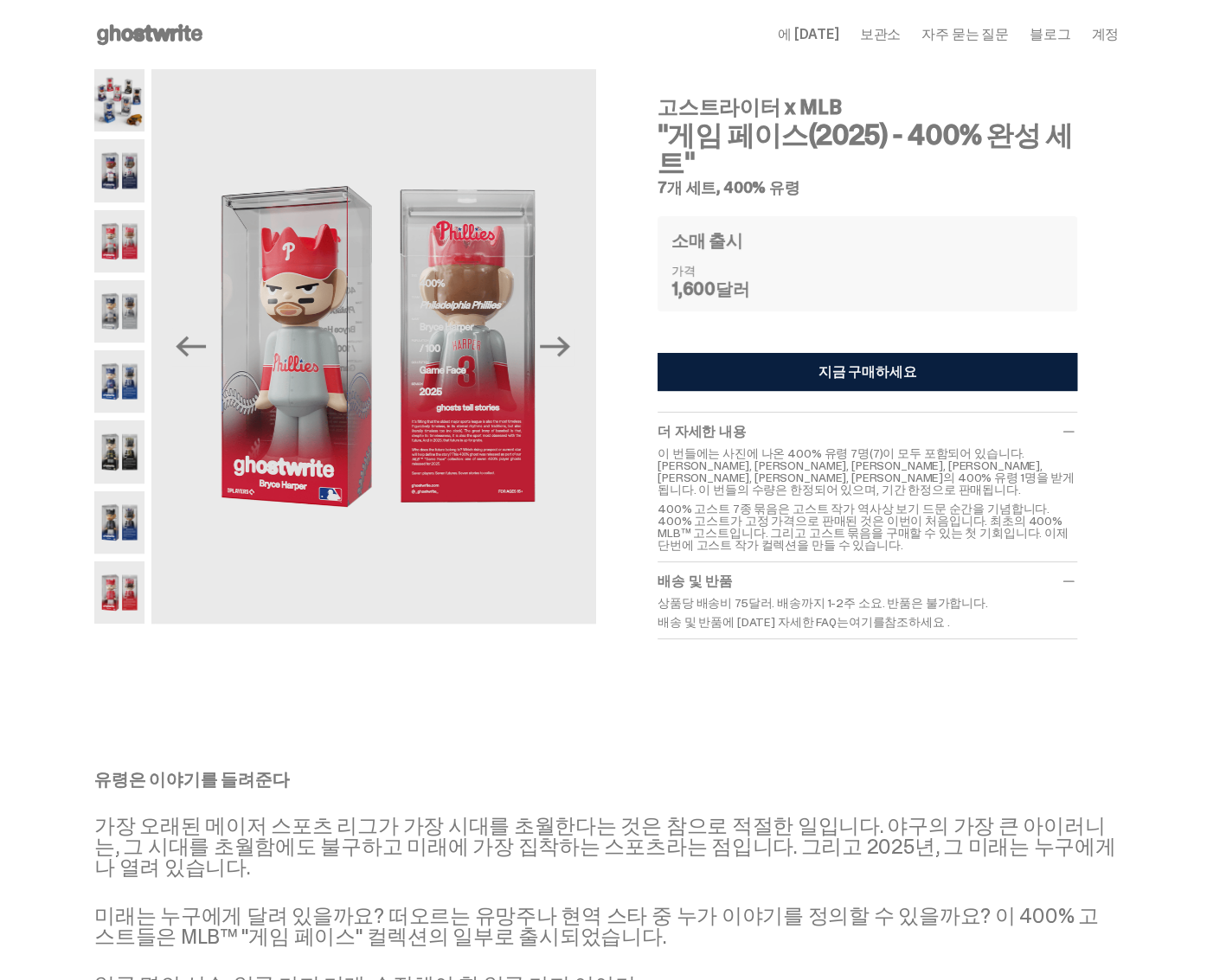
click at [123, 294] on img at bounding box center [119, 311] width 51 height 62
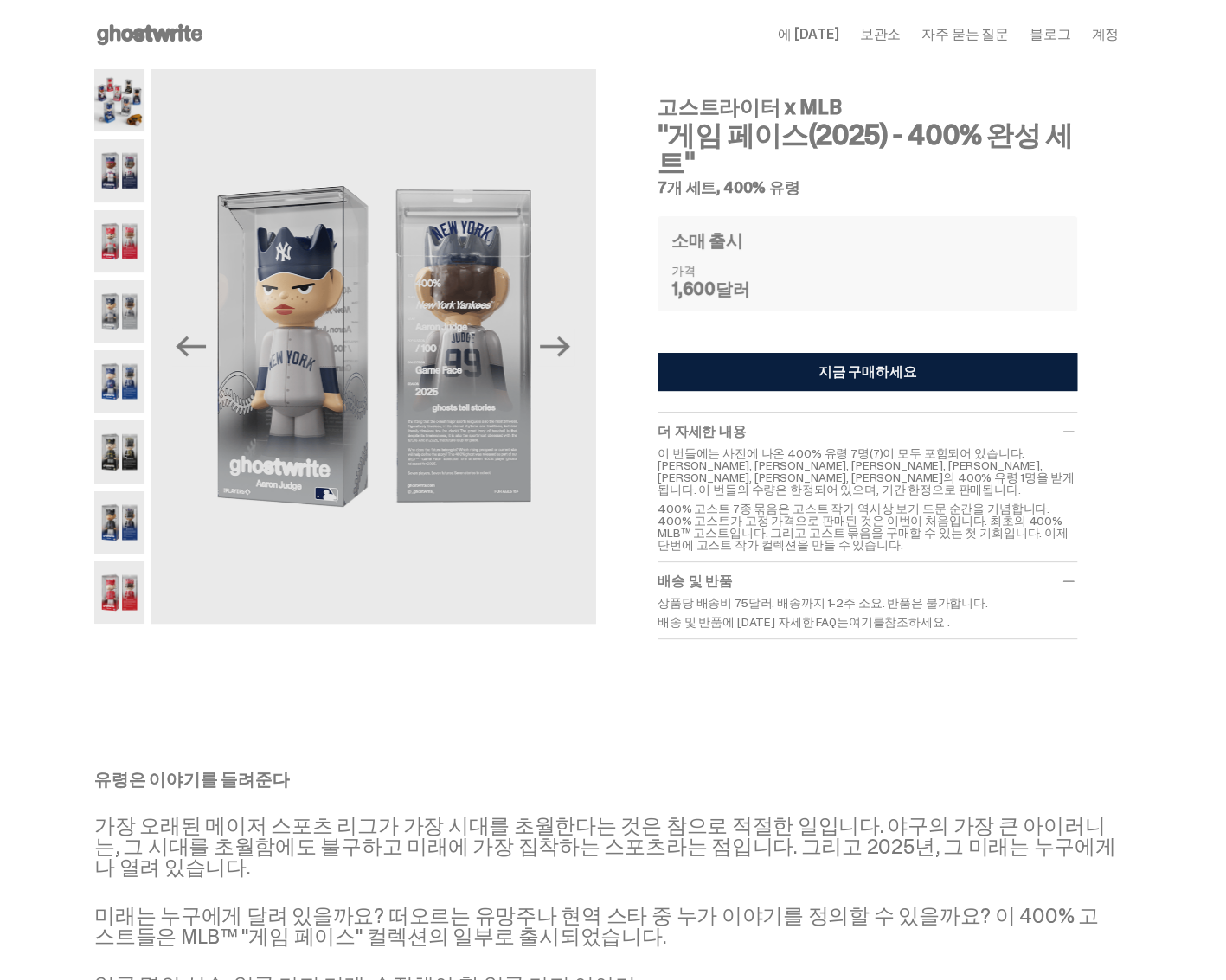
click at [124, 357] on img at bounding box center [119, 381] width 51 height 62
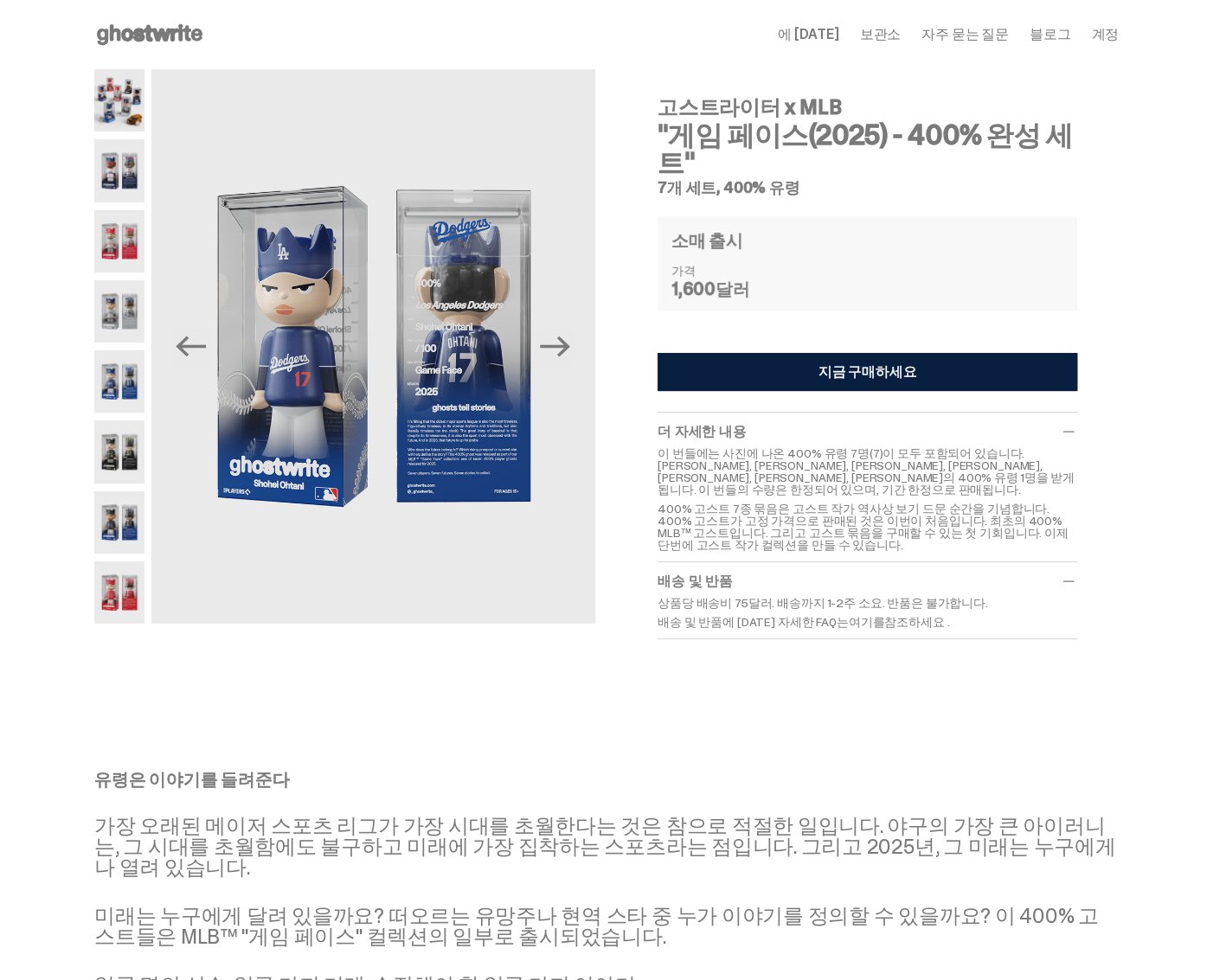
click at [124, 435] on img at bounding box center [119, 451] width 51 height 62
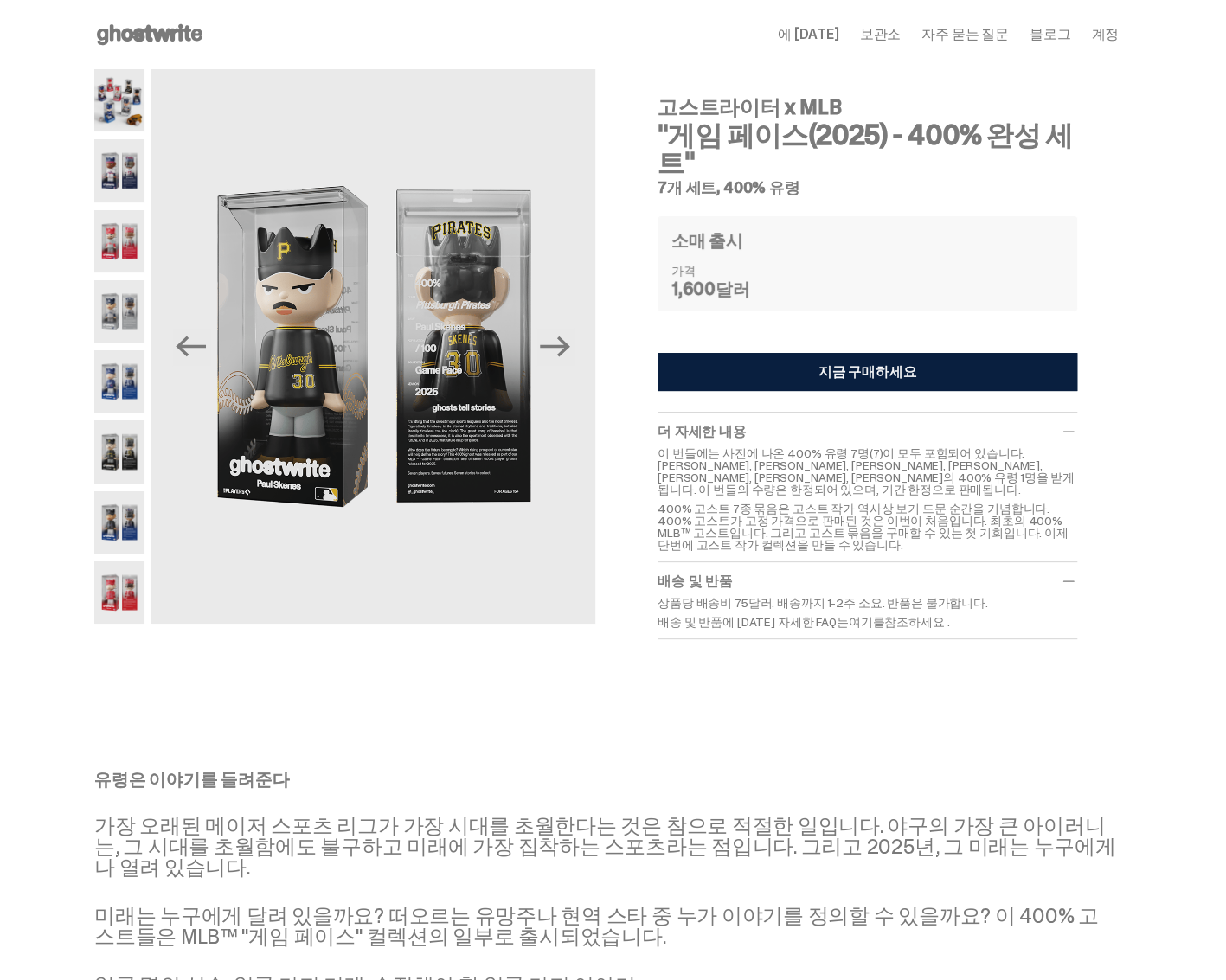
click at [130, 527] on img at bounding box center [119, 522] width 51 height 62
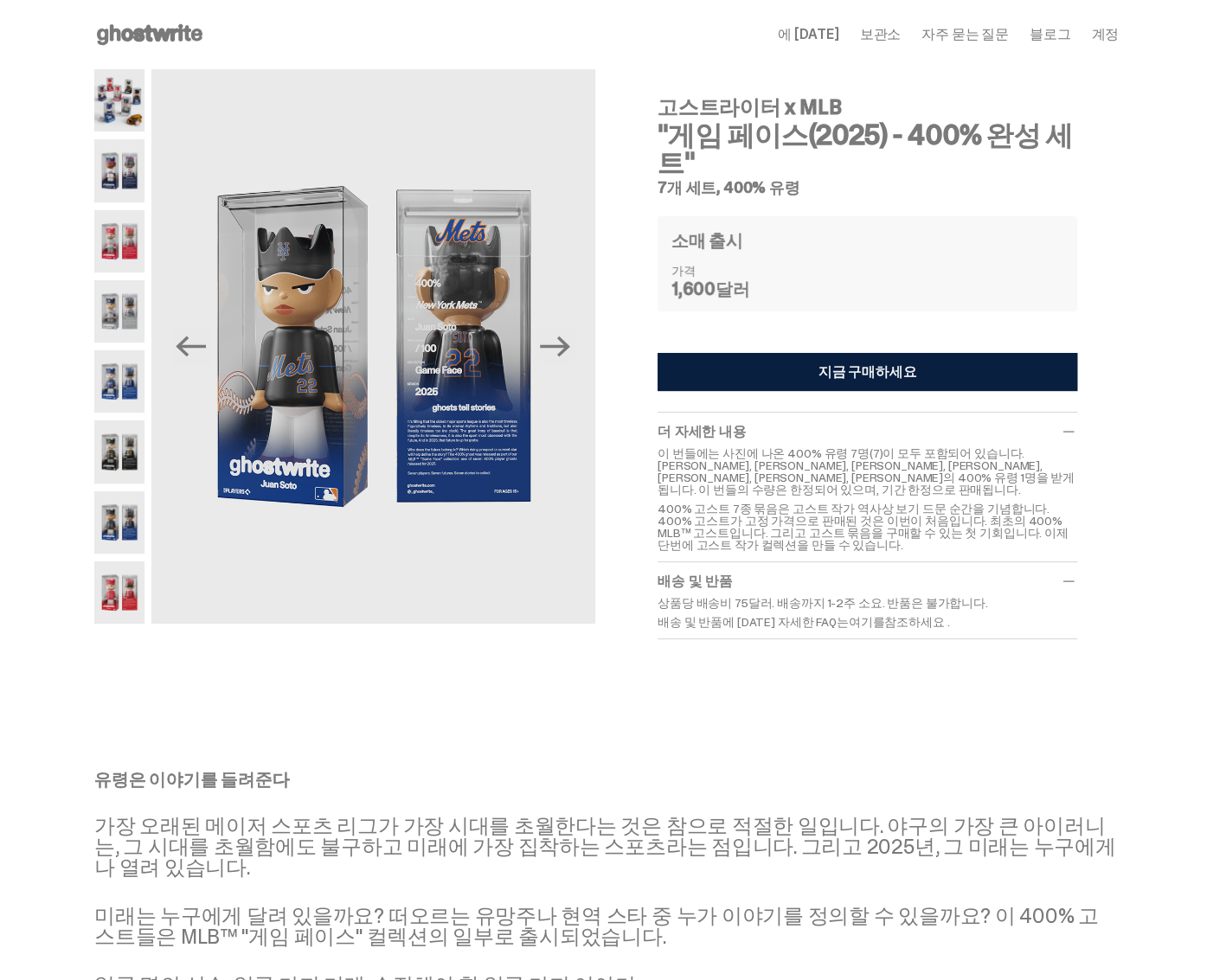
click at [127, 592] on img at bounding box center [119, 592] width 51 height 62
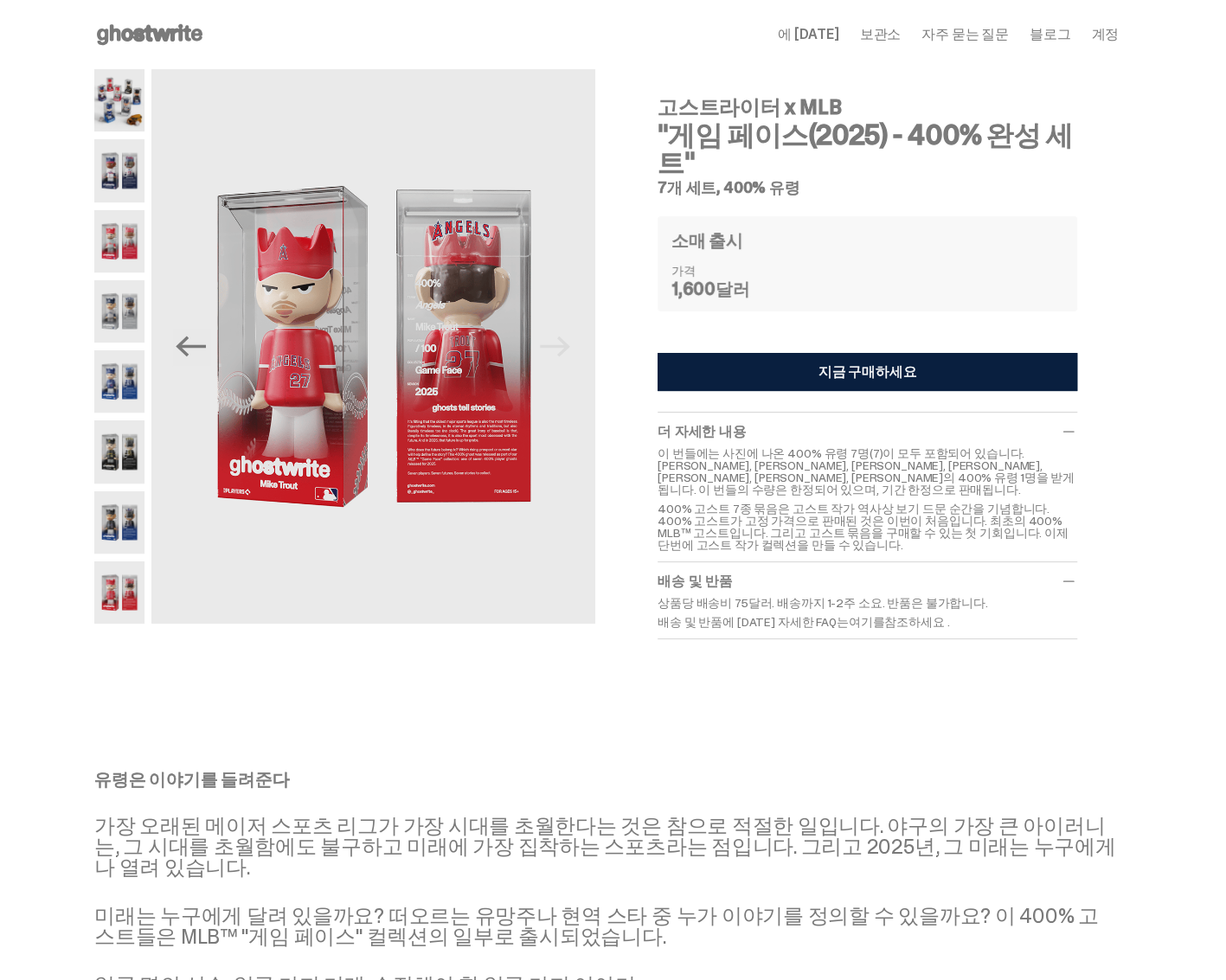
click at [133, 252] on img at bounding box center [119, 241] width 51 height 62
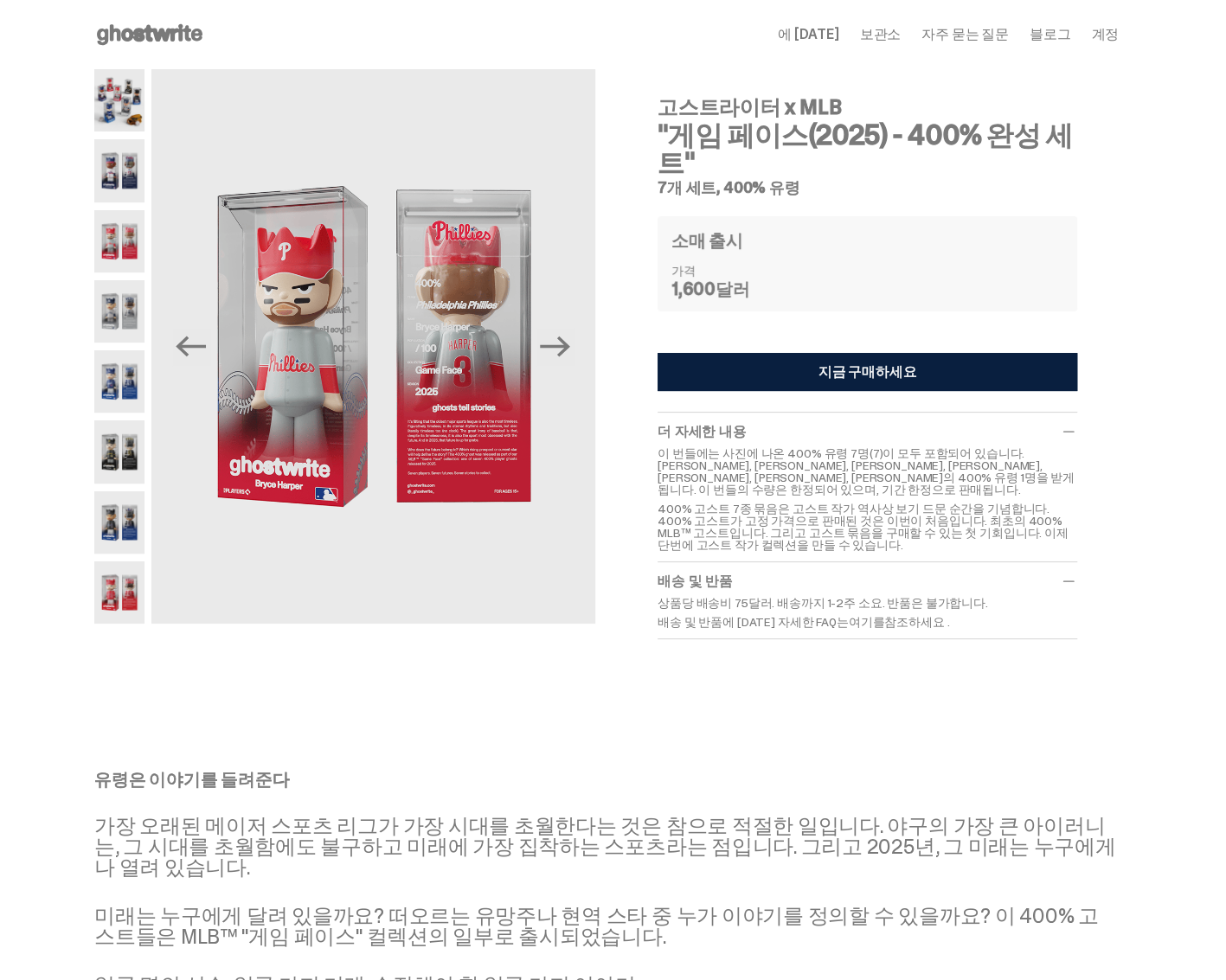
click at [138, 316] on img at bounding box center [119, 311] width 51 height 62
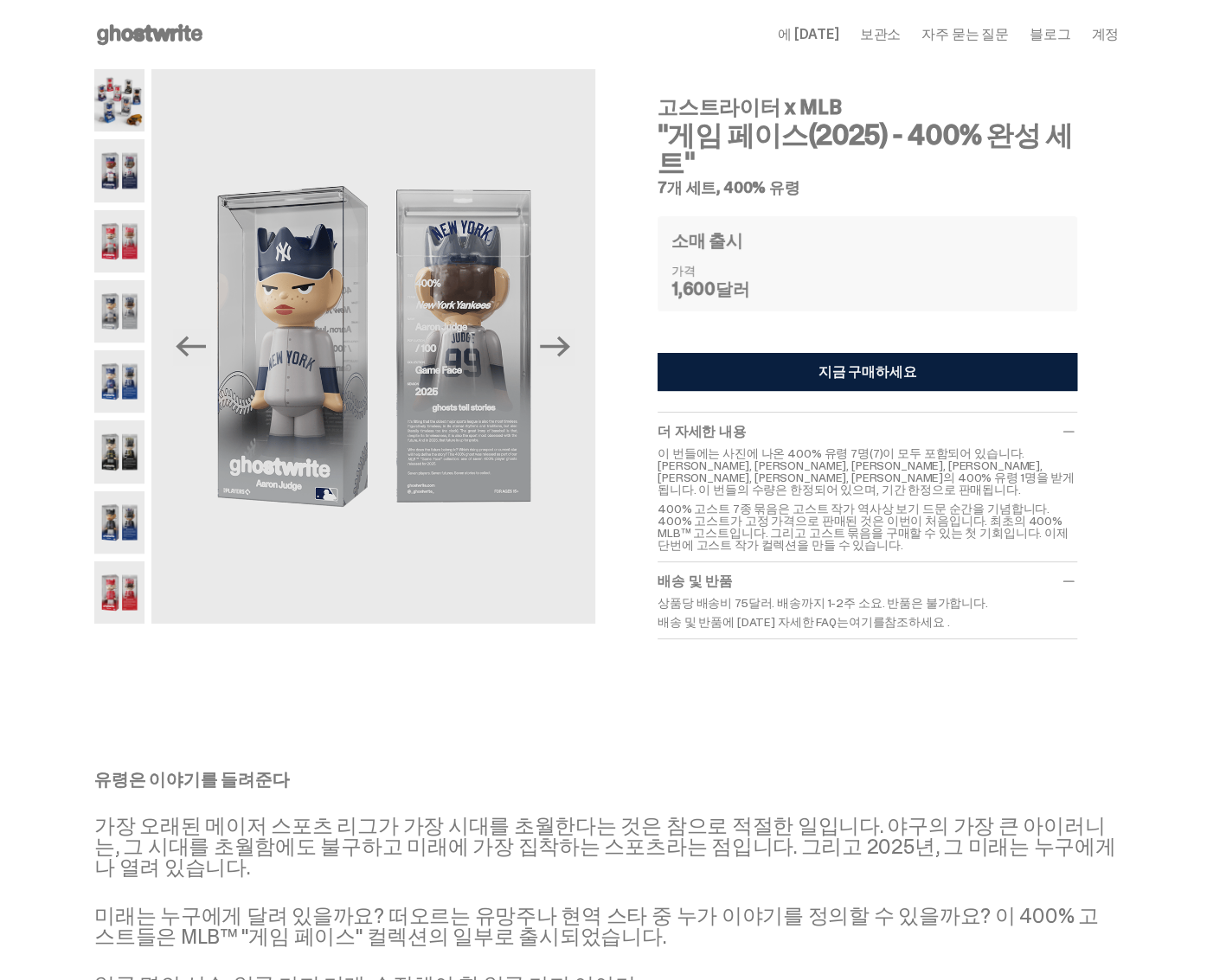
click at [136, 322] on img at bounding box center [119, 311] width 51 height 62
click at [122, 374] on img at bounding box center [119, 381] width 51 height 62
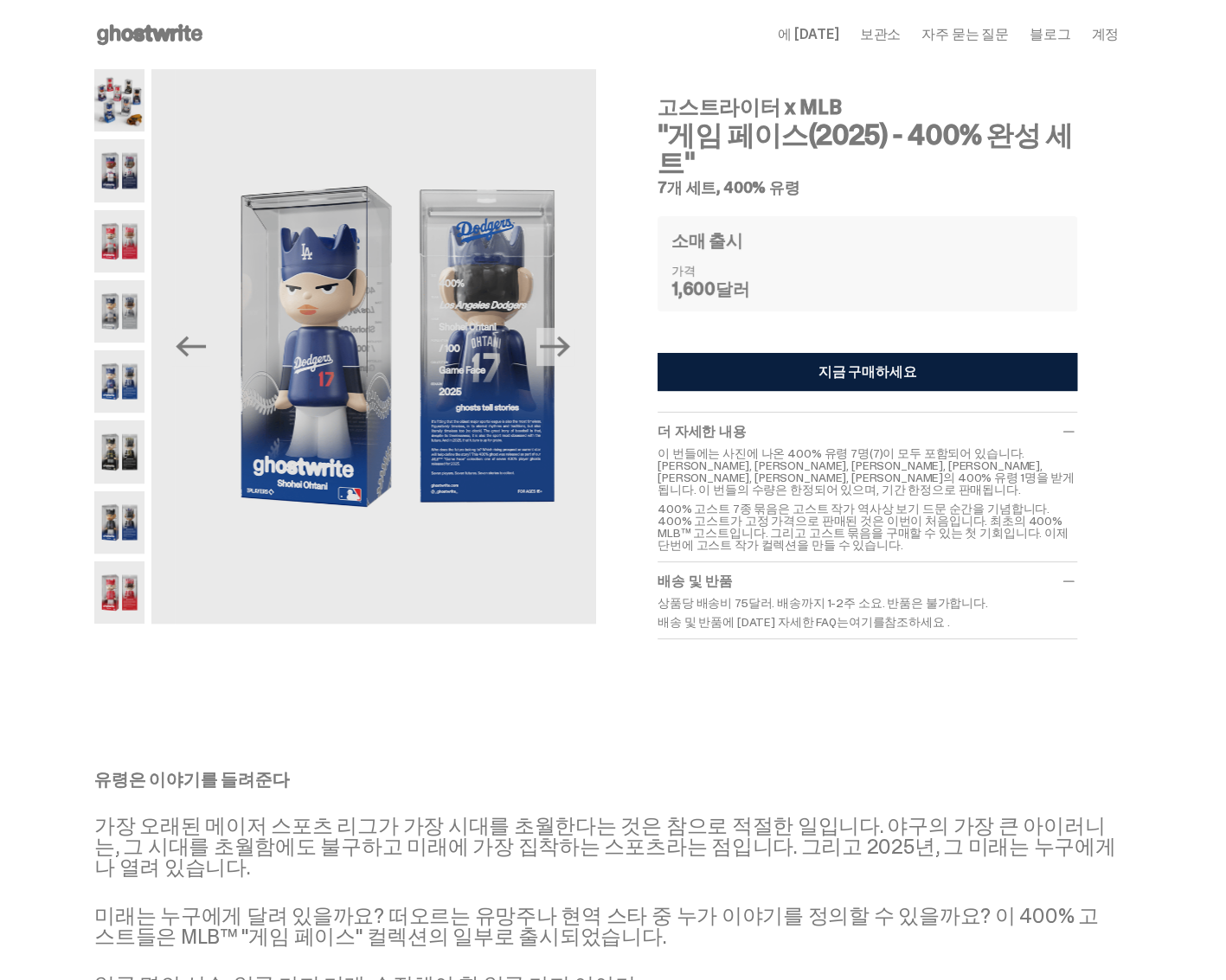
click at [135, 458] on img at bounding box center [119, 451] width 51 height 62
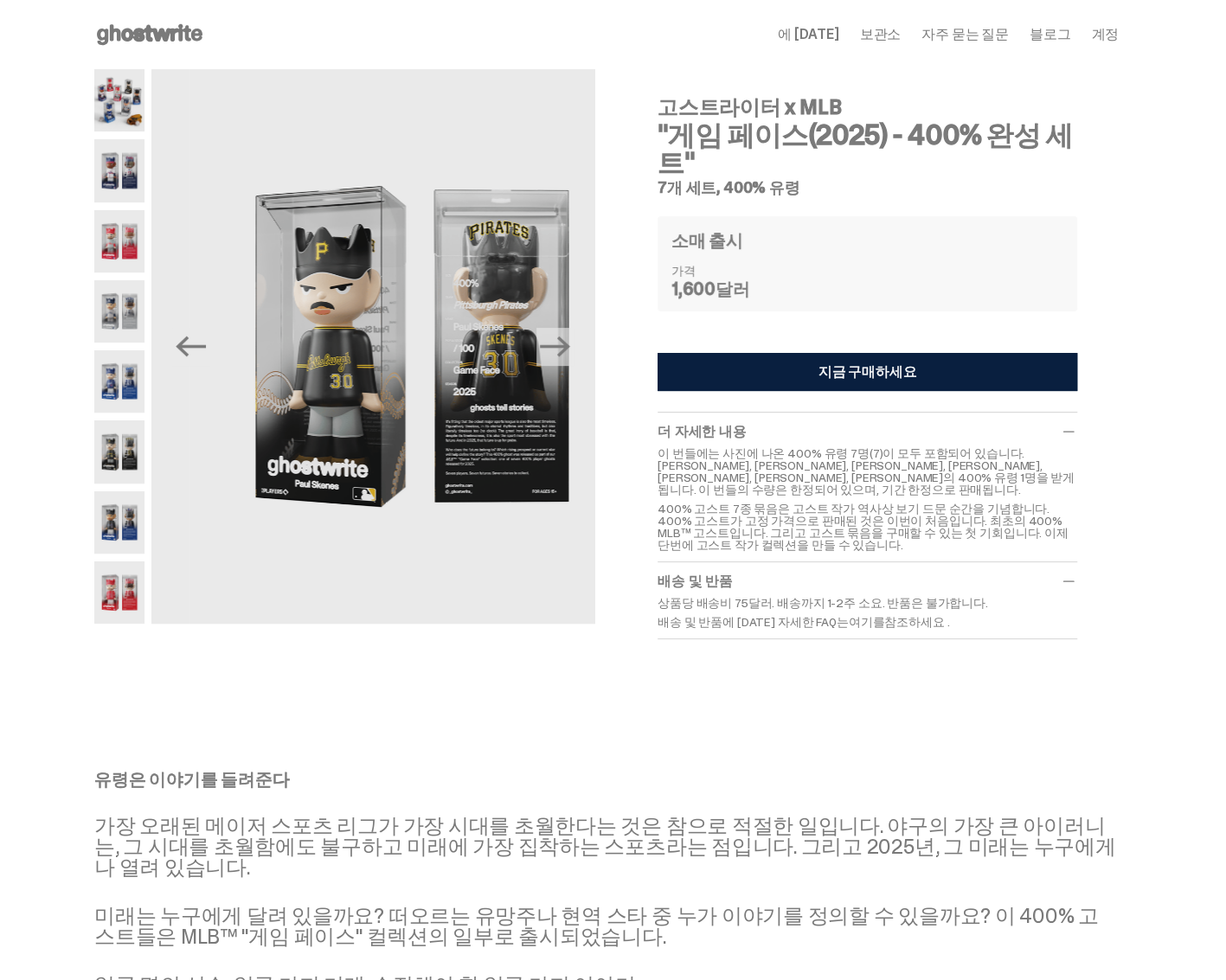
click at [128, 514] on img at bounding box center [119, 522] width 51 height 62
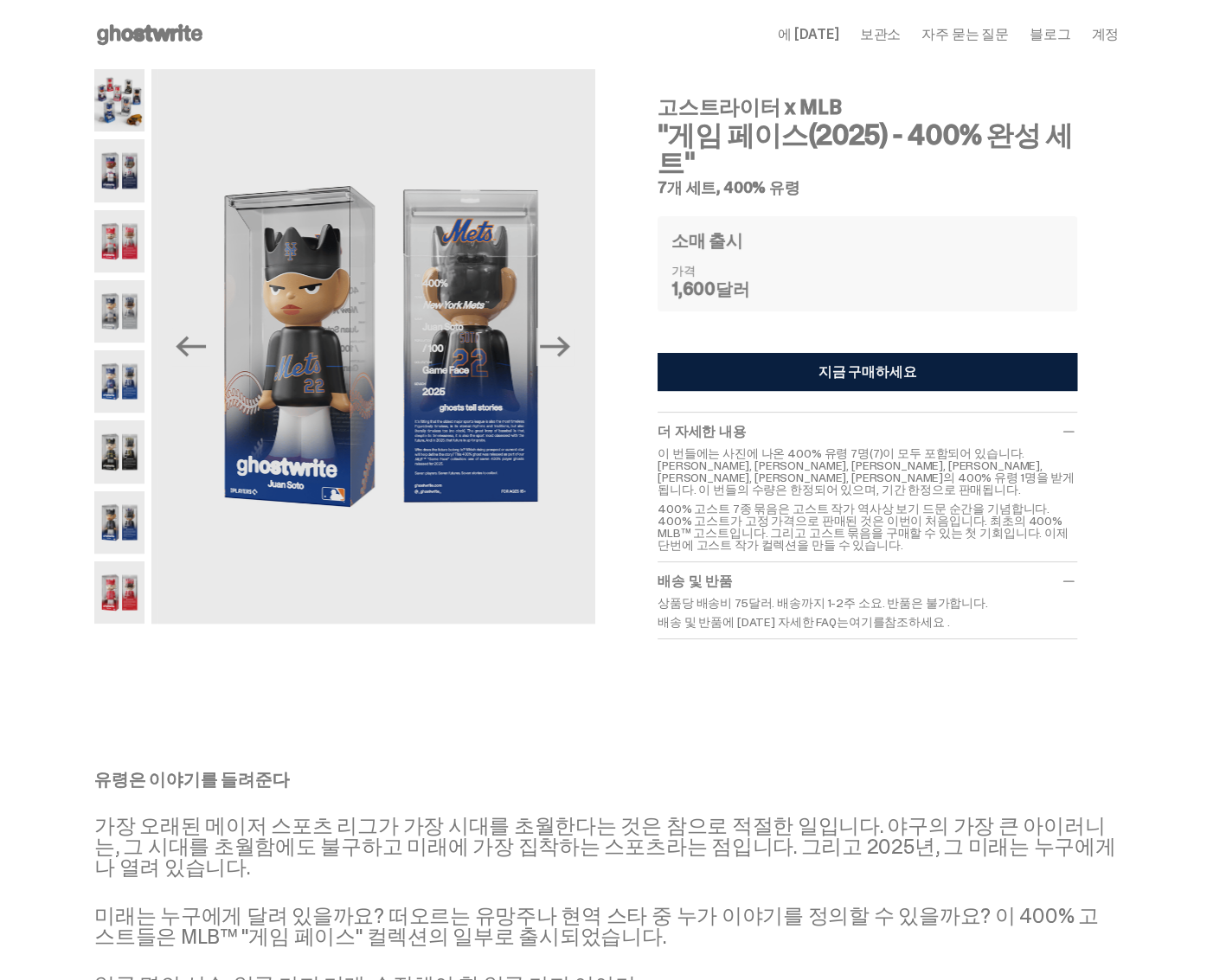
click at [120, 583] on img at bounding box center [119, 592] width 51 height 62
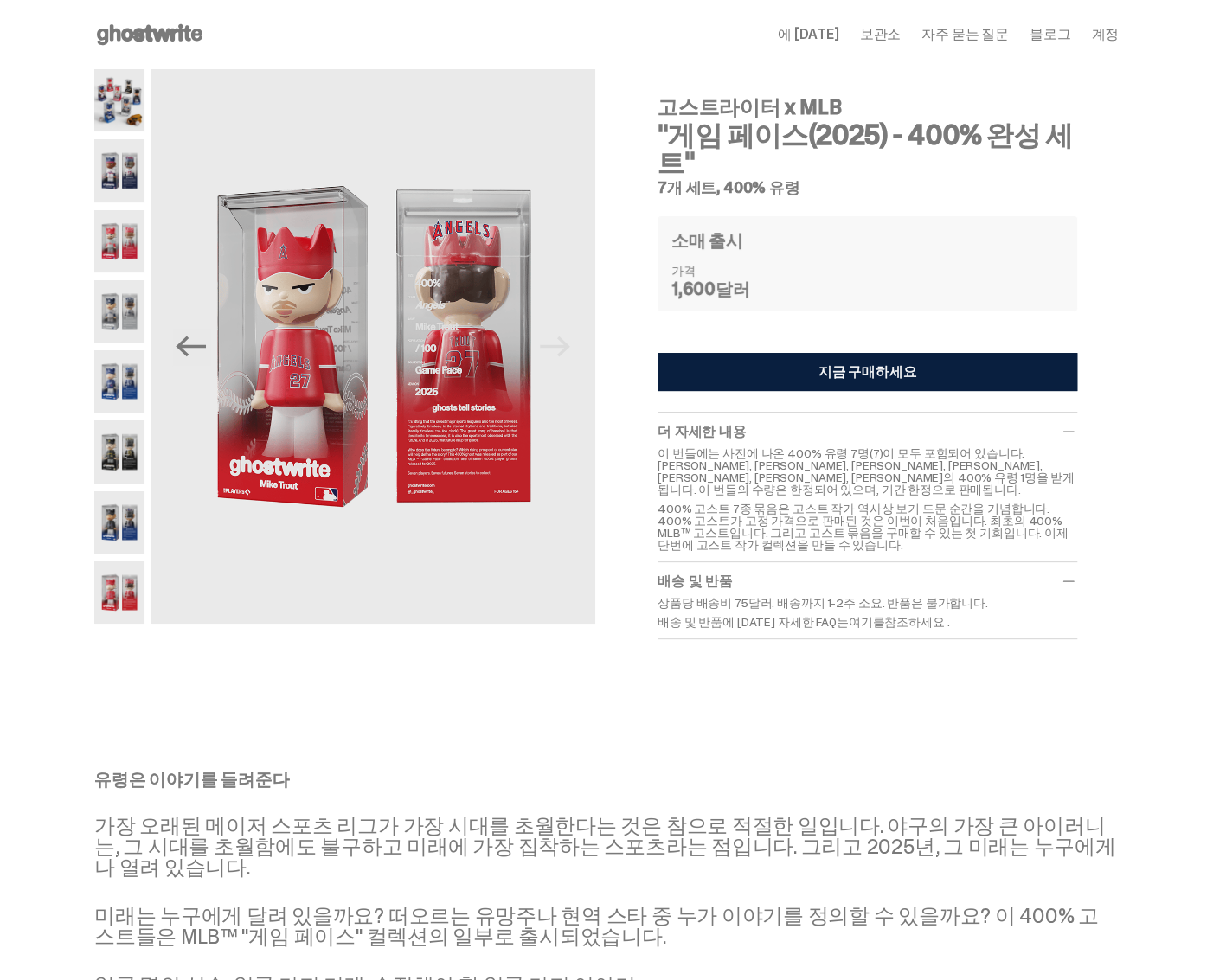
click at [1179, 680] on div "고스트라이터 x MLB "게임 페이스(2025) - 400% 완성 세트" 7개 세트, 400% 유령 Previous Next 고스트라이터 x …" at bounding box center [606, 378] width 1213 height 618
click at [900, 798] on div "유령은 이야기를 들려준다 가장 오래된 메이저 스포츠 리그가 가장 시대를 초월한다는 것은 참으로 적절한 일입니다. 야구의 가장 큰 아이러니는, …" at bounding box center [606, 882] width 1024 height 224
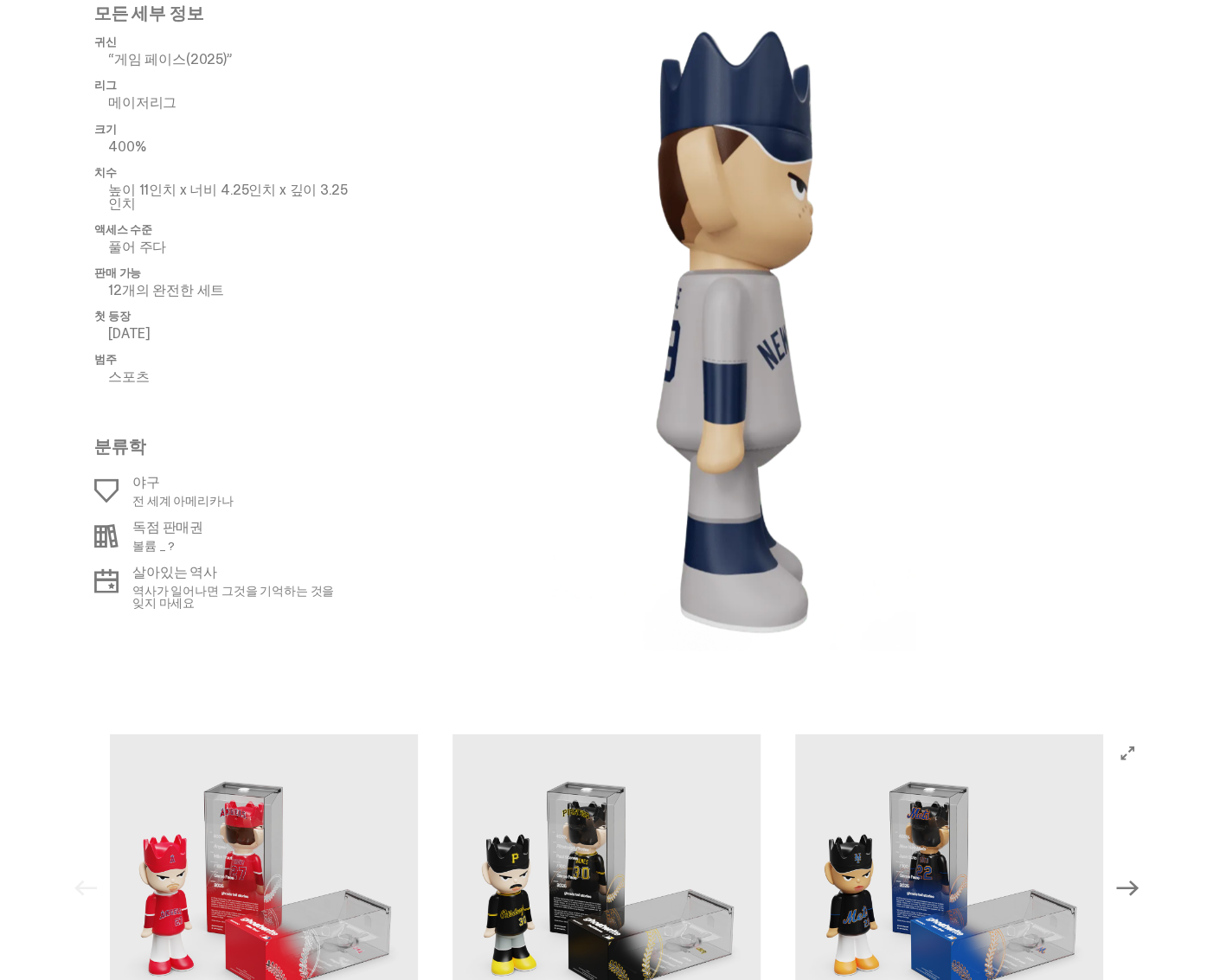
scroll to position [1988, 0]
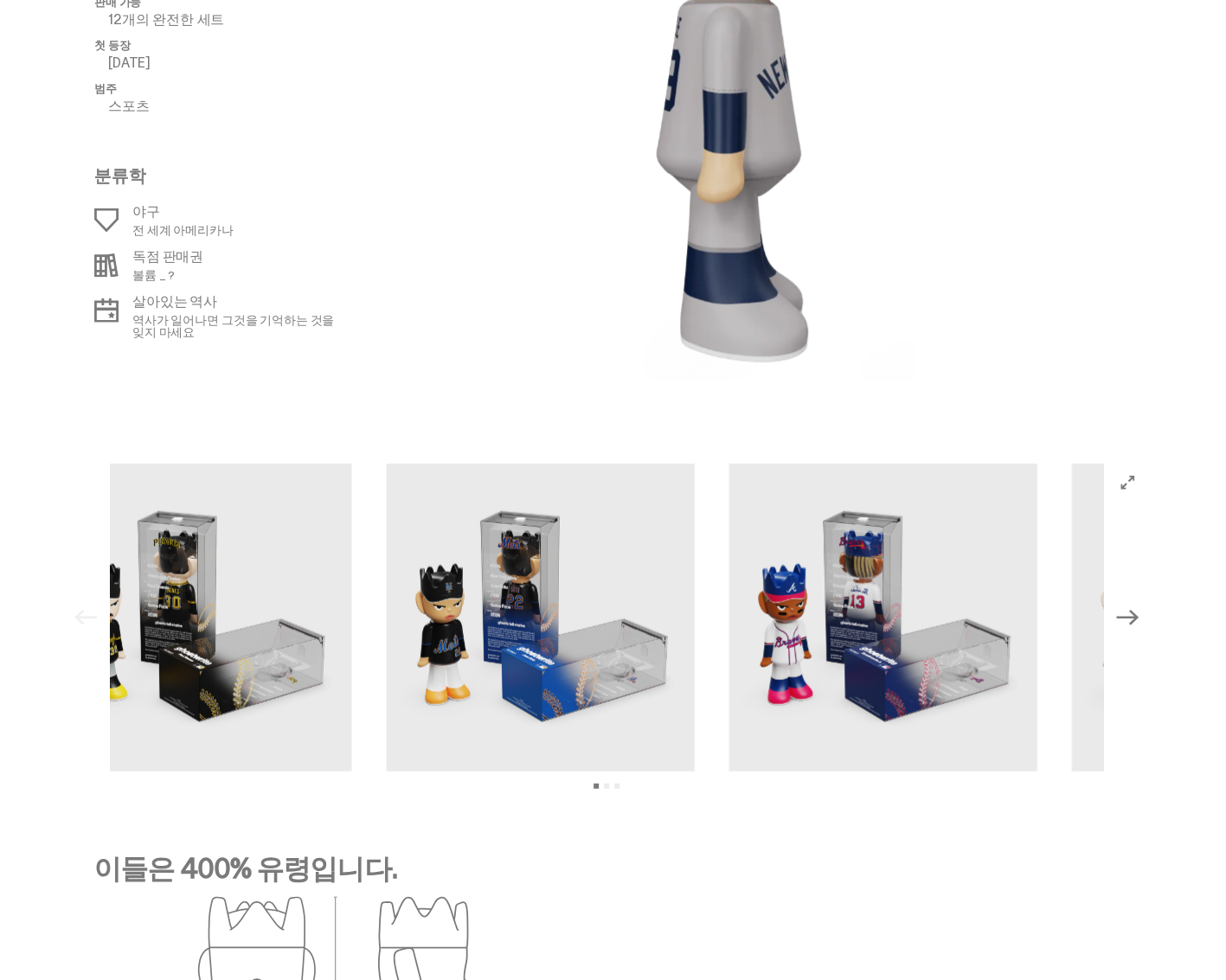
click at [204, 655] on img at bounding box center [197, 617] width 308 height 308
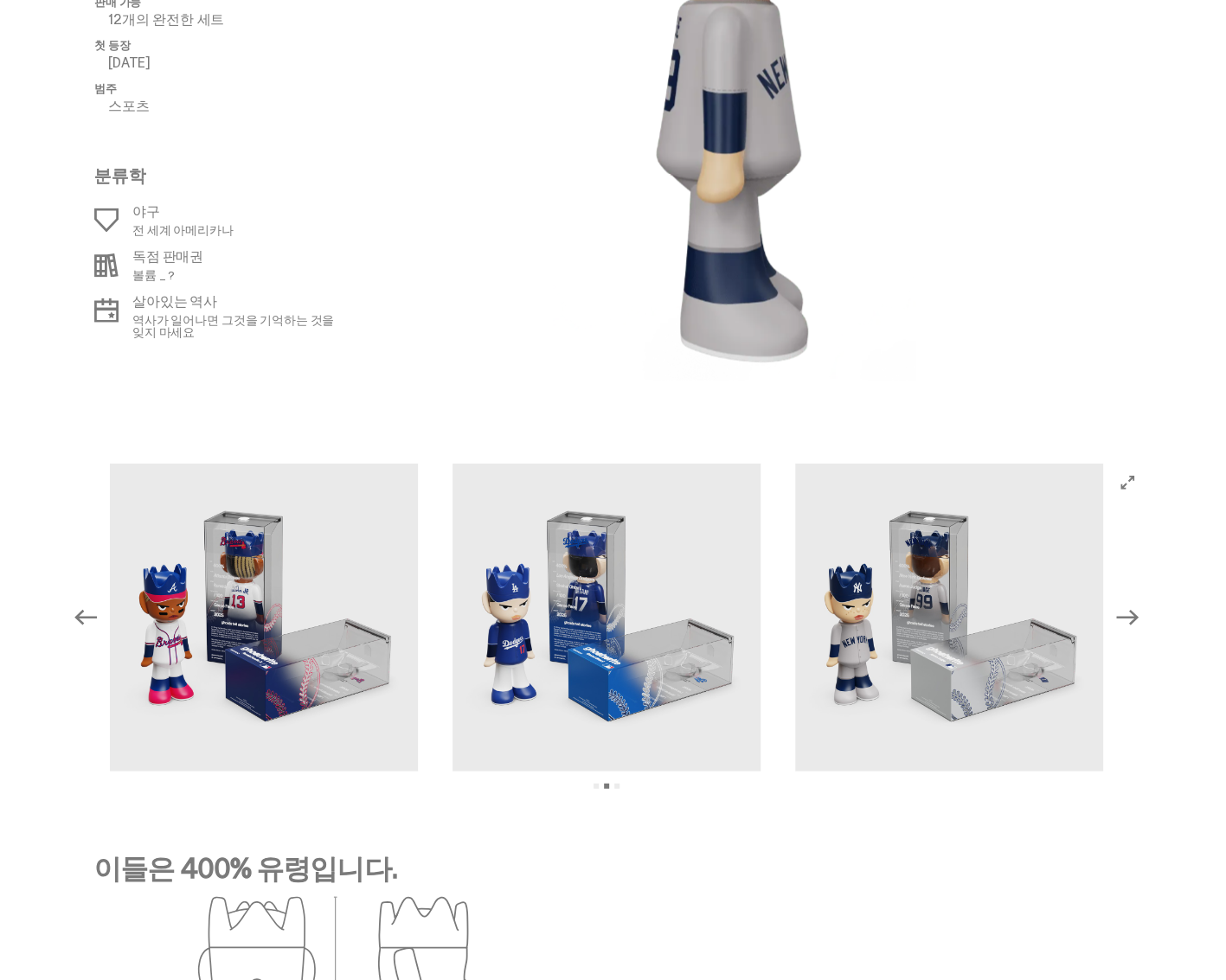
click at [381, 634] on div at bounding box center [606, 617] width 993 height 308
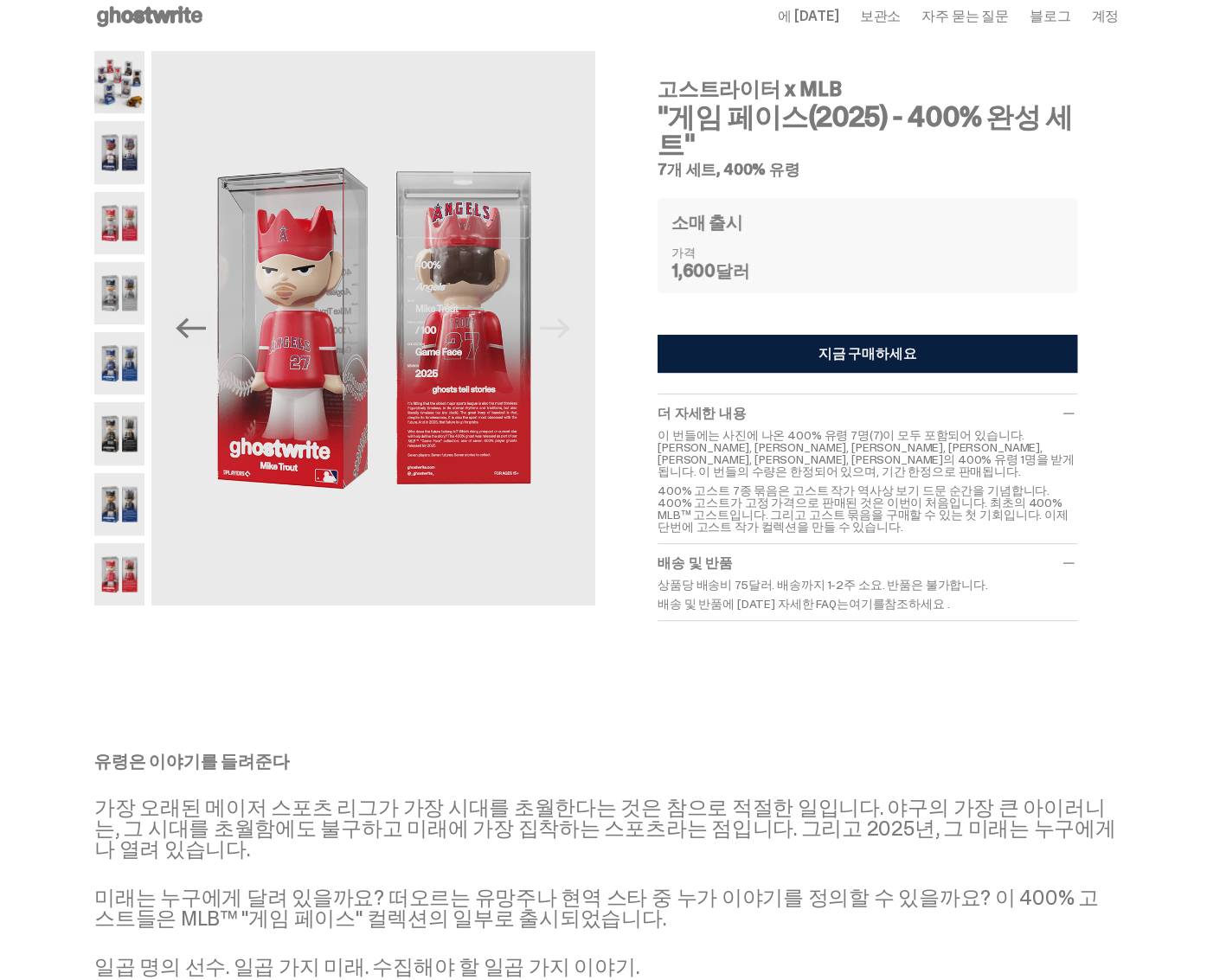
scroll to position [0, 0]
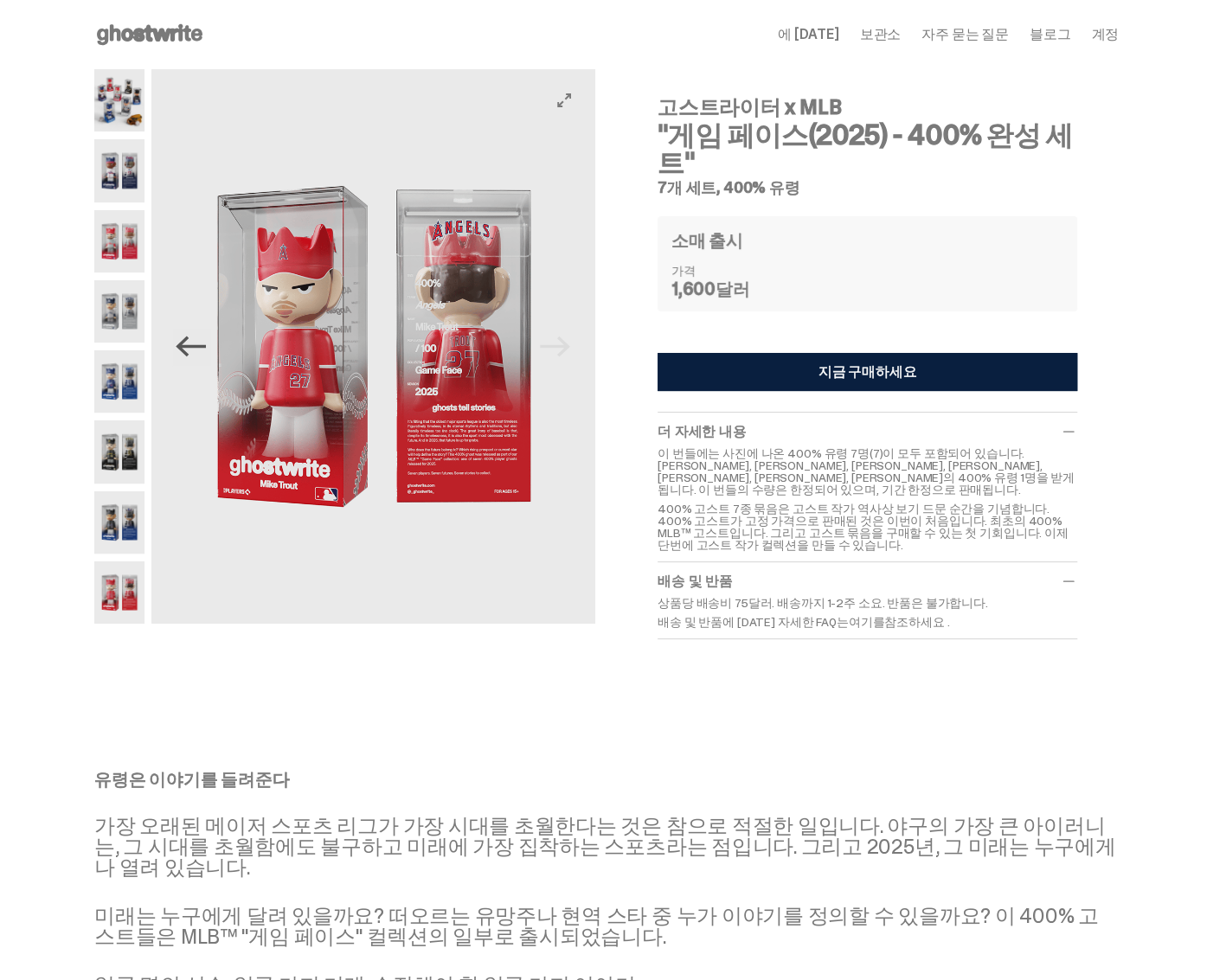
click at [206, 349] on icon "Previous" at bounding box center [191, 346] width 30 height 30
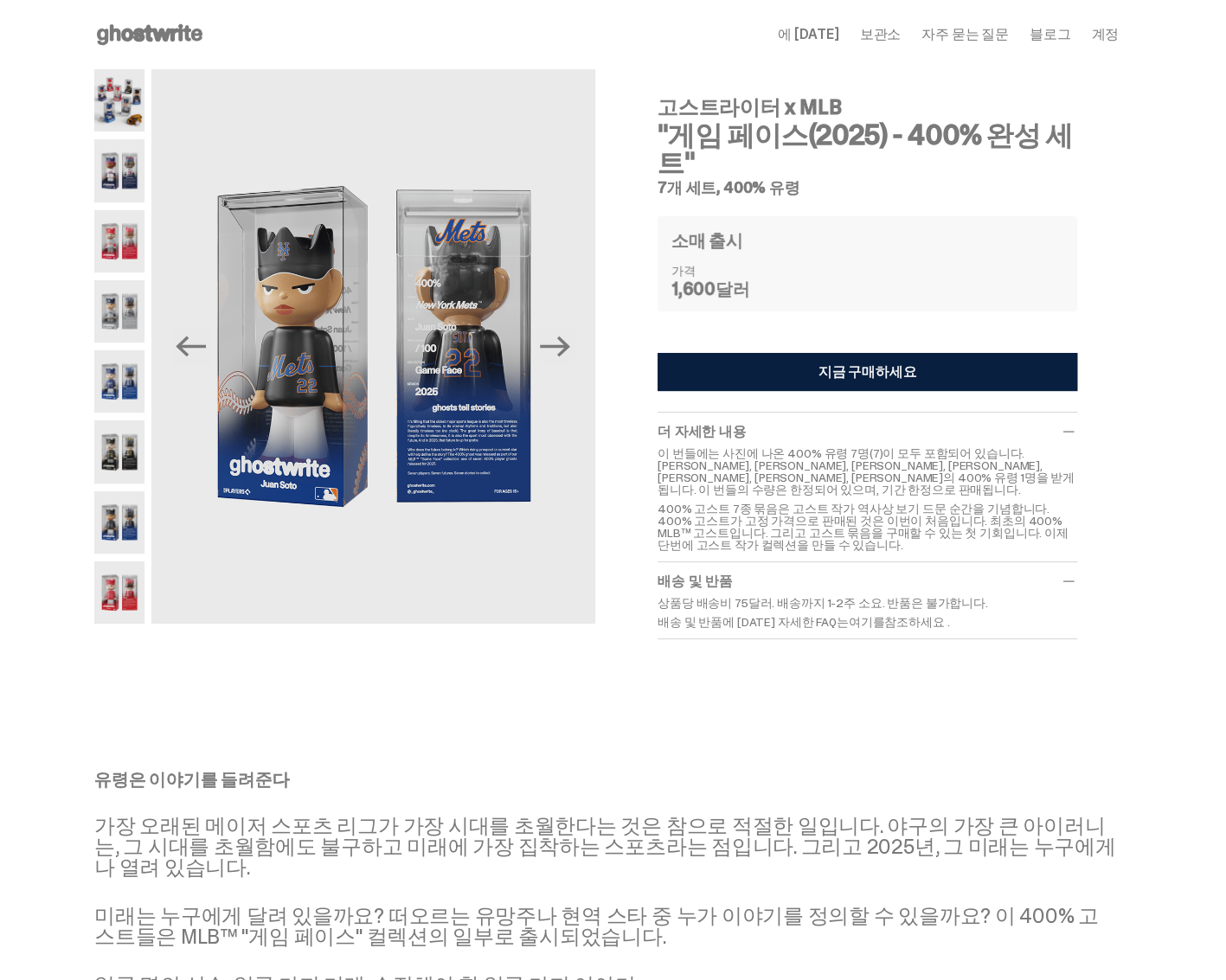
click at [832, 363] on font "지금 구매하세요" at bounding box center [867, 372] width 98 height 18
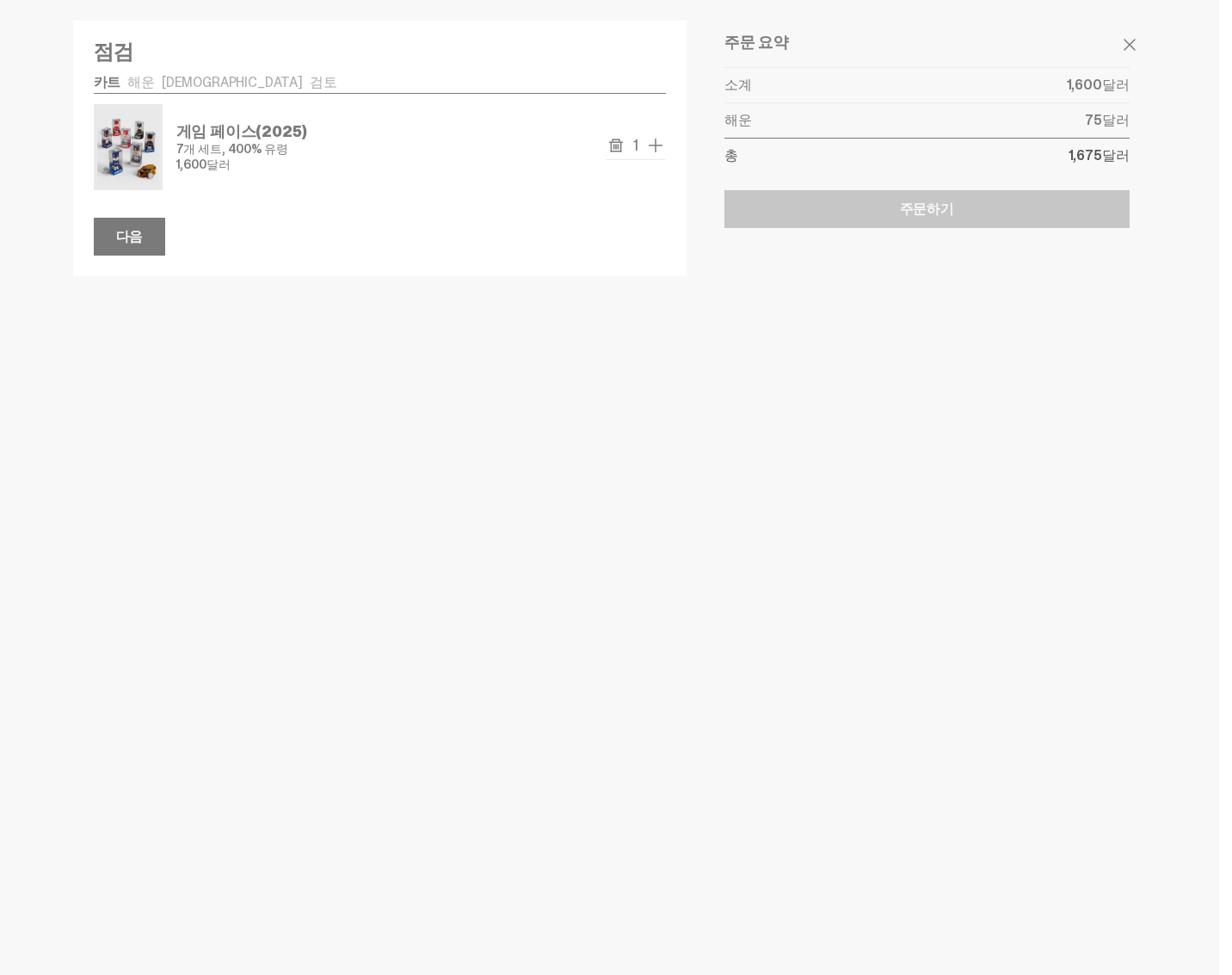
click at [413, 498] on div at bounding box center [616, 487] width 1232 height 975
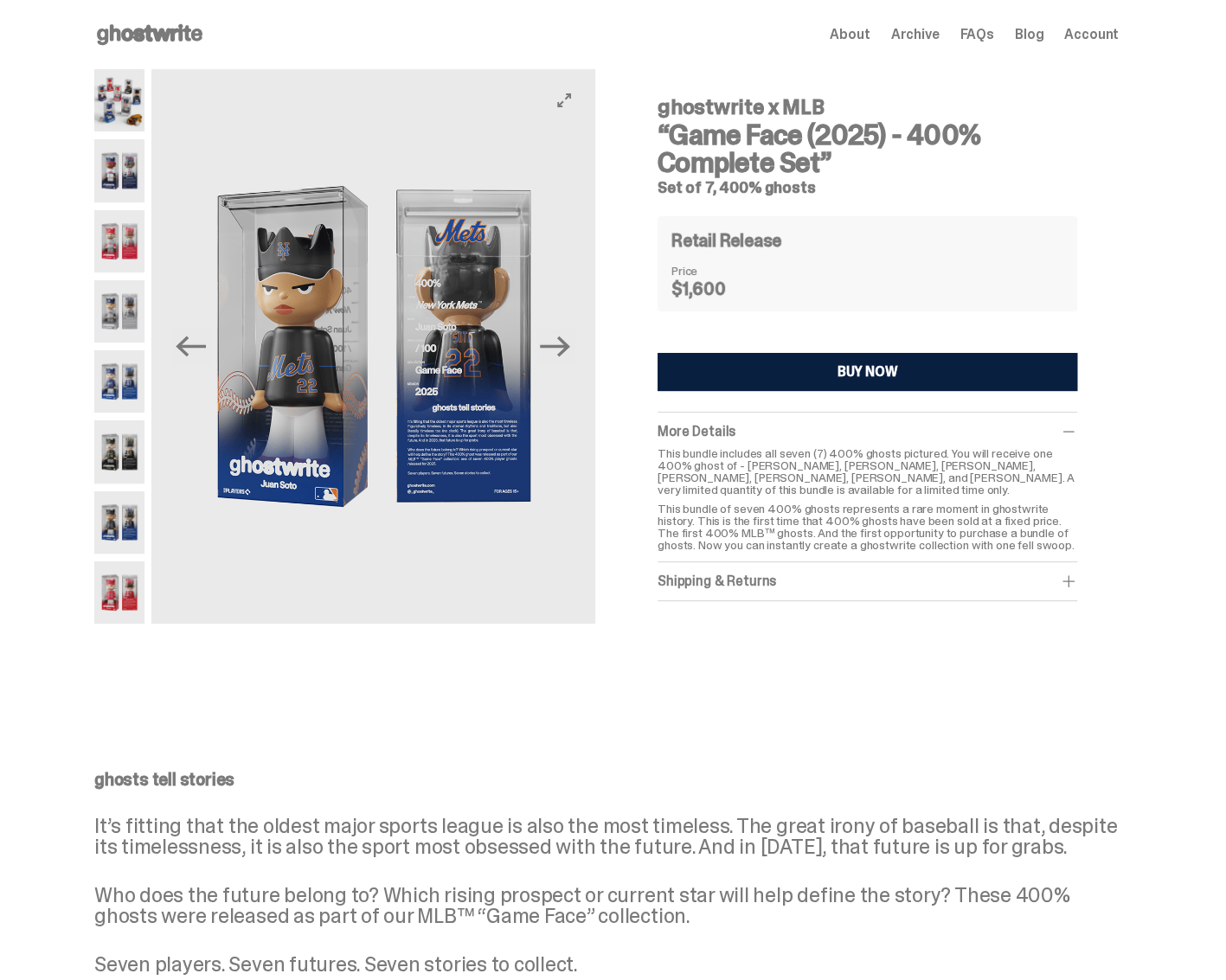
click at [1130, 137] on div "ghostwrite x MLB “Game Face (2025) - 400% Complete Set” Set of 7, 400% ghosts P…" at bounding box center [606, 378] width 1107 height 618
click at [964, 574] on div "Shipping & Returns" at bounding box center [867, 580] width 420 height 17
click at [152, 34] on icon at bounding box center [149, 34] width 111 height 27
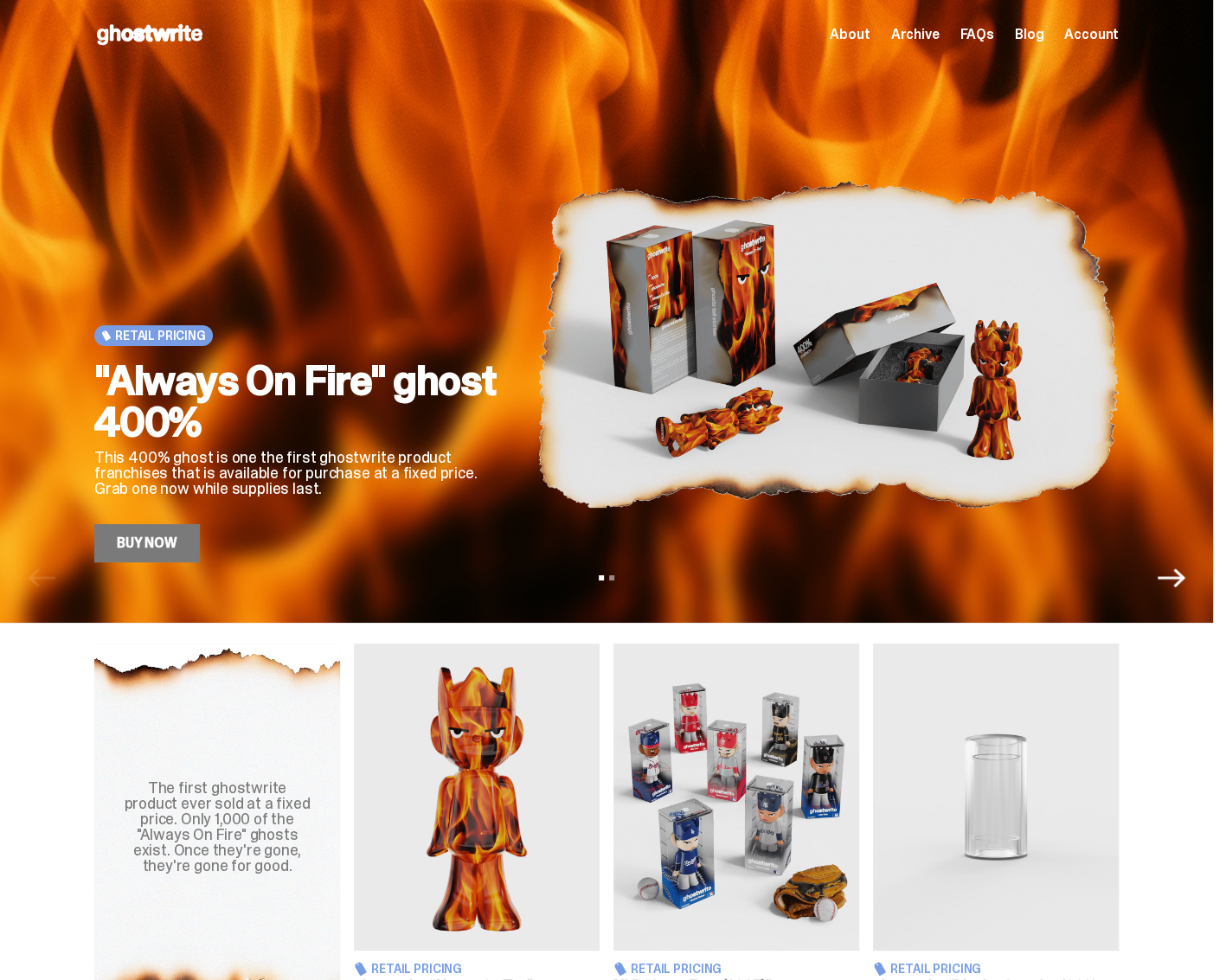
click at [931, 36] on span "Archive" at bounding box center [914, 35] width 49 height 14
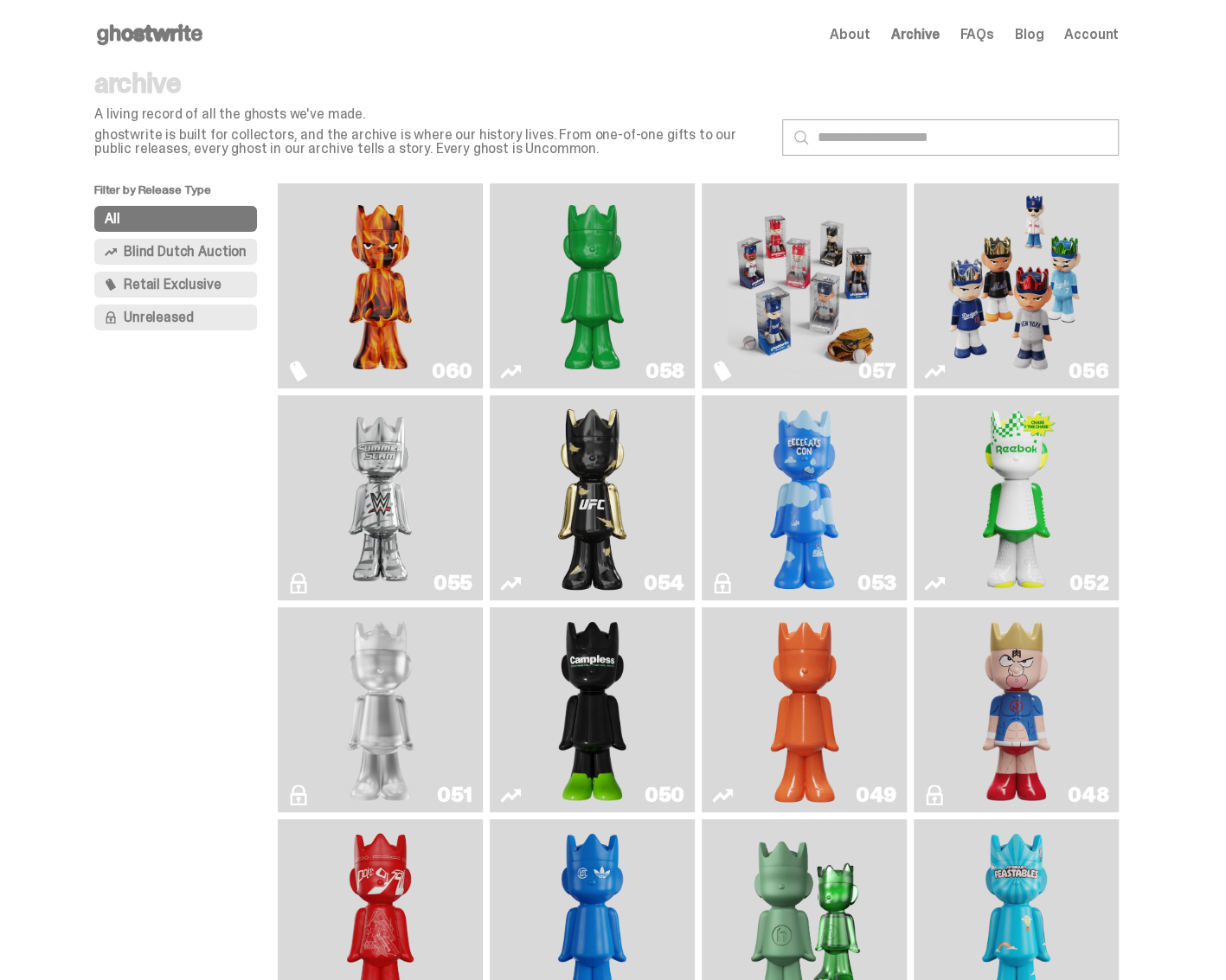
click at [216, 289] on span "Retail Exclusive" at bounding box center [171, 285] width 97 height 14
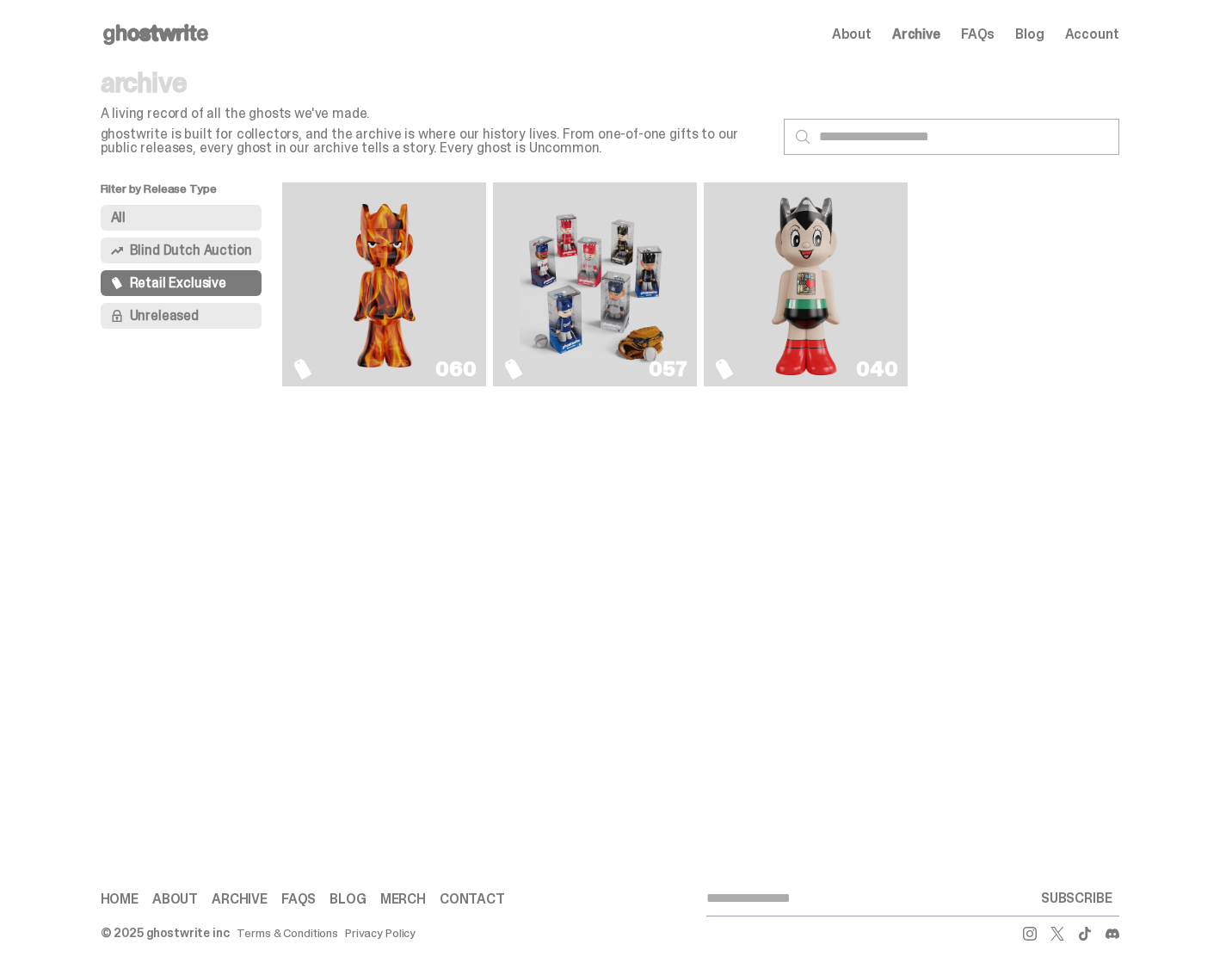
click at [184, 309] on span "Unreleased" at bounding box center [164, 316] width 69 height 14
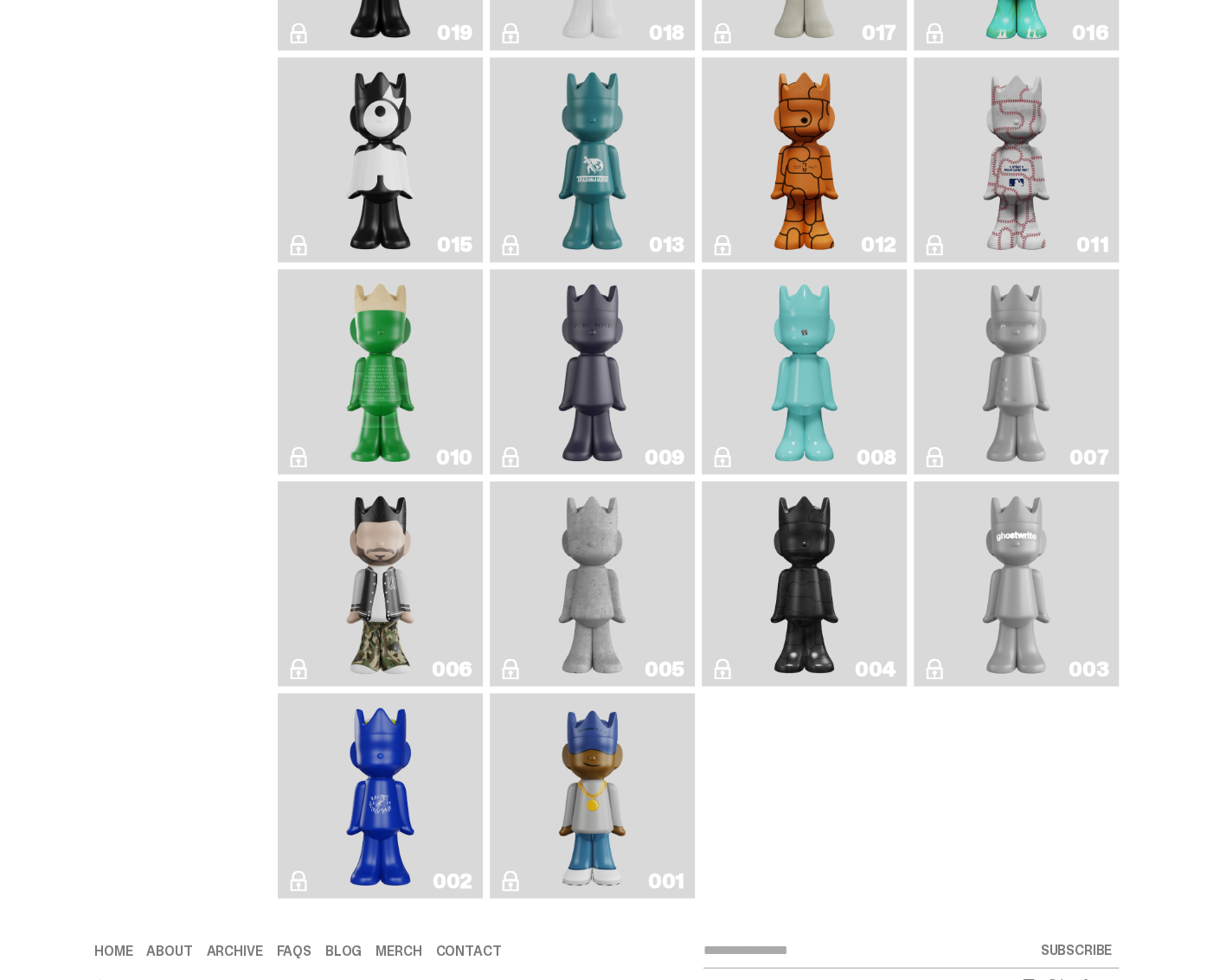
scroll to position [1460, 0]
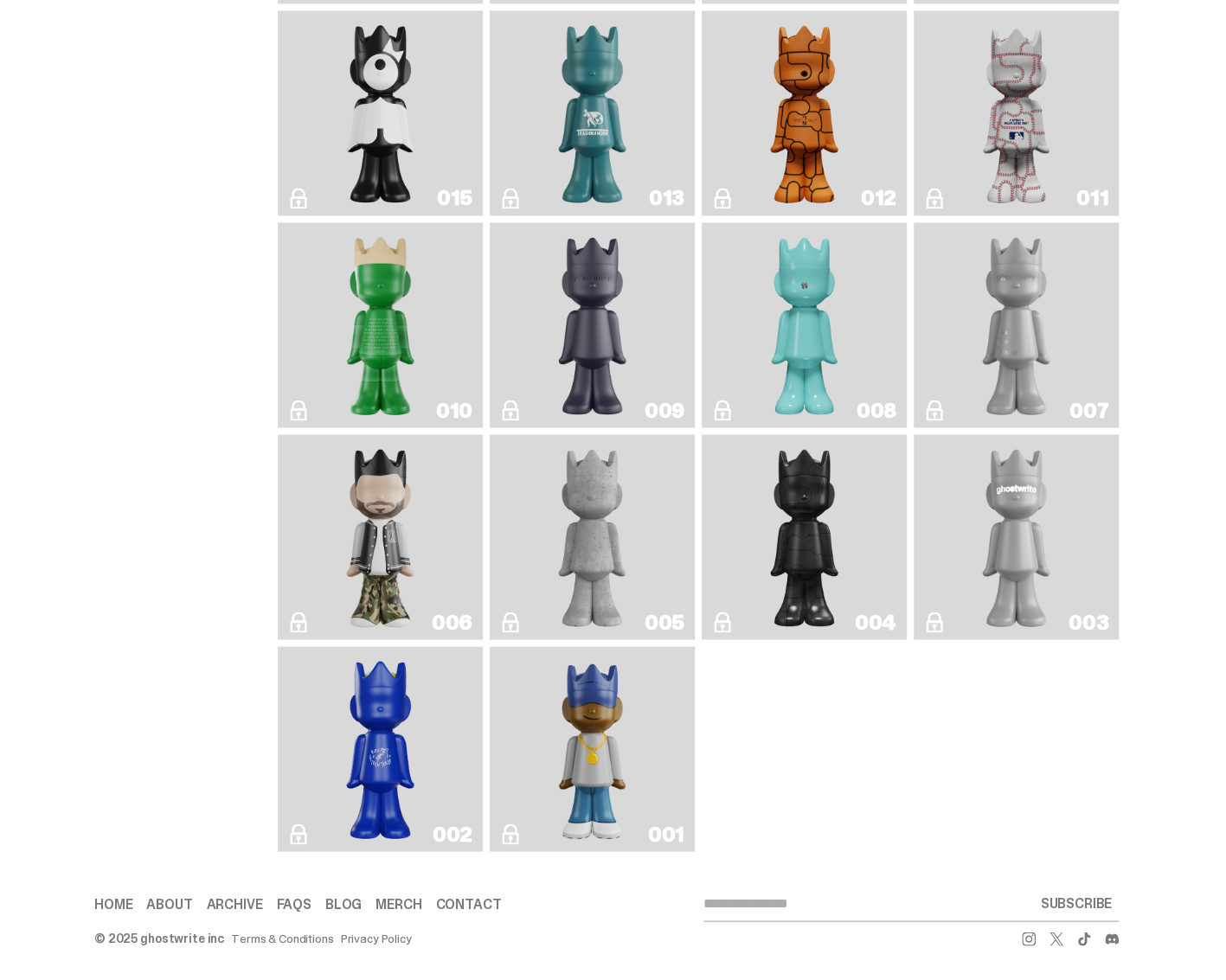
click at [588, 694] on img "Eastside Golf" at bounding box center [593, 748] width 82 height 191
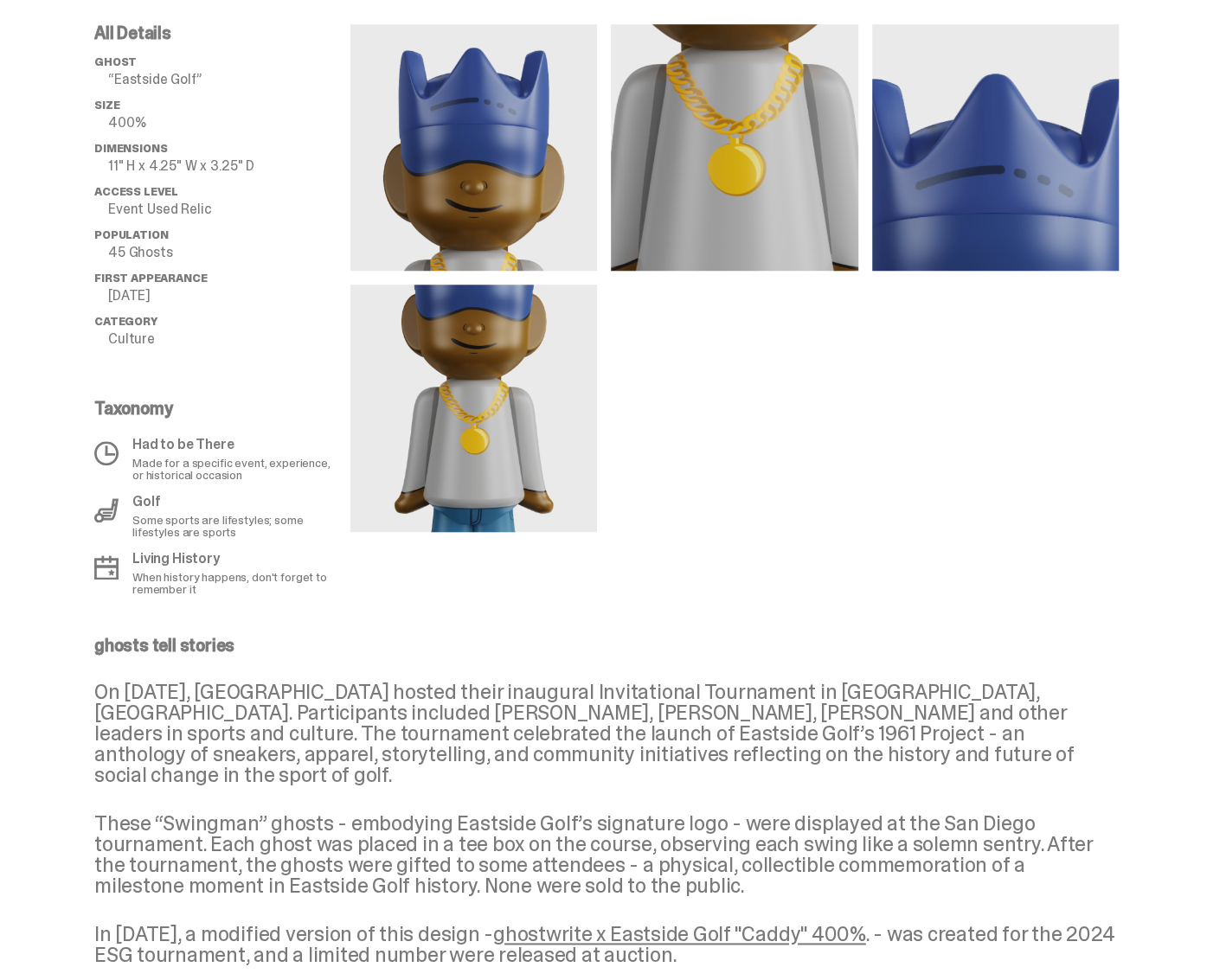
scroll to position [779, 0]
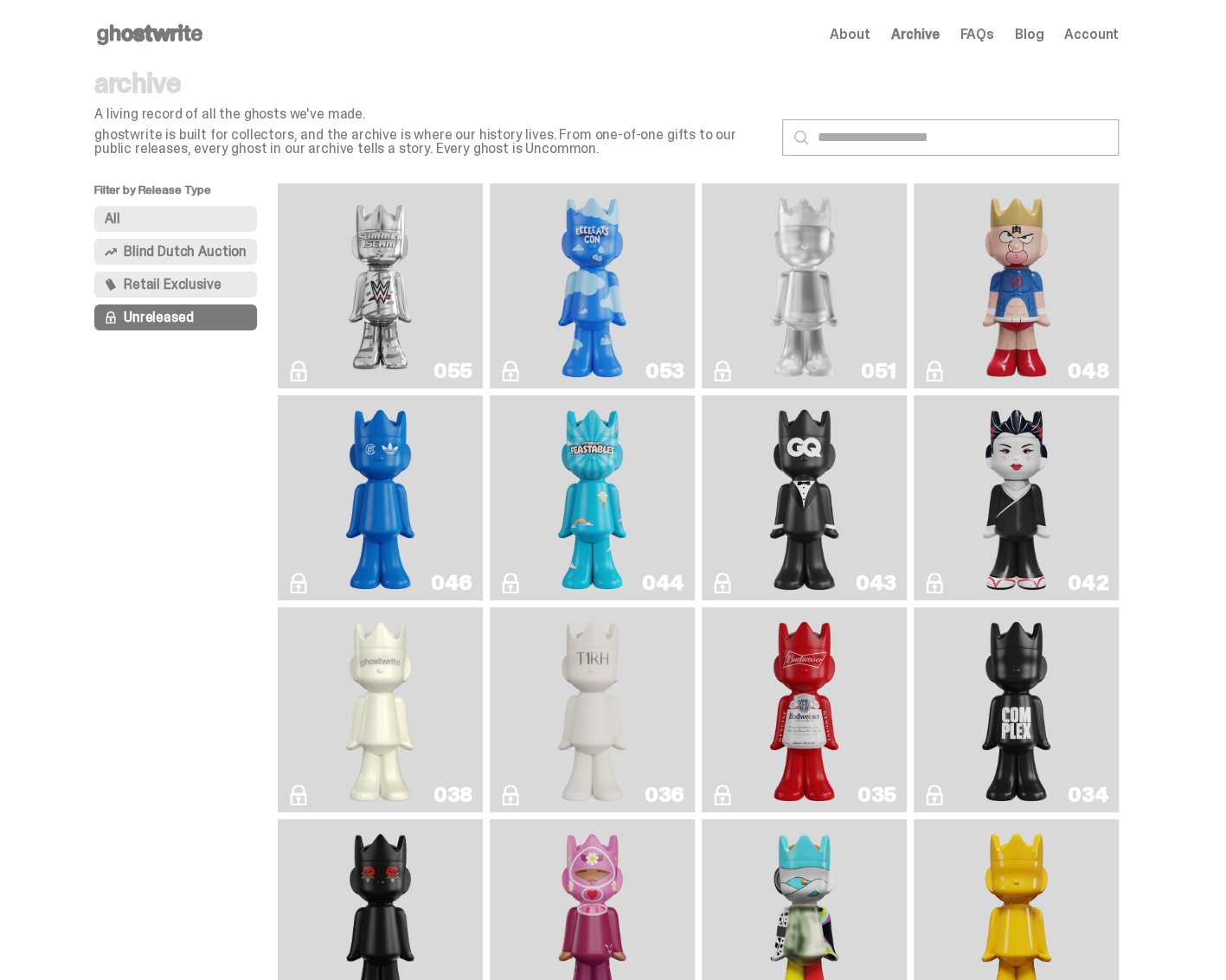
click at [178, 278] on span "Retail Exclusive" at bounding box center [171, 285] width 97 height 14
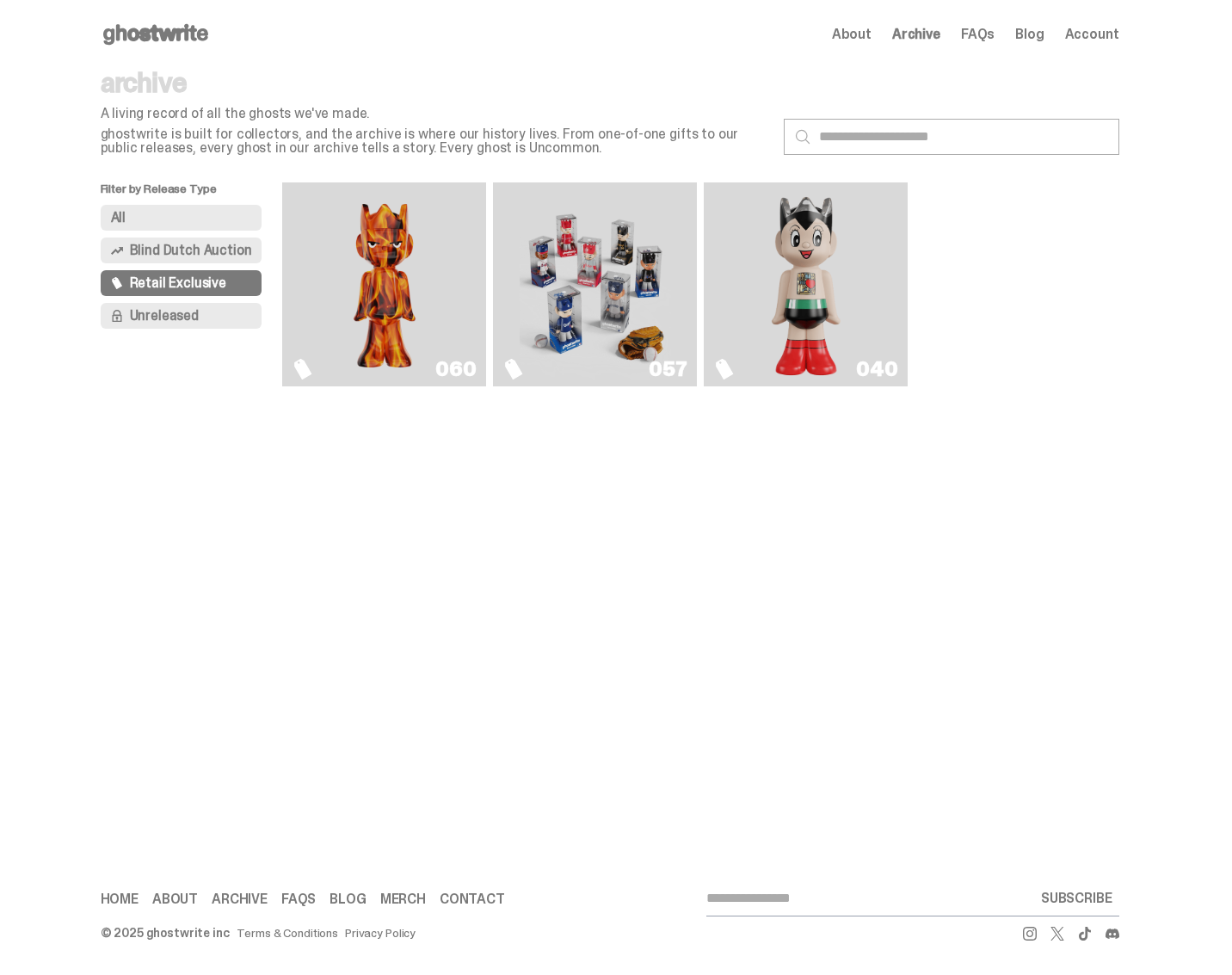
click at [577, 276] on img "Game Face (2025)" at bounding box center [596, 283] width 153 height 190
click at [172, 323] on span "Unreleased" at bounding box center [164, 316] width 69 height 14
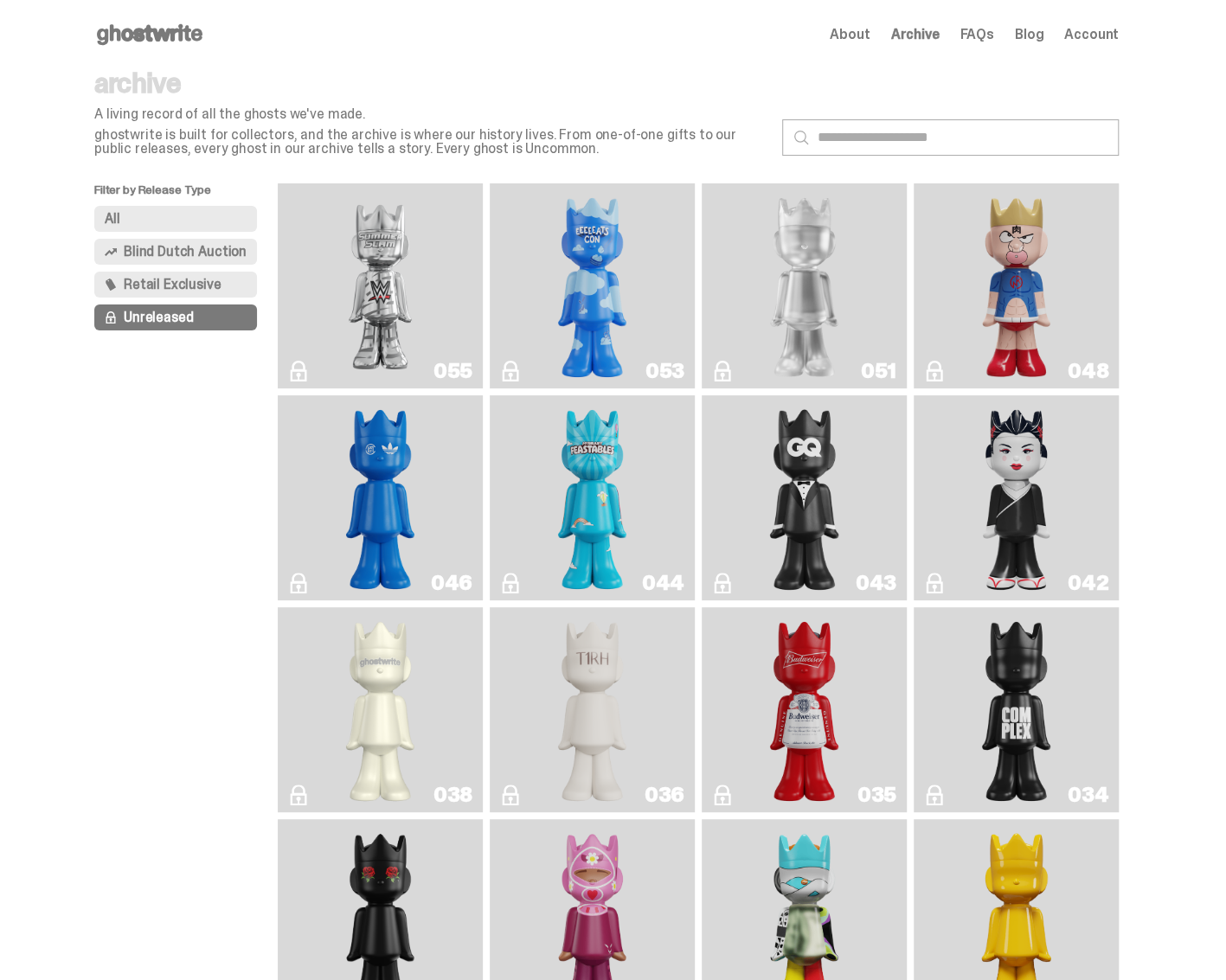
click at [240, 286] on button "Retail Exclusive" at bounding box center [175, 284] width 162 height 26
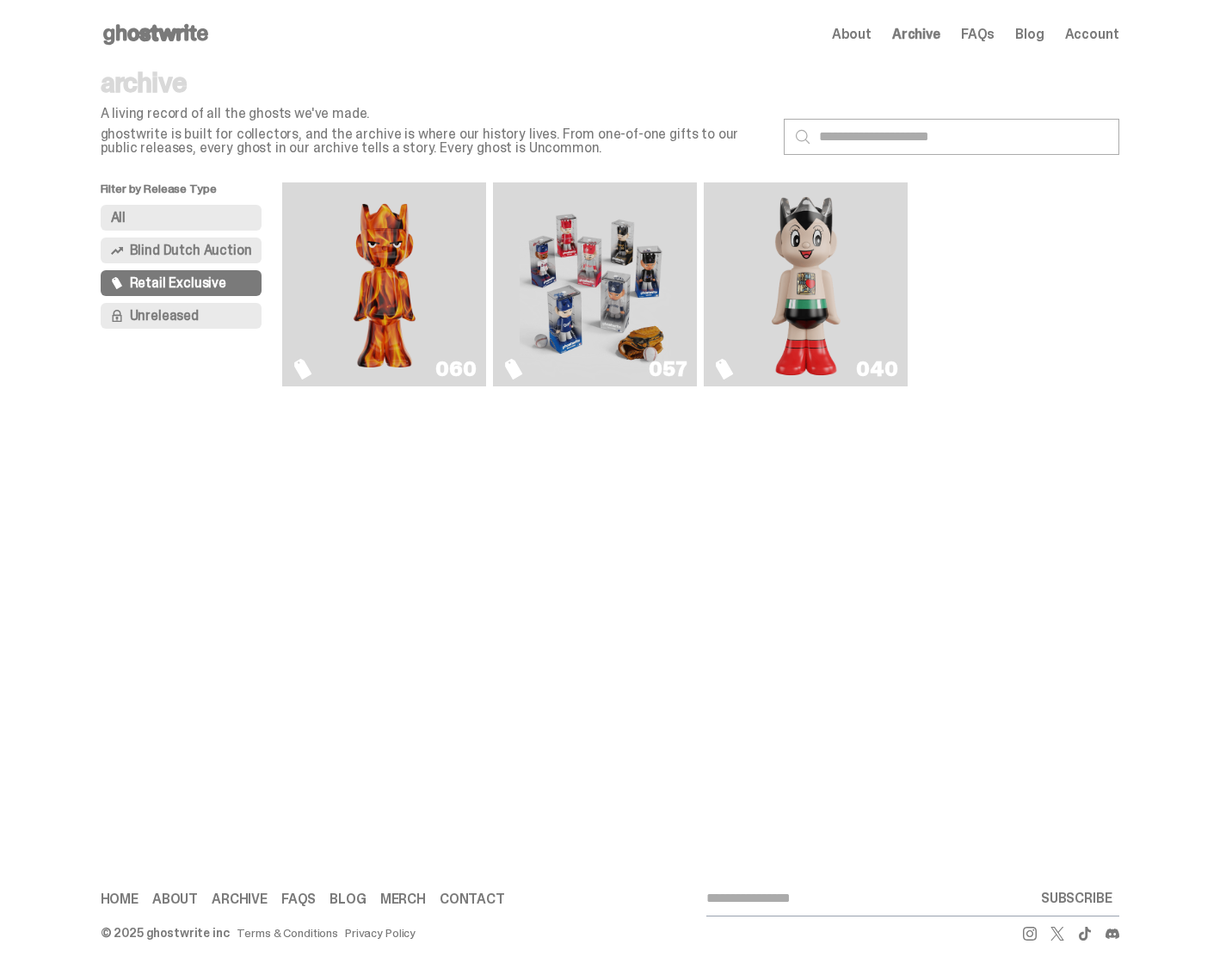
click at [222, 253] on span "Blind Dutch Auction" at bounding box center [191, 251] width 122 height 14
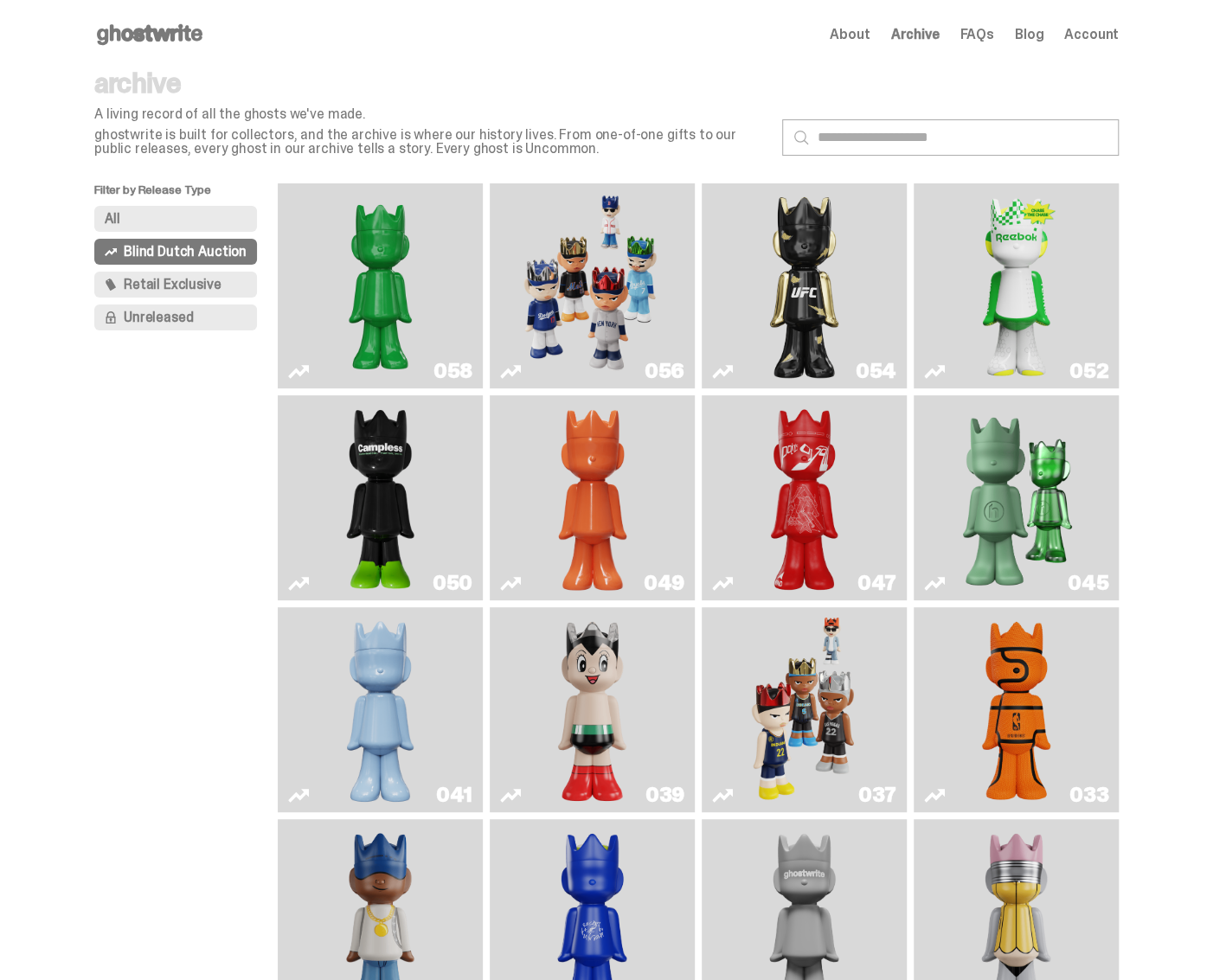
click at [358, 229] on img "Schrödinger's ghost: Sunday Green" at bounding box center [380, 285] width 153 height 191
click at [202, 285] on span "Retail Exclusive" at bounding box center [171, 285] width 97 height 14
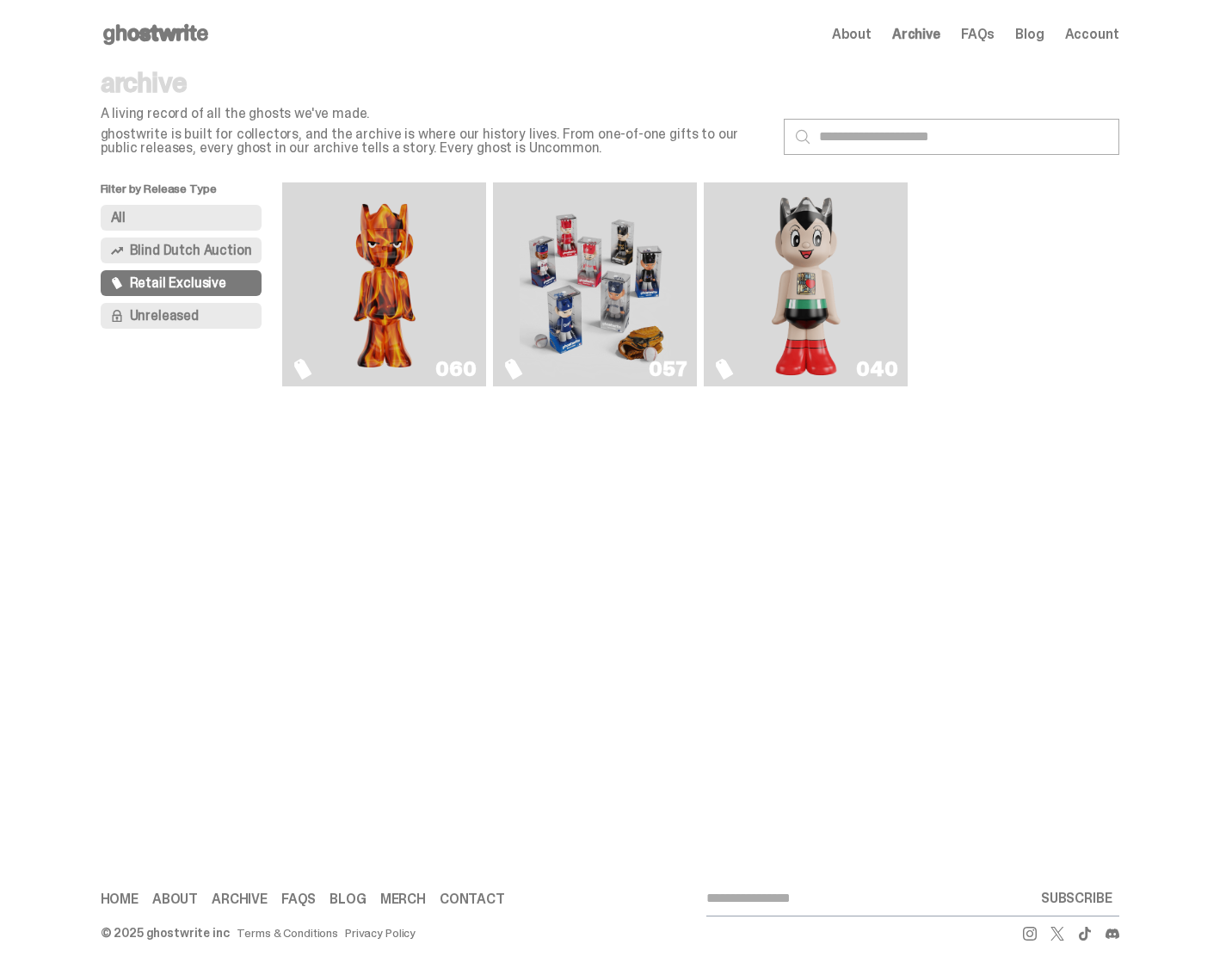
click at [609, 296] on img "Game Face (2025)" at bounding box center [596, 283] width 153 height 190
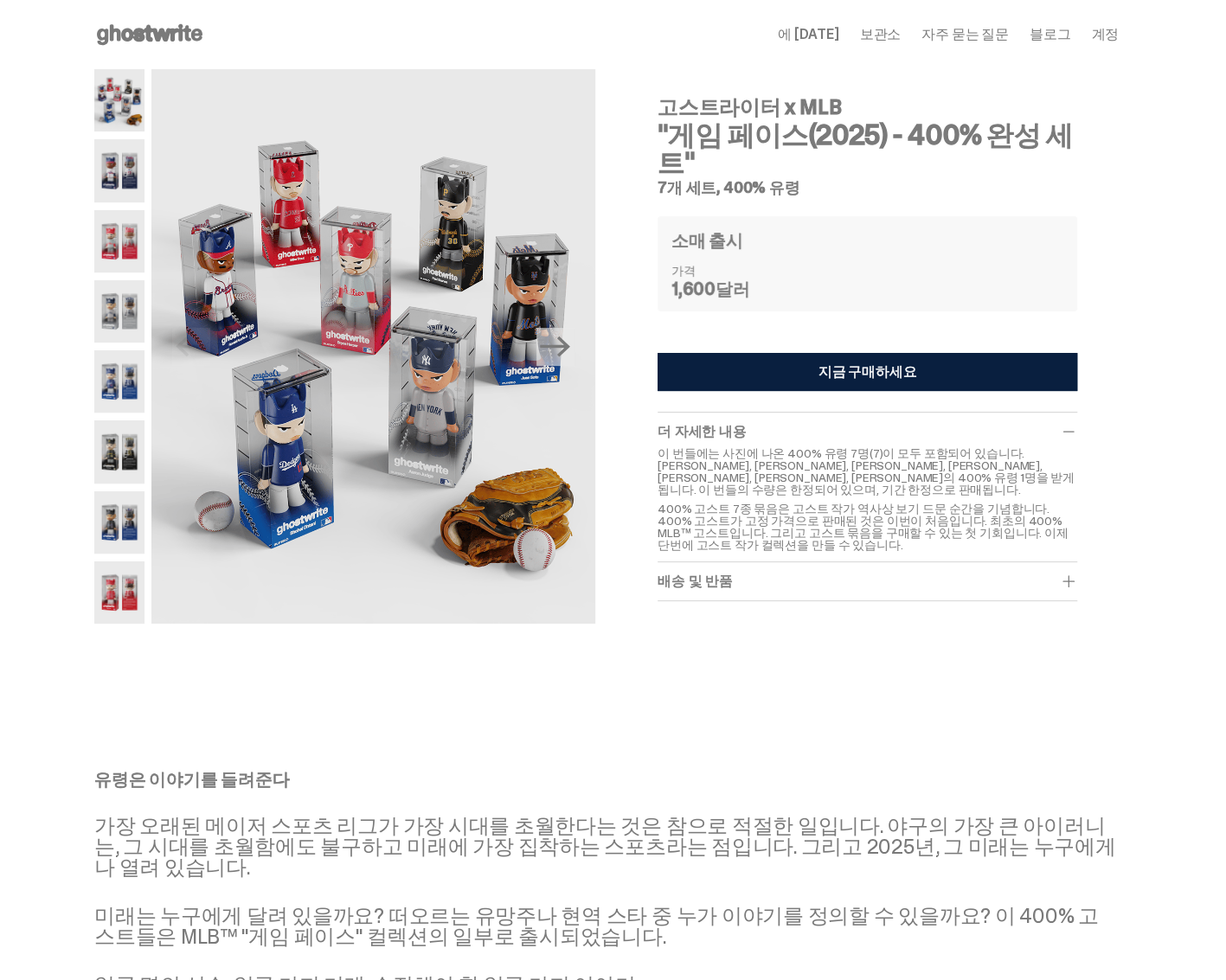
click at [845, 544] on p "400% 고스트 7종 묶음은 고스트 작가 역사상 보기 드문 순간을 기념합니다. 400% 고스트가 고정 가격으로 판매된 것은 이번이 처음입니다.…" at bounding box center [867, 526] width 420 height 49
click at [861, 381] on button "지금 구매하세요" at bounding box center [867, 372] width 420 height 38
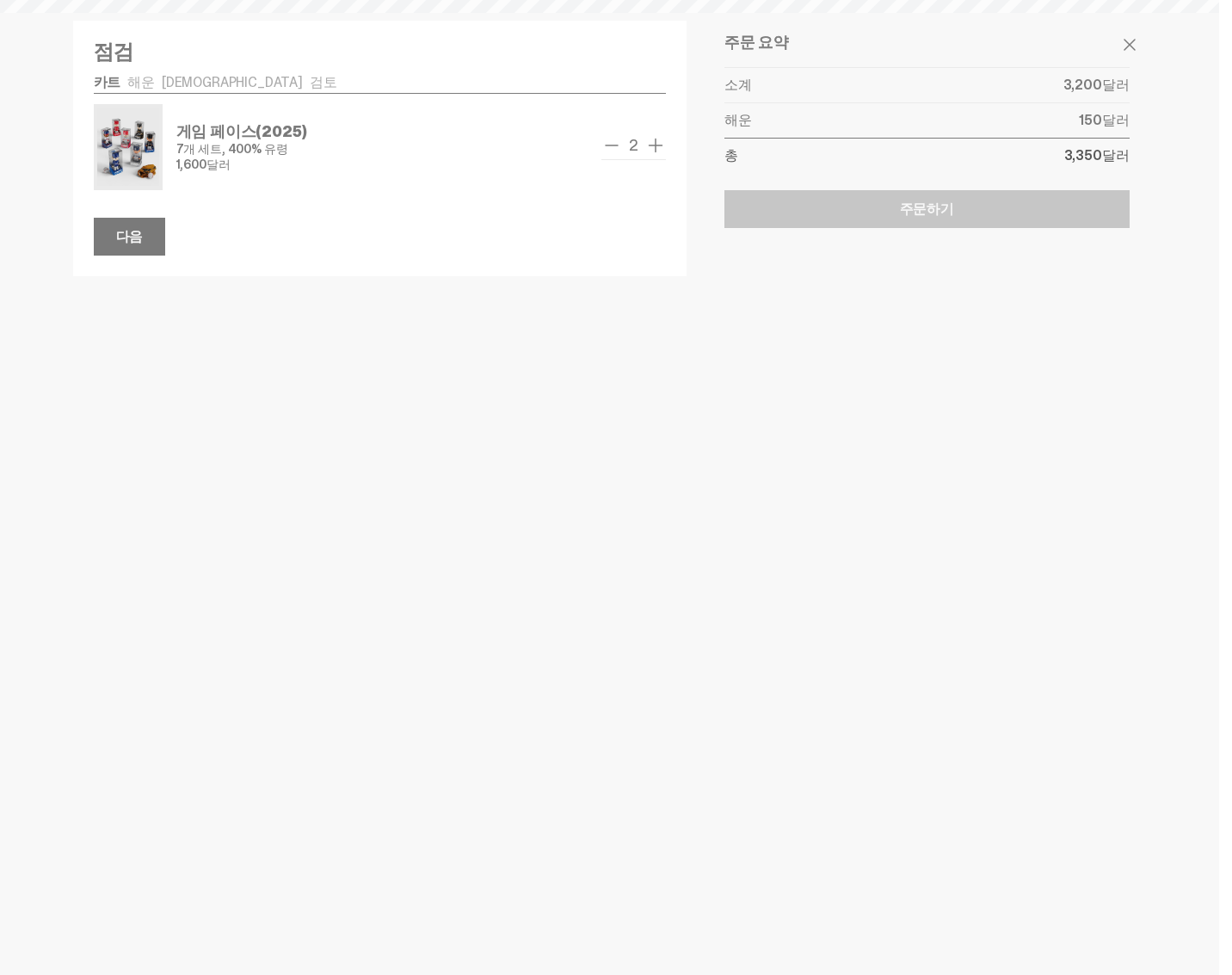
click at [616, 146] on span "remove one" at bounding box center [611, 145] width 20 height 20
click at [116, 228] on font "다음" at bounding box center [130, 236] width 27 height 18
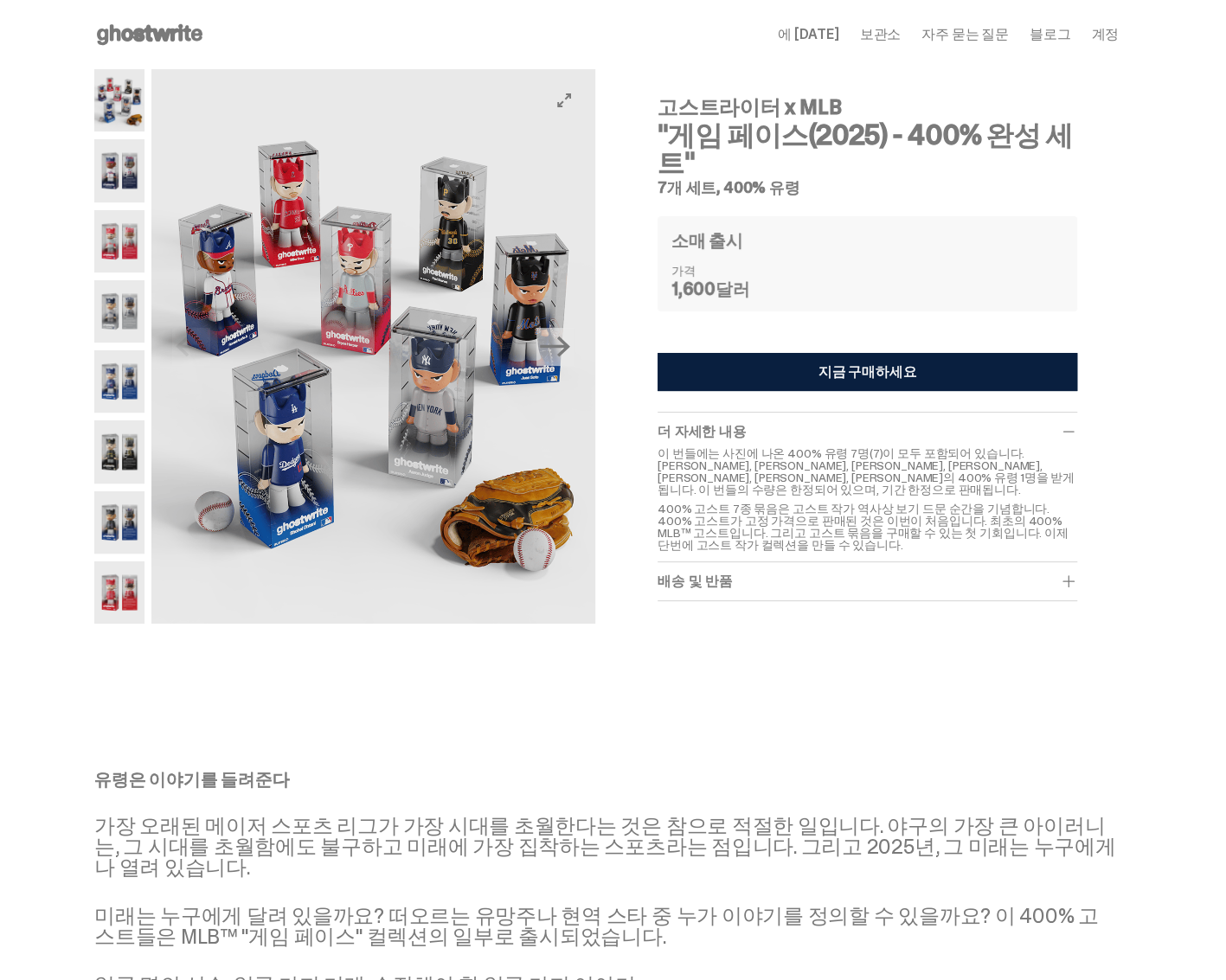
click at [131, 173] on img at bounding box center [119, 170] width 51 height 62
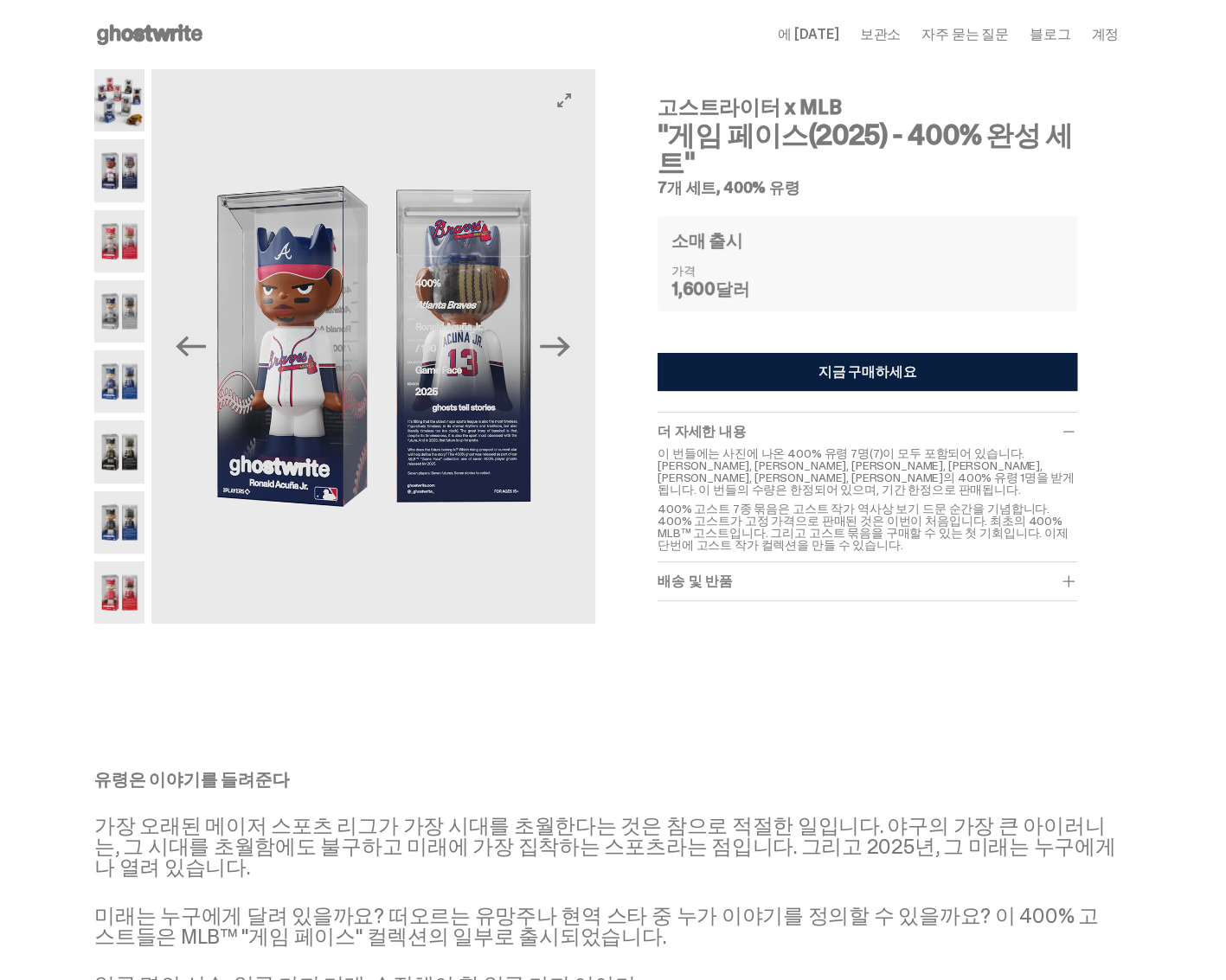
click at [382, 391] on img at bounding box center [373, 346] width 444 height 554
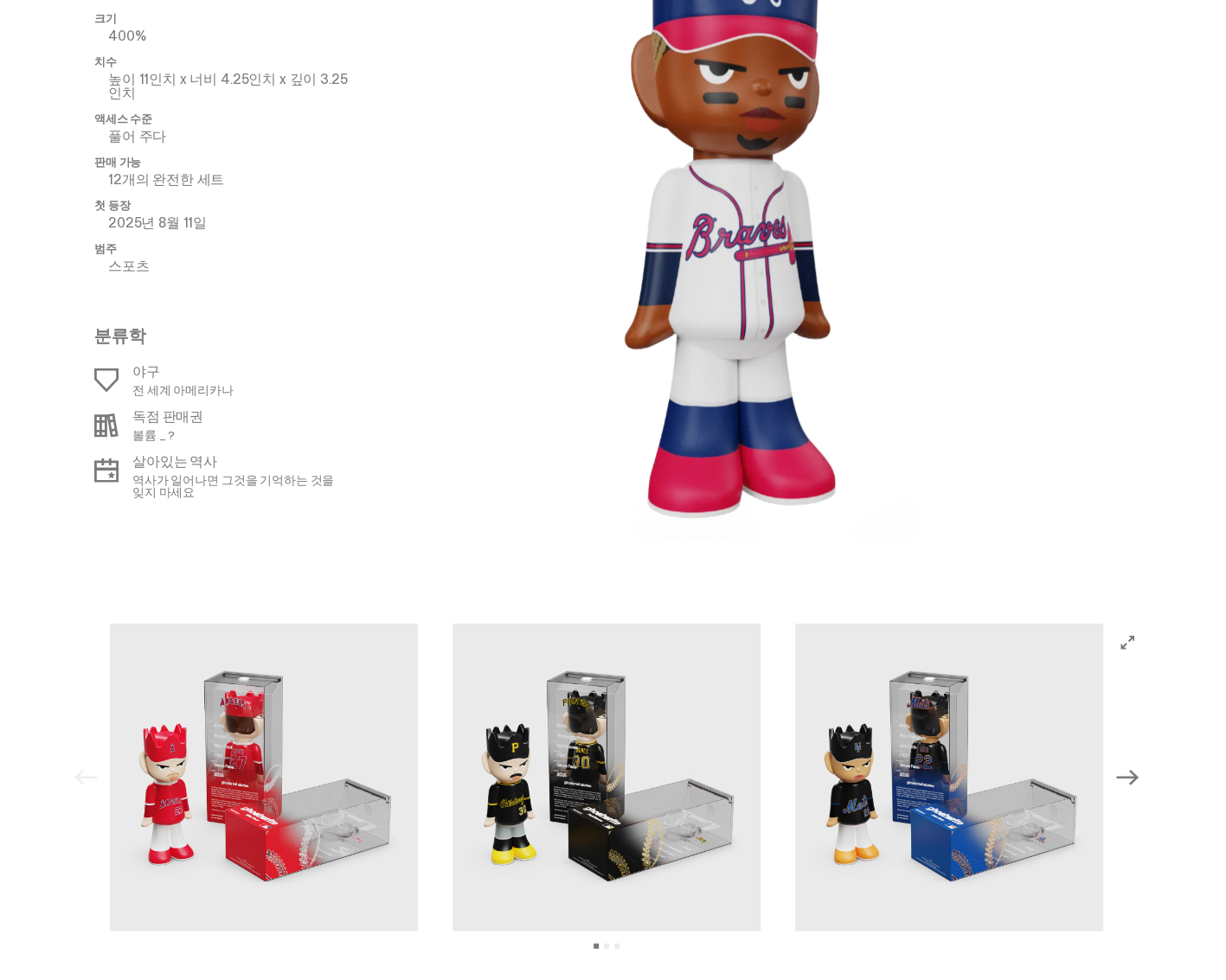
scroll to position [2334, 0]
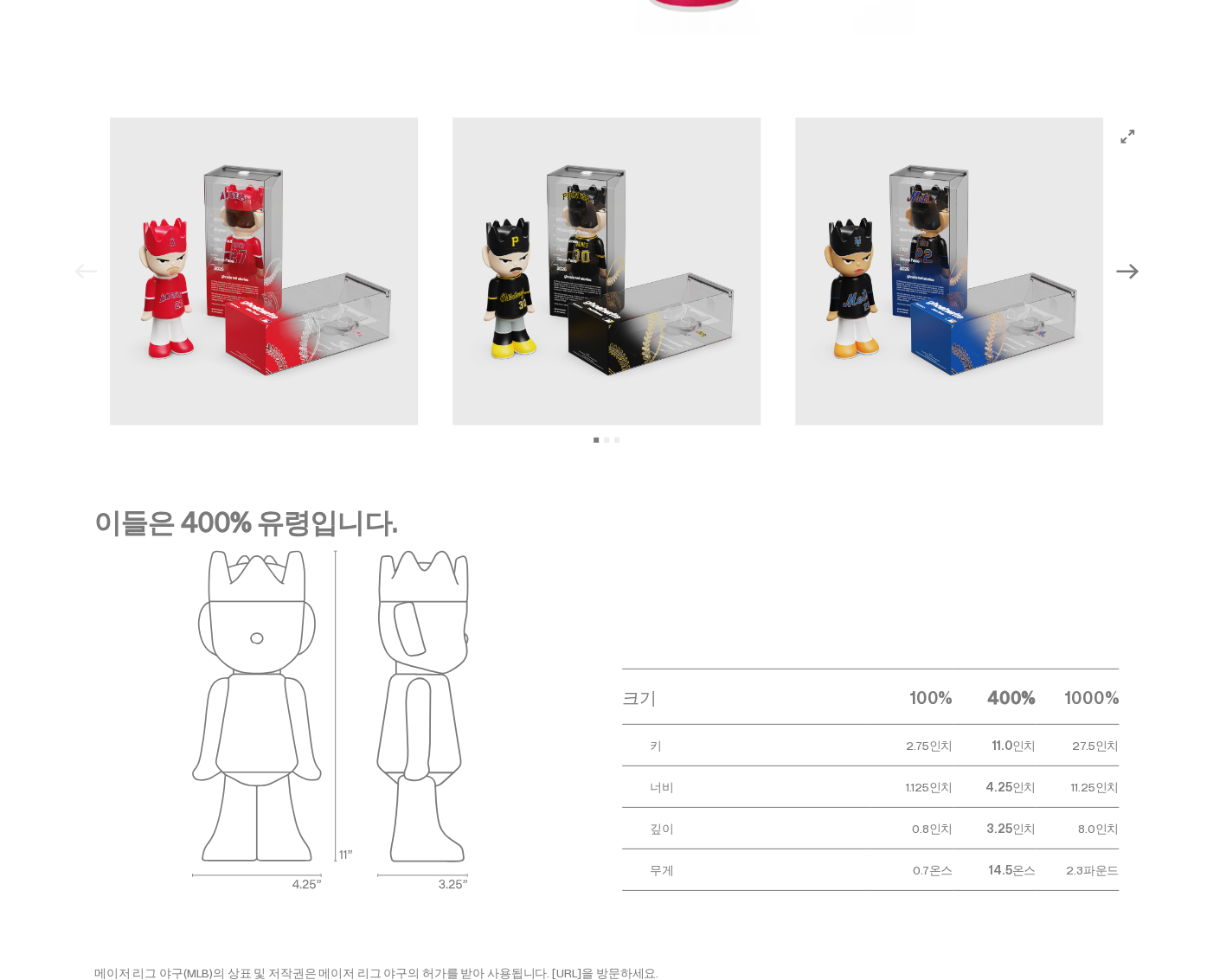
click at [620, 338] on img at bounding box center [606, 271] width 308 height 308
click at [1145, 129] on div "Previous Next 슬라이드 1 보기 슬라이드 2 보기 슬라이드 3 보기" at bounding box center [606, 271] width 1080 height 308
click at [1134, 136] on icon "전체 화면으로 보기" at bounding box center [1128, 137] width 14 height 14
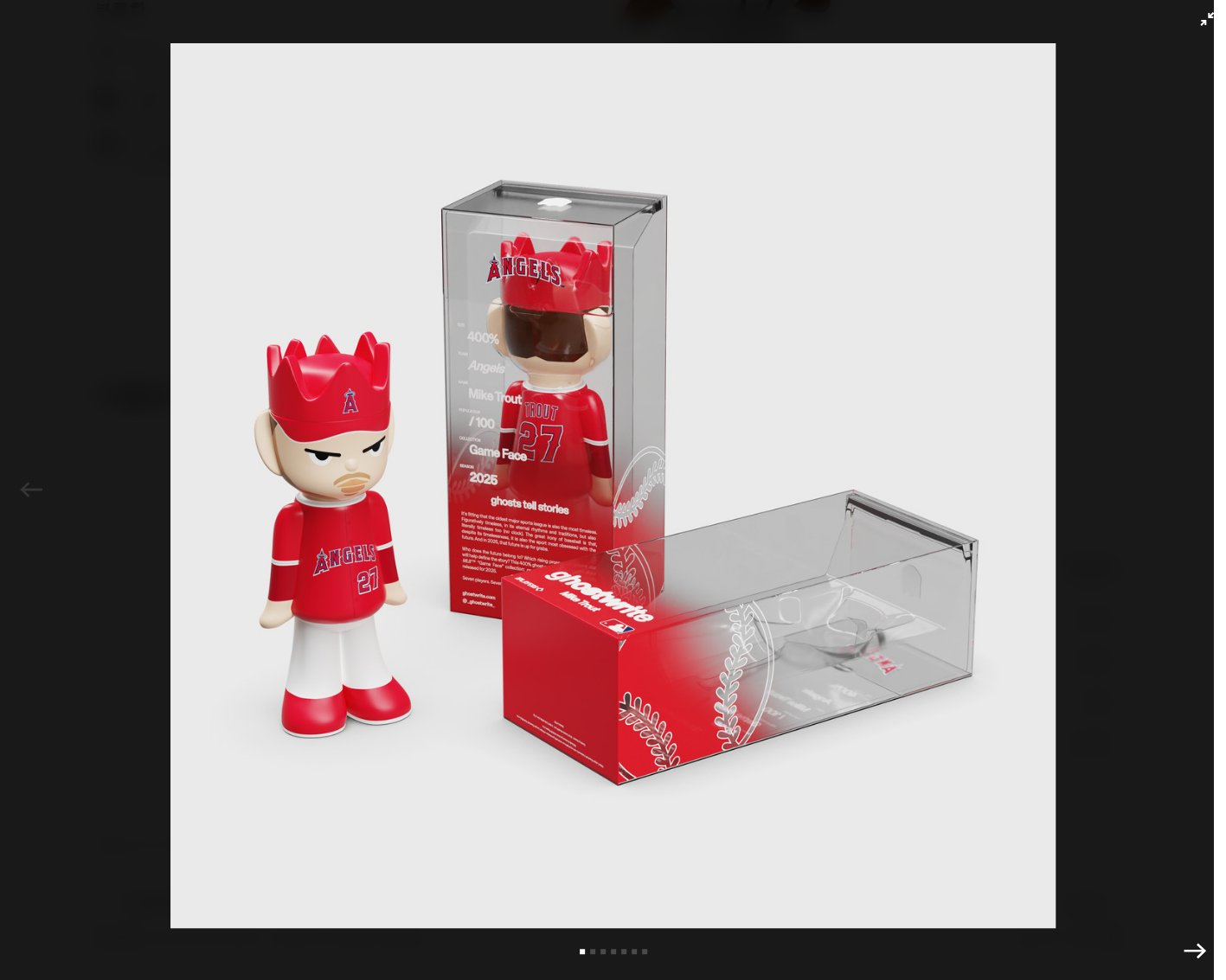
scroll to position [2166, 0]
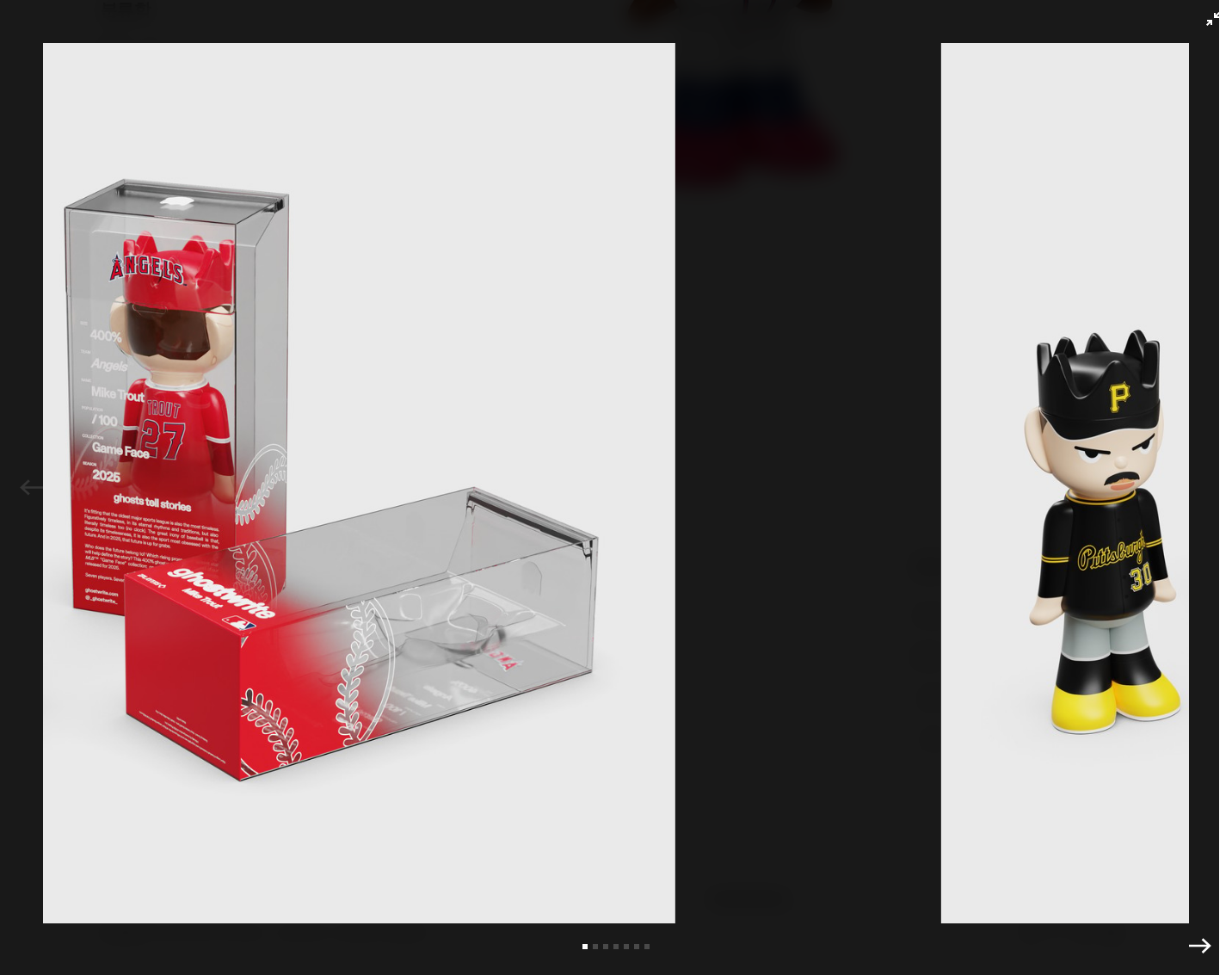
click at [186, 447] on img at bounding box center [235, 483] width 1146 height 880
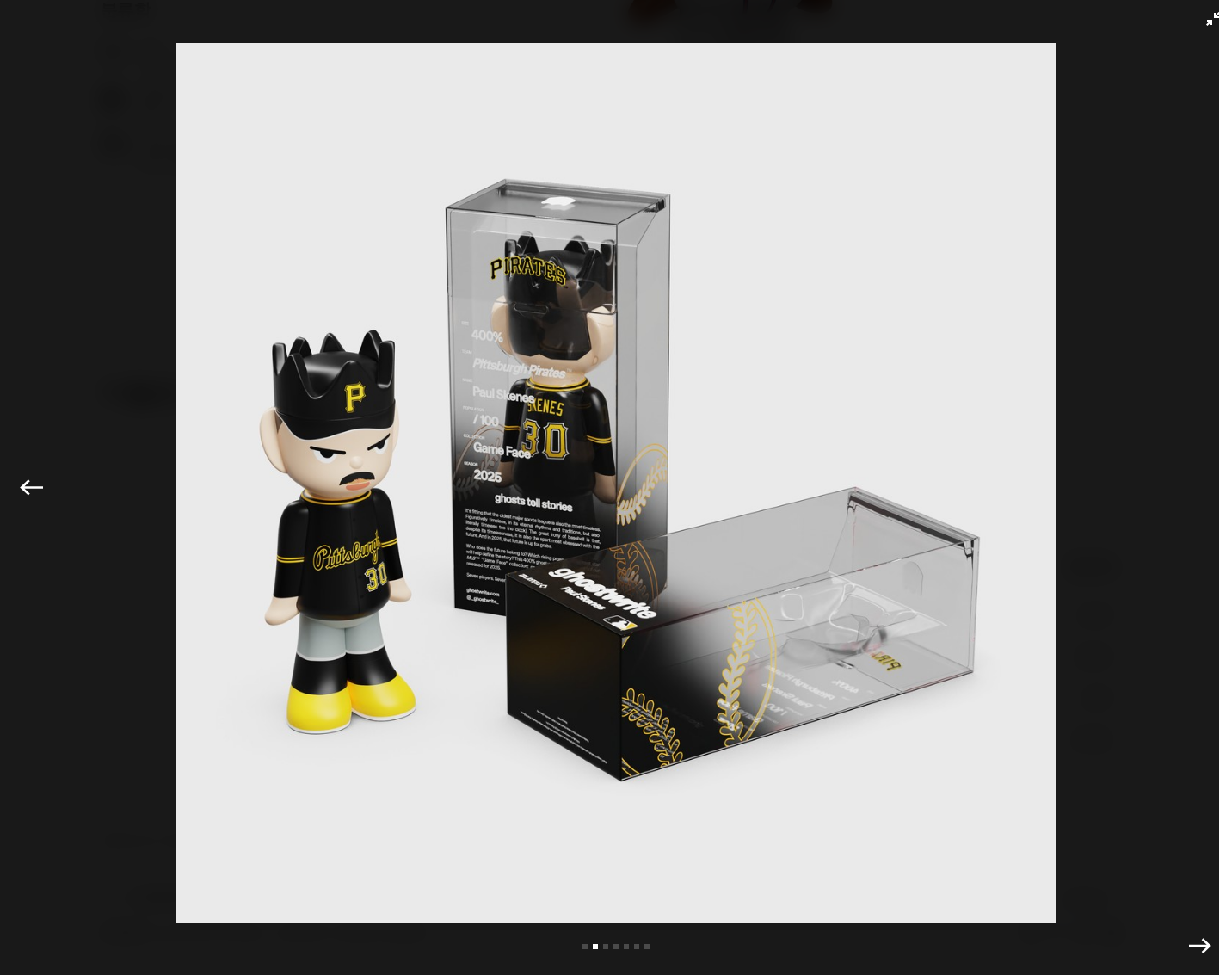
click at [337, 477] on img at bounding box center [616, 483] width 1146 height 880
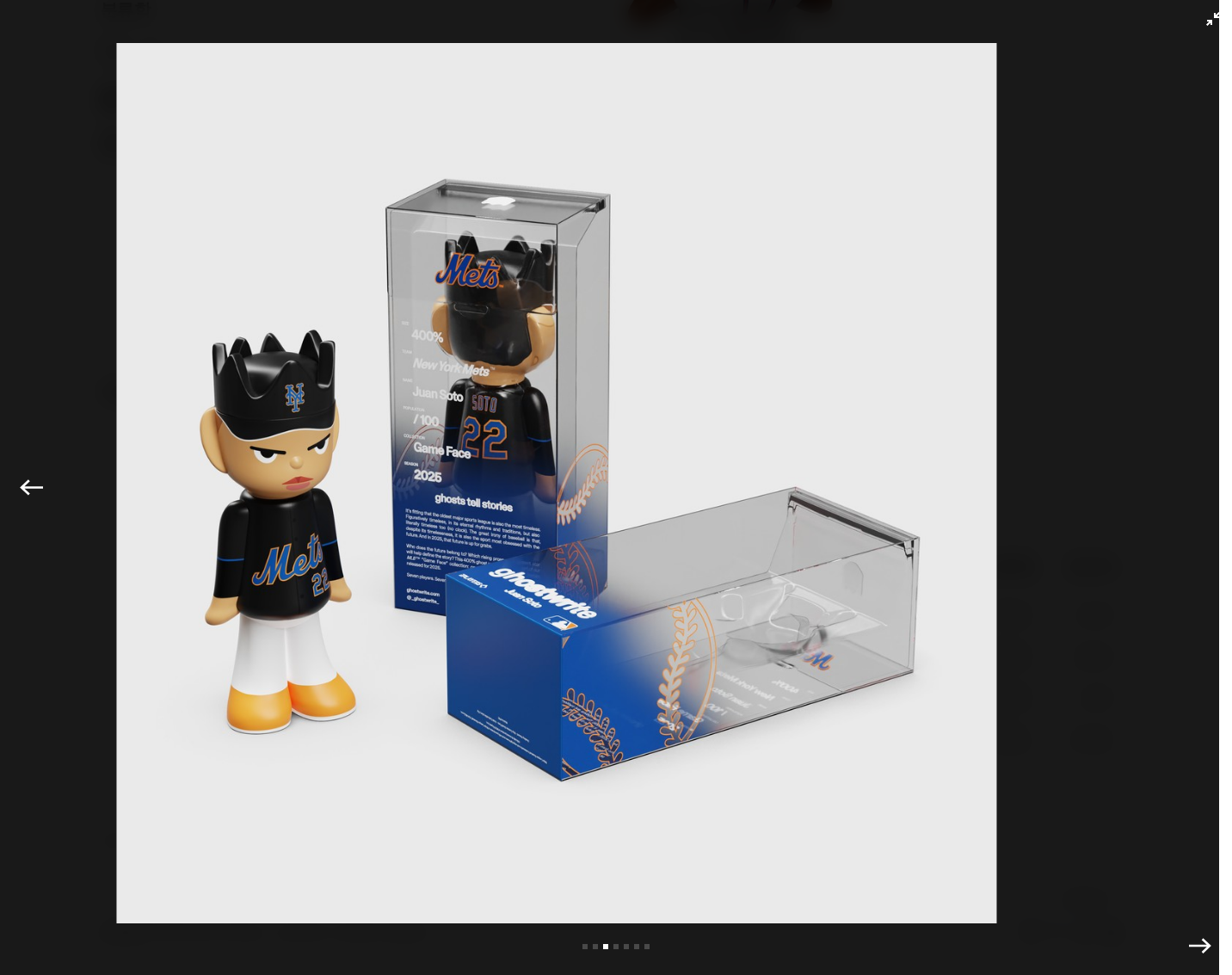
click at [371, 483] on img at bounding box center [556, 483] width 1146 height 880
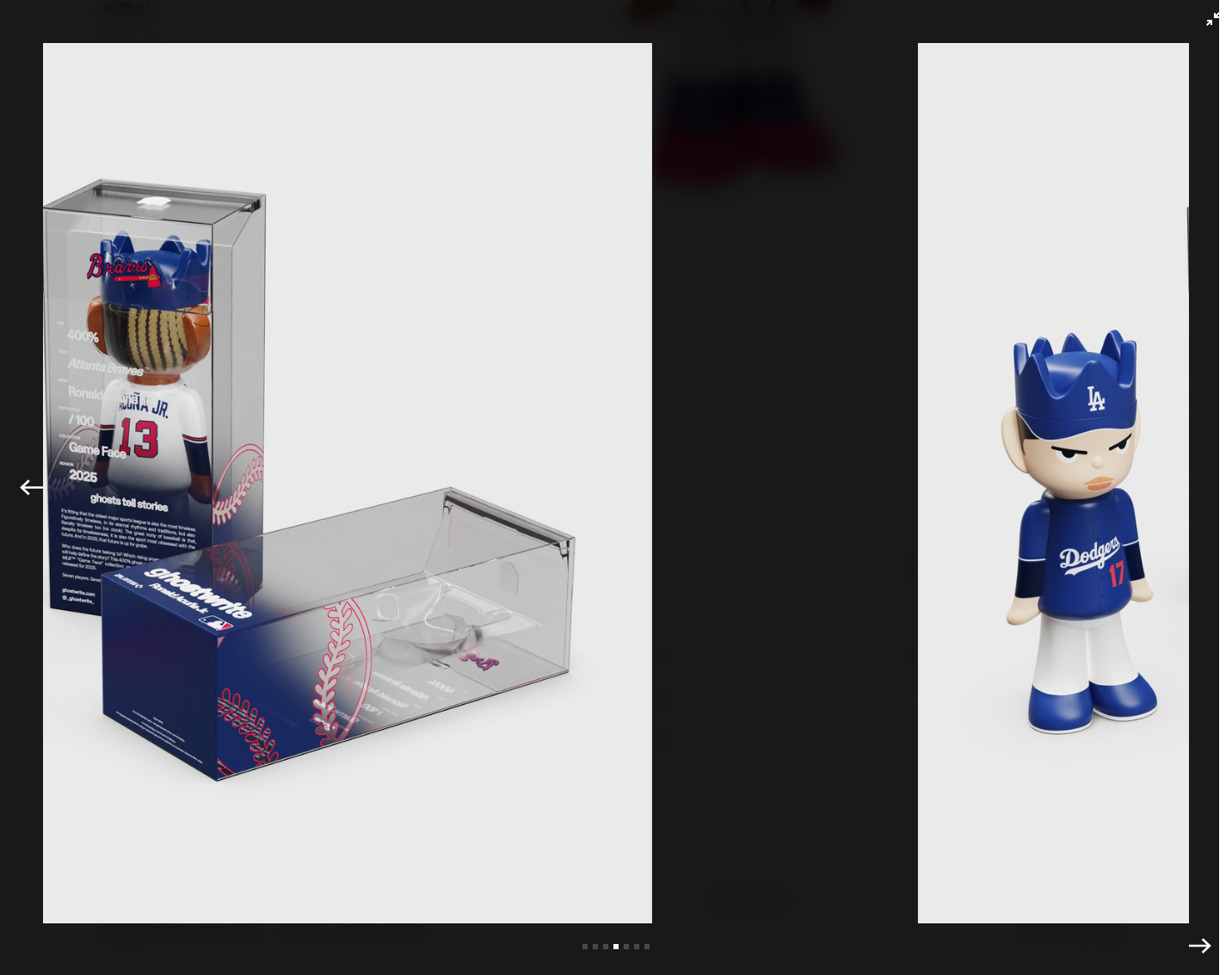
click at [203, 486] on img at bounding box center [212, 483] width 1146 height 880
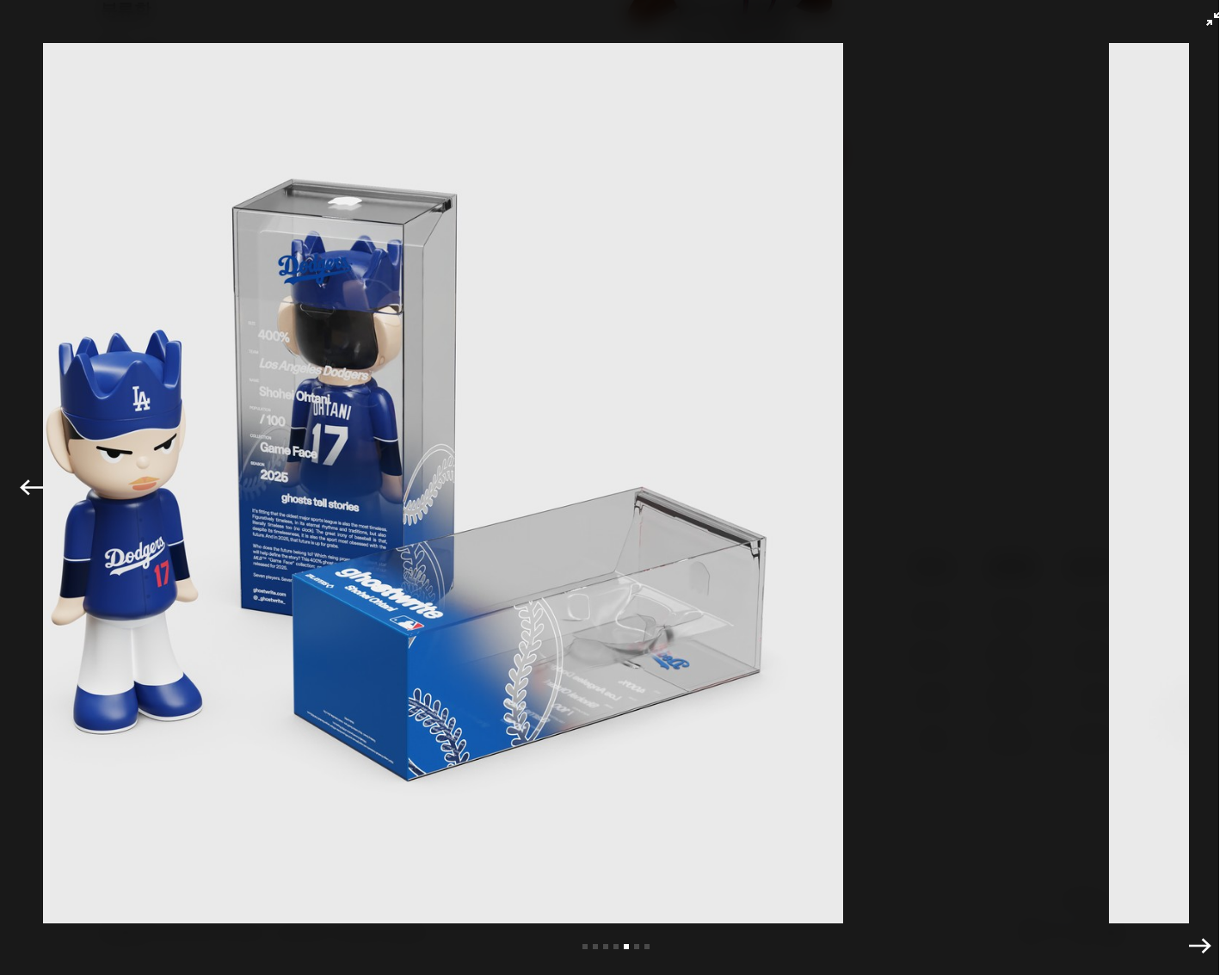
click at [239, 463] on img at bounding box center [402, 483] width 1146 height 880
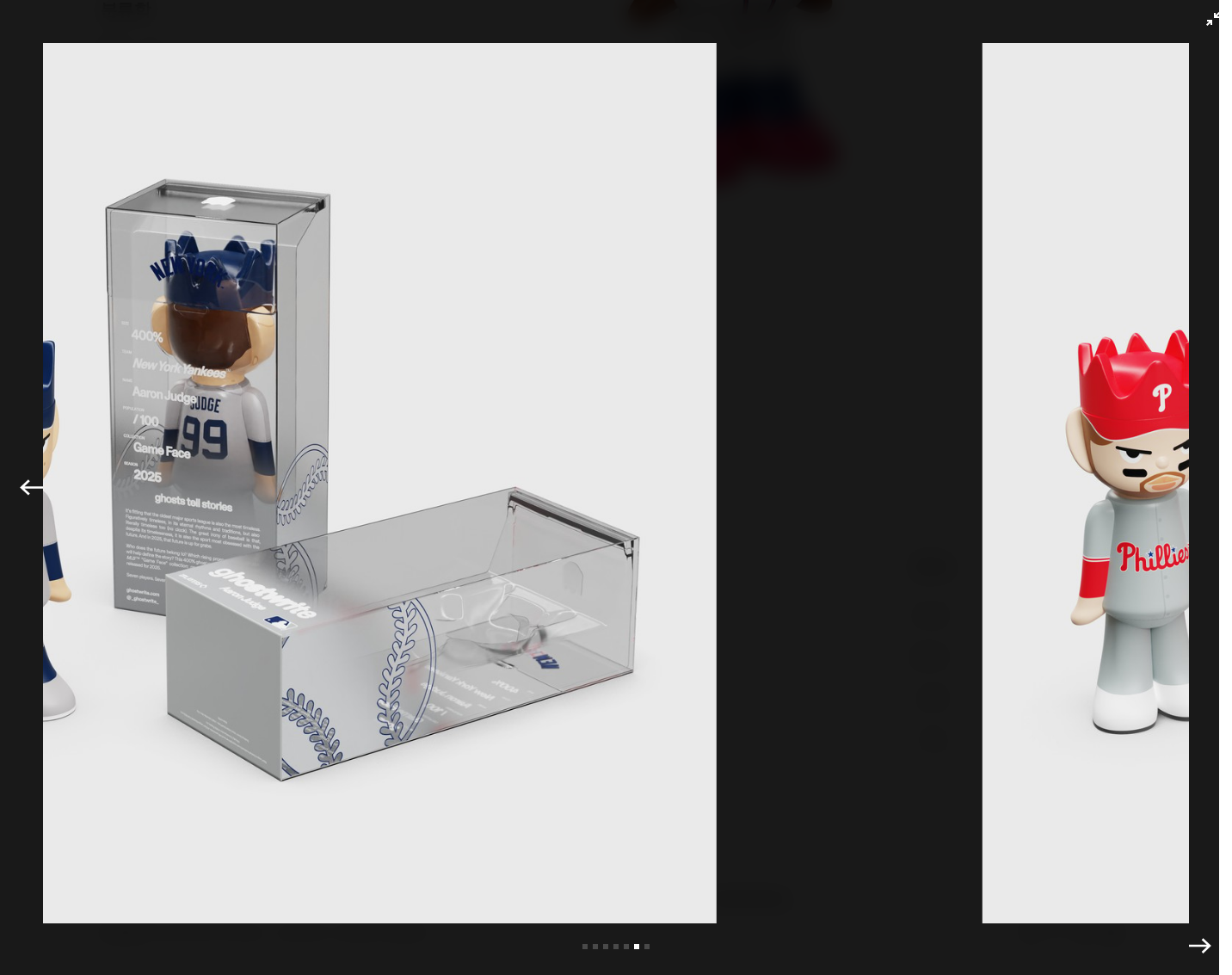
click at [192, 440] on img at bounding box center [276, 483] width 1146 height 880
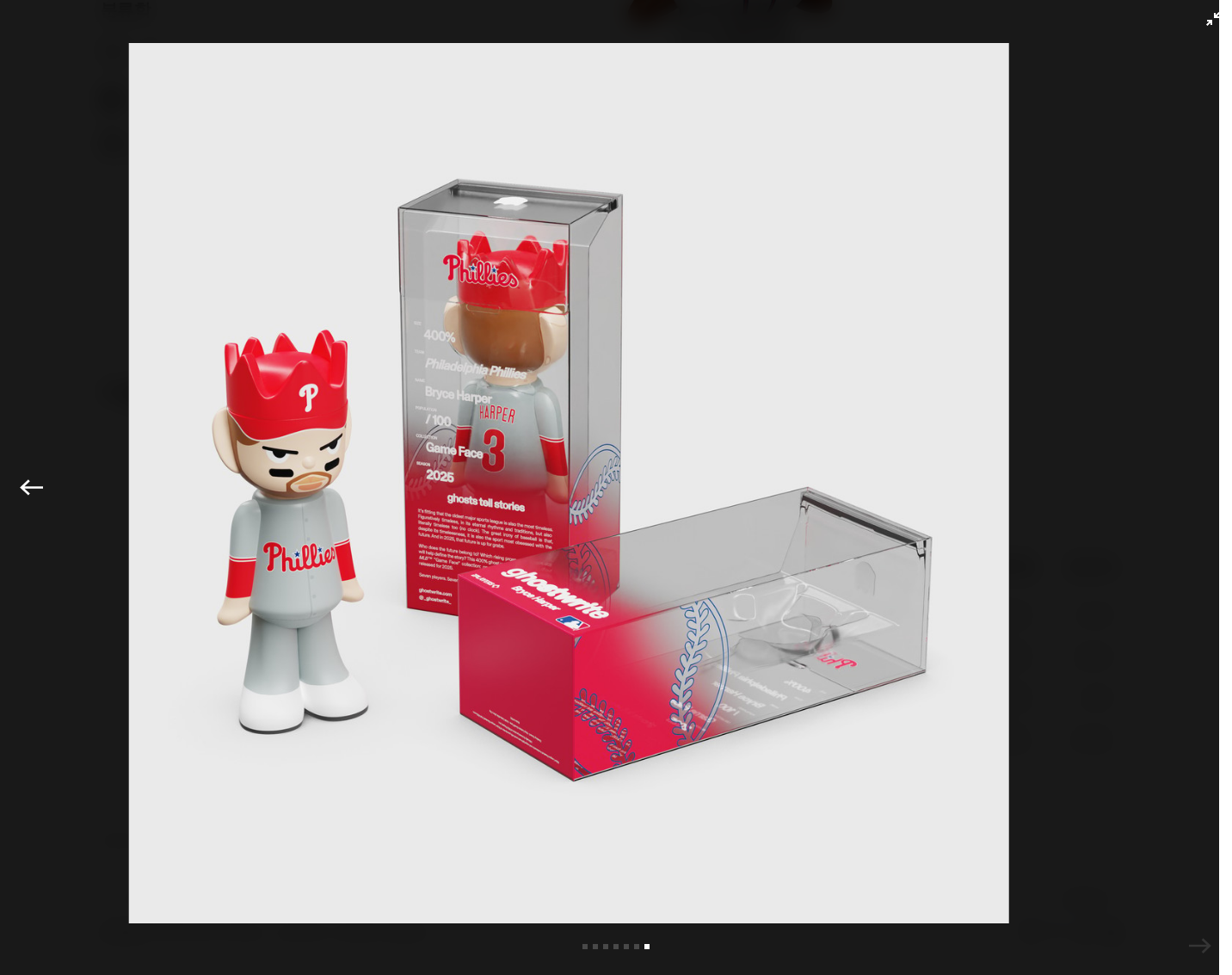
click at [492, 438] on img at bounding box center [568, 483] width 1146 height 880
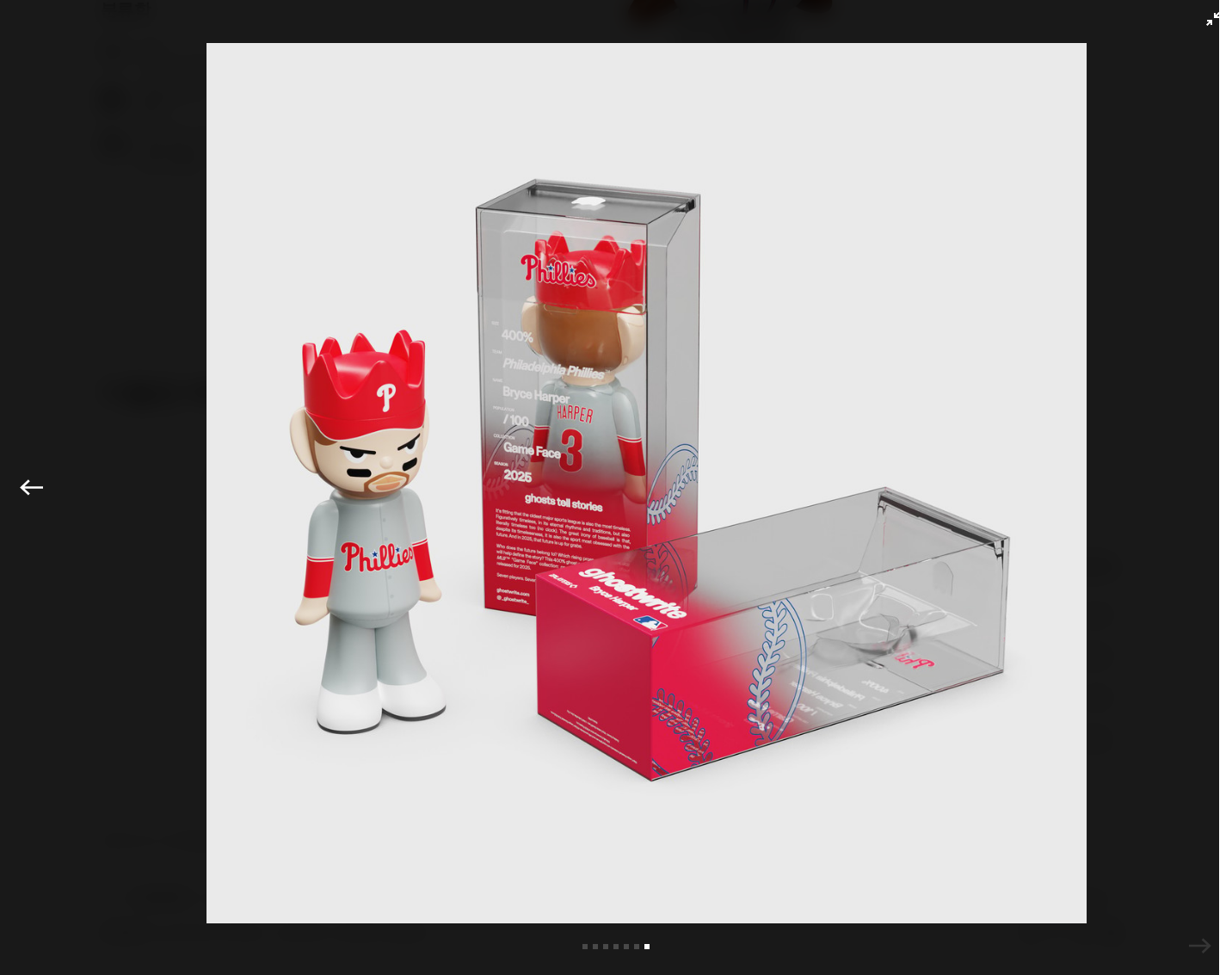
click at [1160, 402] on img at bounding box center [646, 483] width 1146 height 880
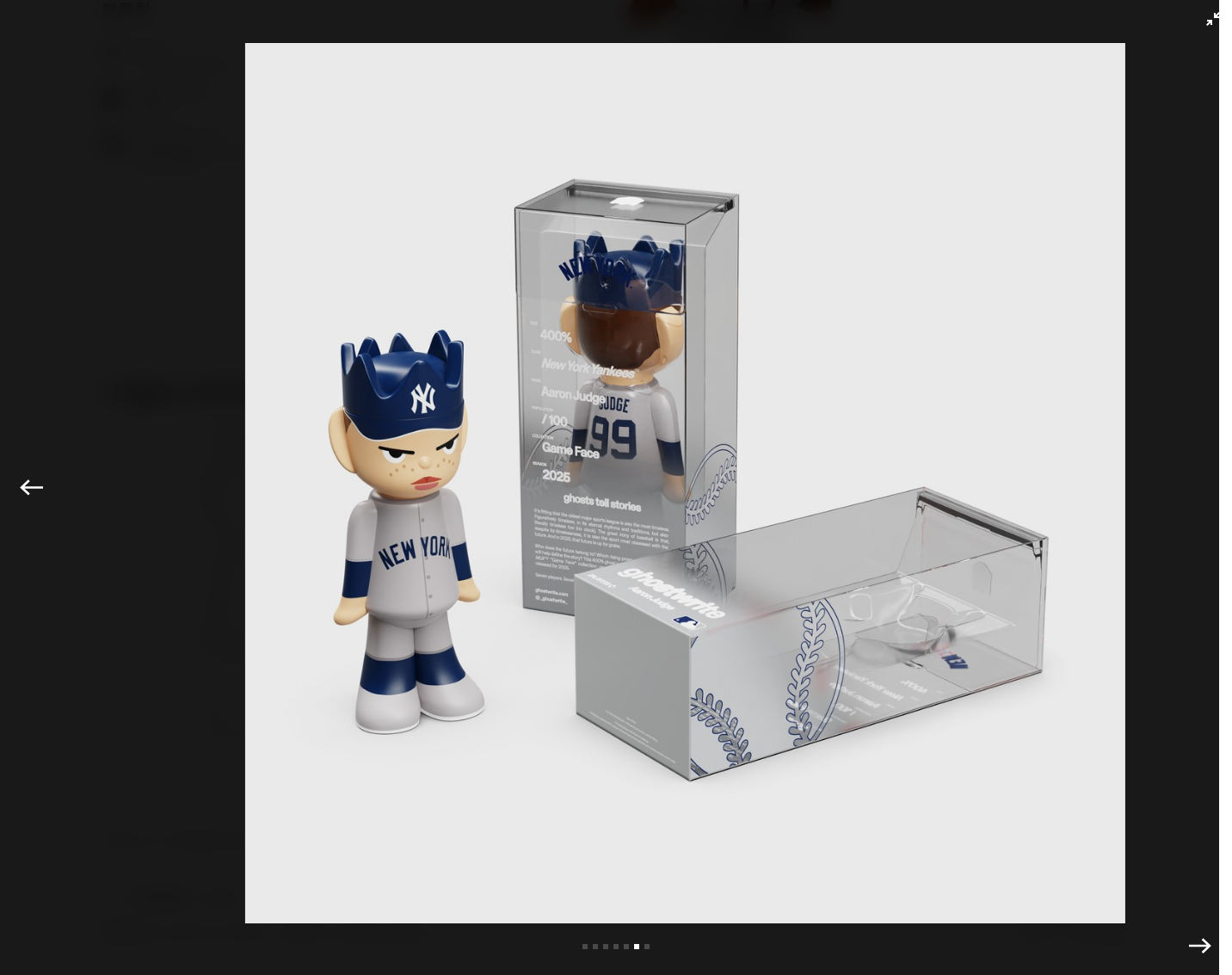
click at [1177, 414] on div "Previous Next 슬라이드 1 보기 슬라이드 2 보기 슬라이드 3 보기 슬라이드 4 보기 슬라이드 5 보기 슬라이드 6 보기 슬라이드 …" at bounding box center [616, 487] width 1232 height 975
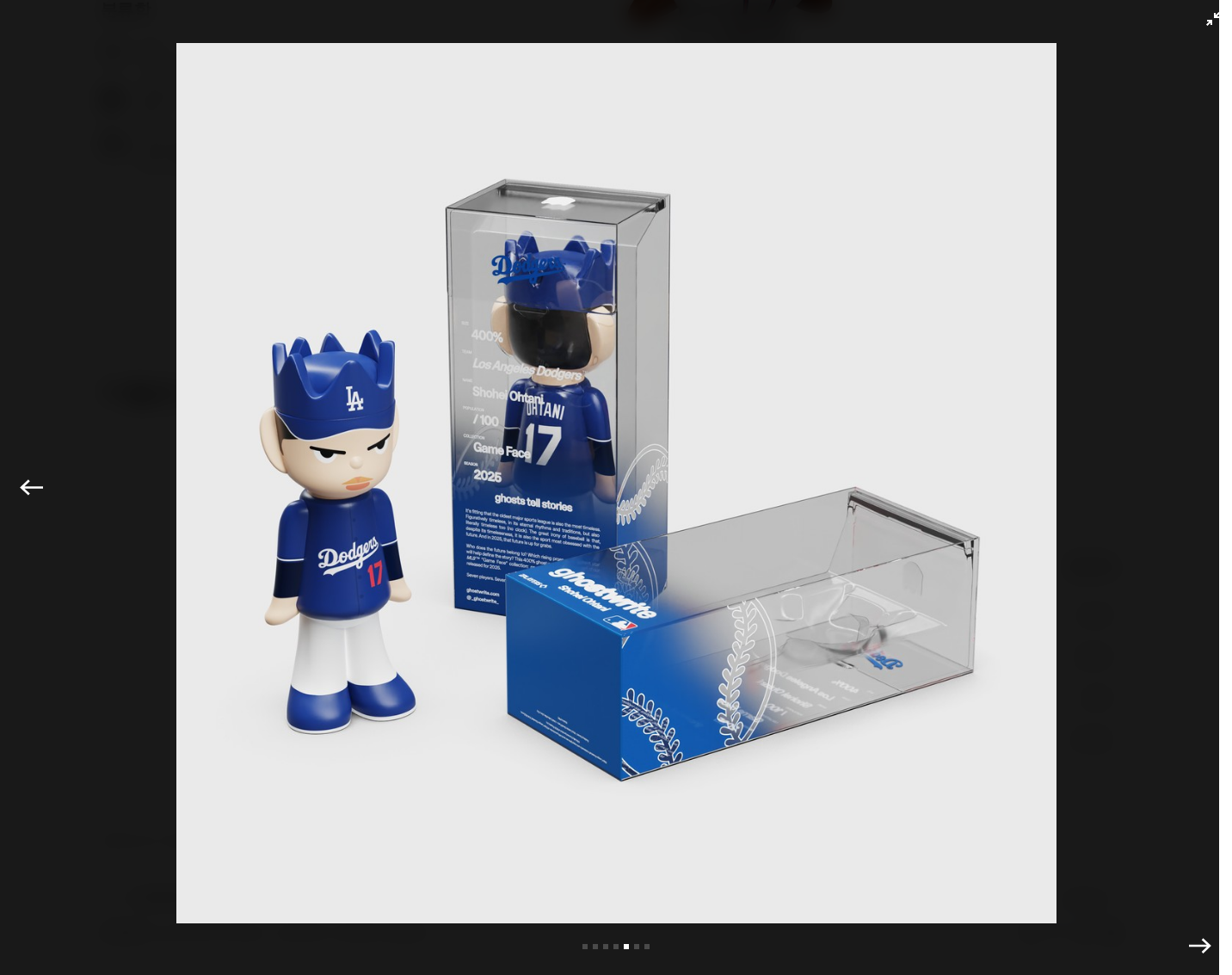
click at [952, 477] on img at bounding box center [616, 483] width 1146 height 880
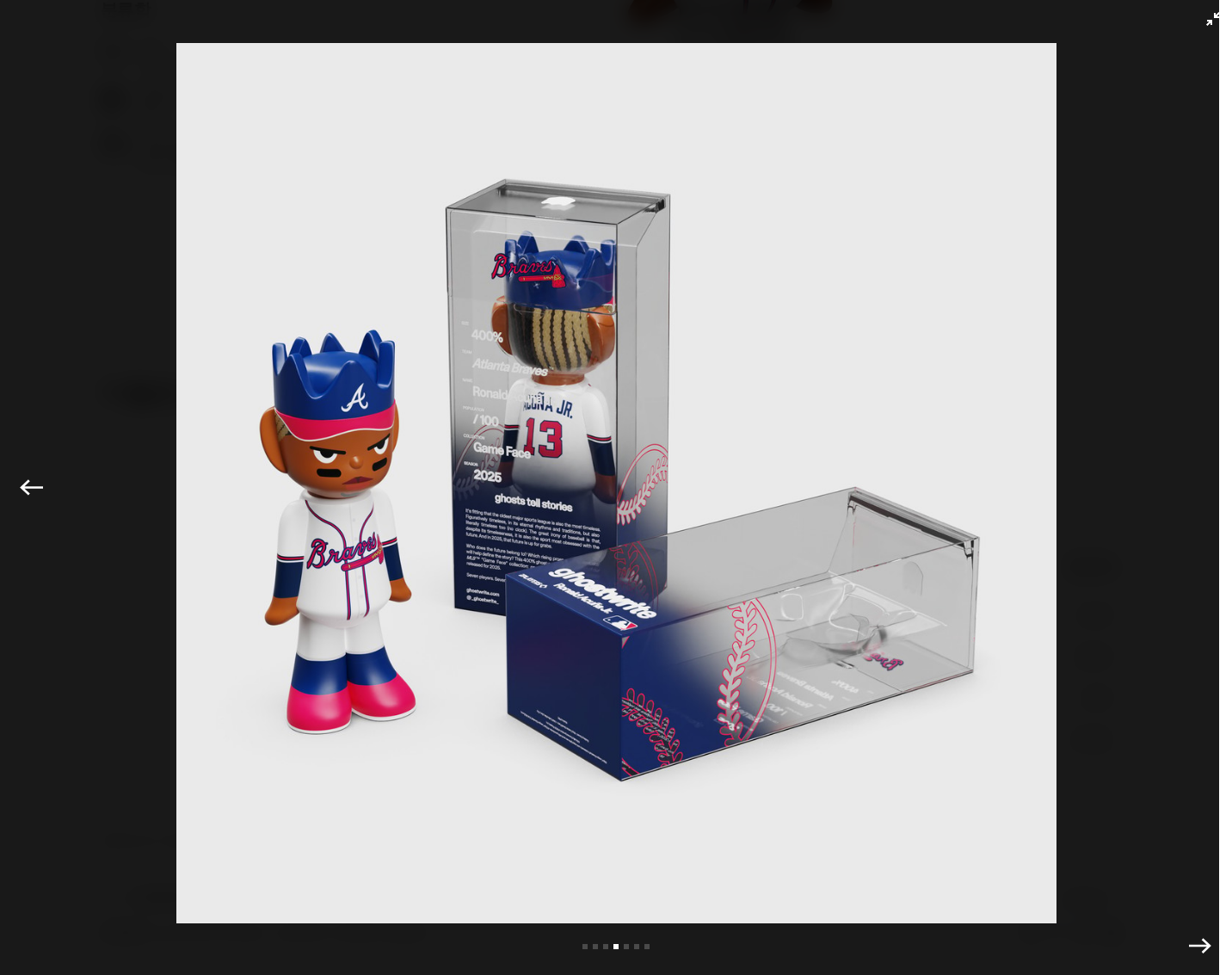
click at [624, 419] on img at bounding box center [616, 483] width 1146 height 880
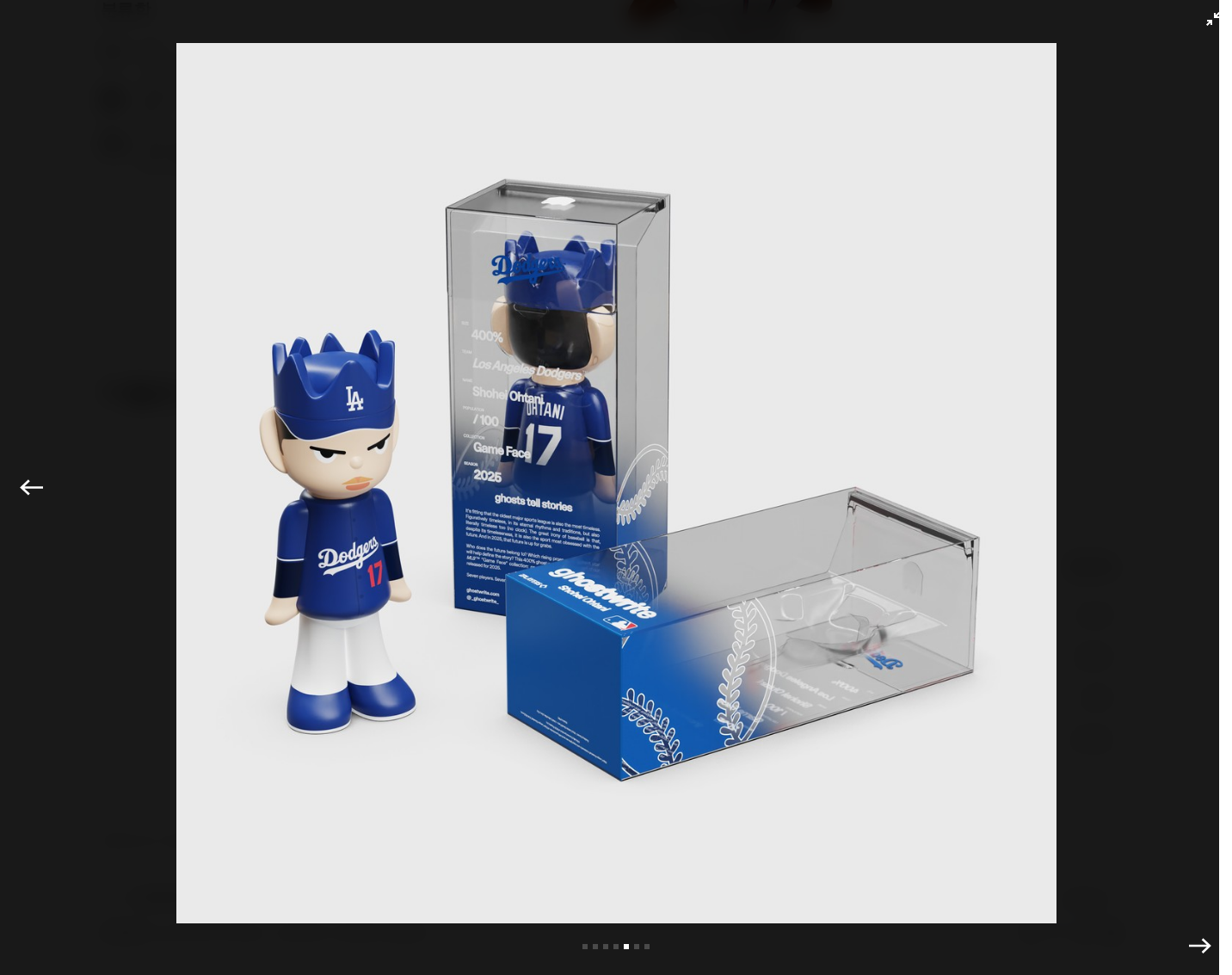
click at [1206, 16] on icon "전체 화면 종료" at bounding box center [1213, 19] width 14 height 14
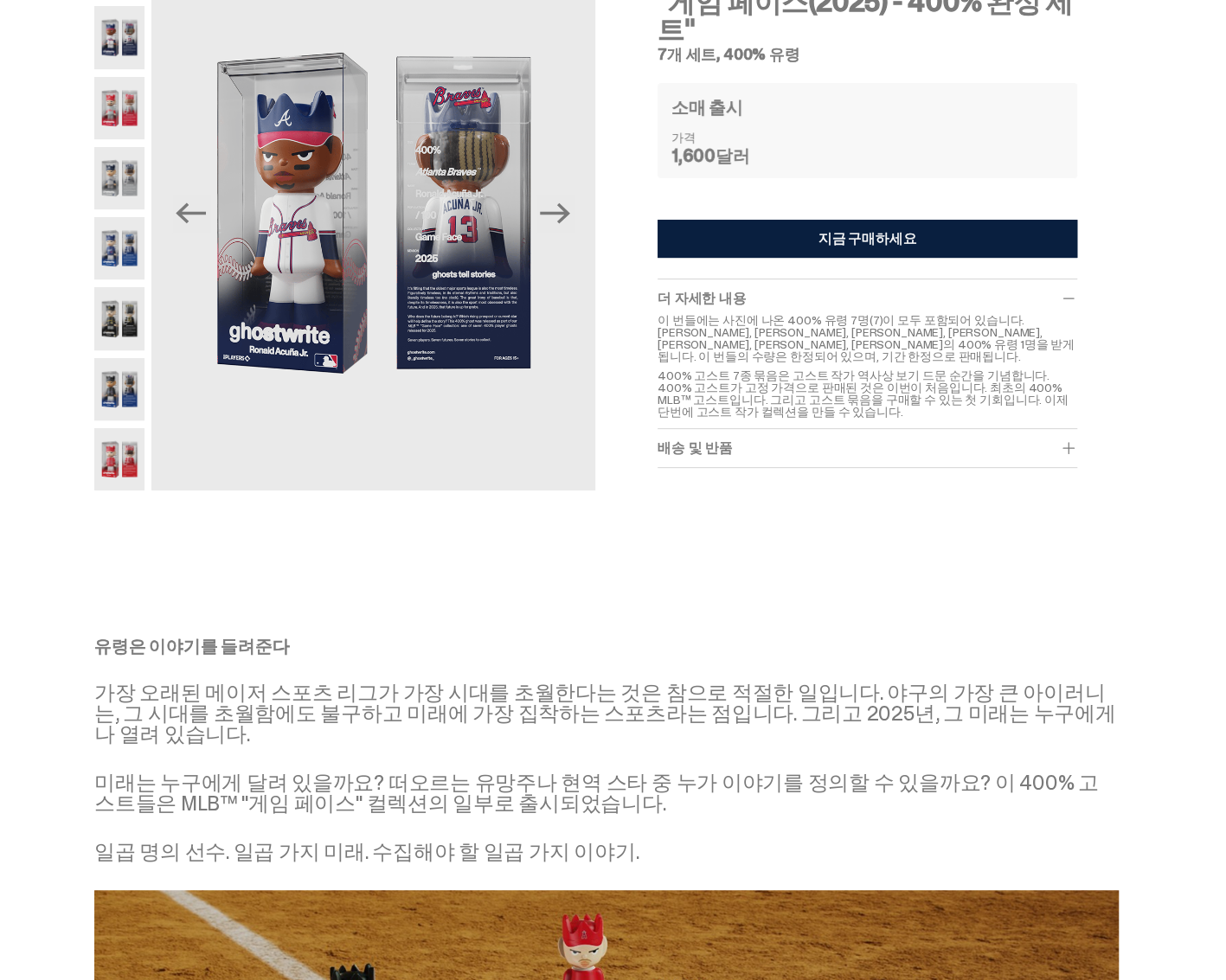
scroll to position [0, 0]
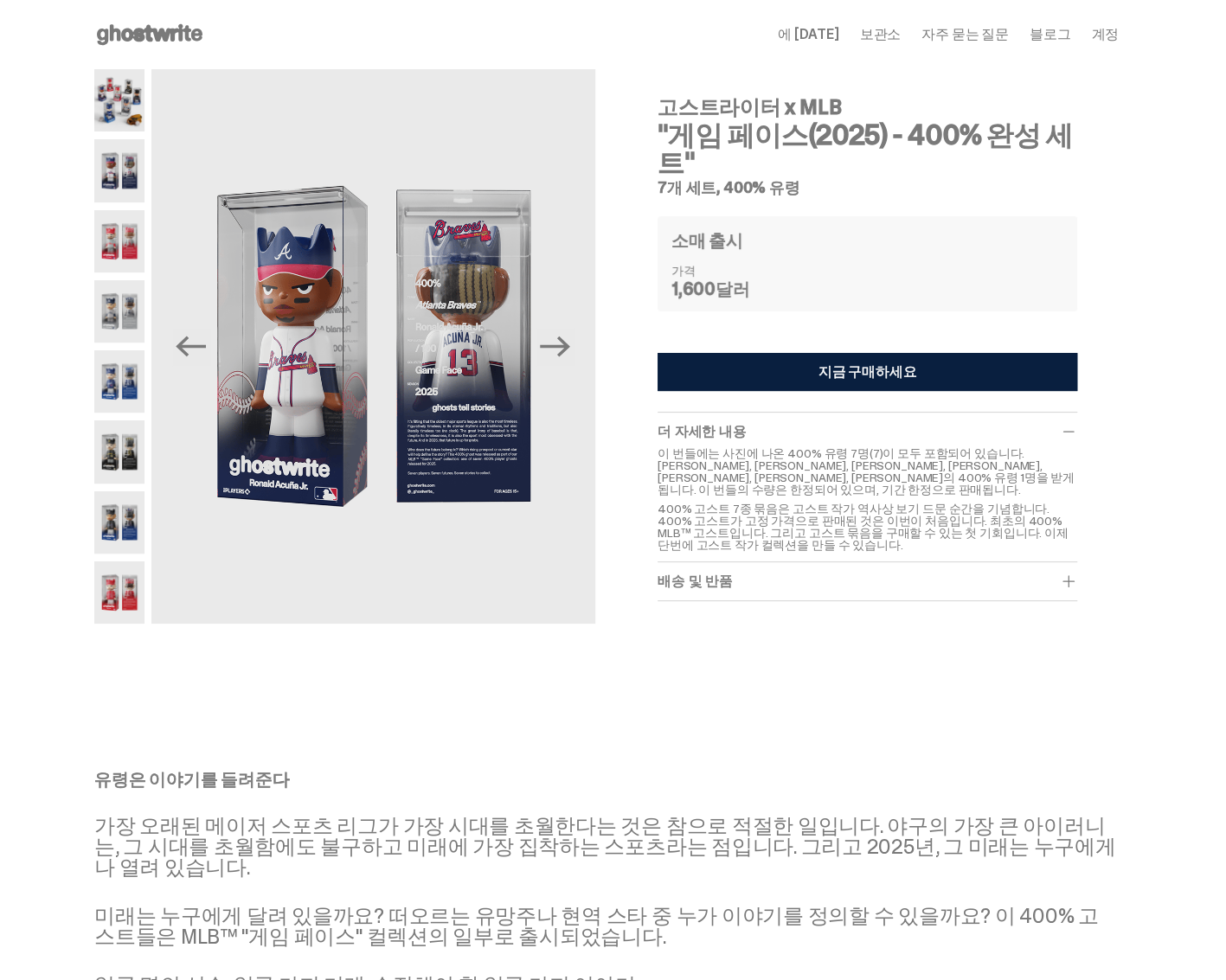
click at [813, 377] on button "지금 구매하세요" at bounding box center [867, 372] width 420 height 38
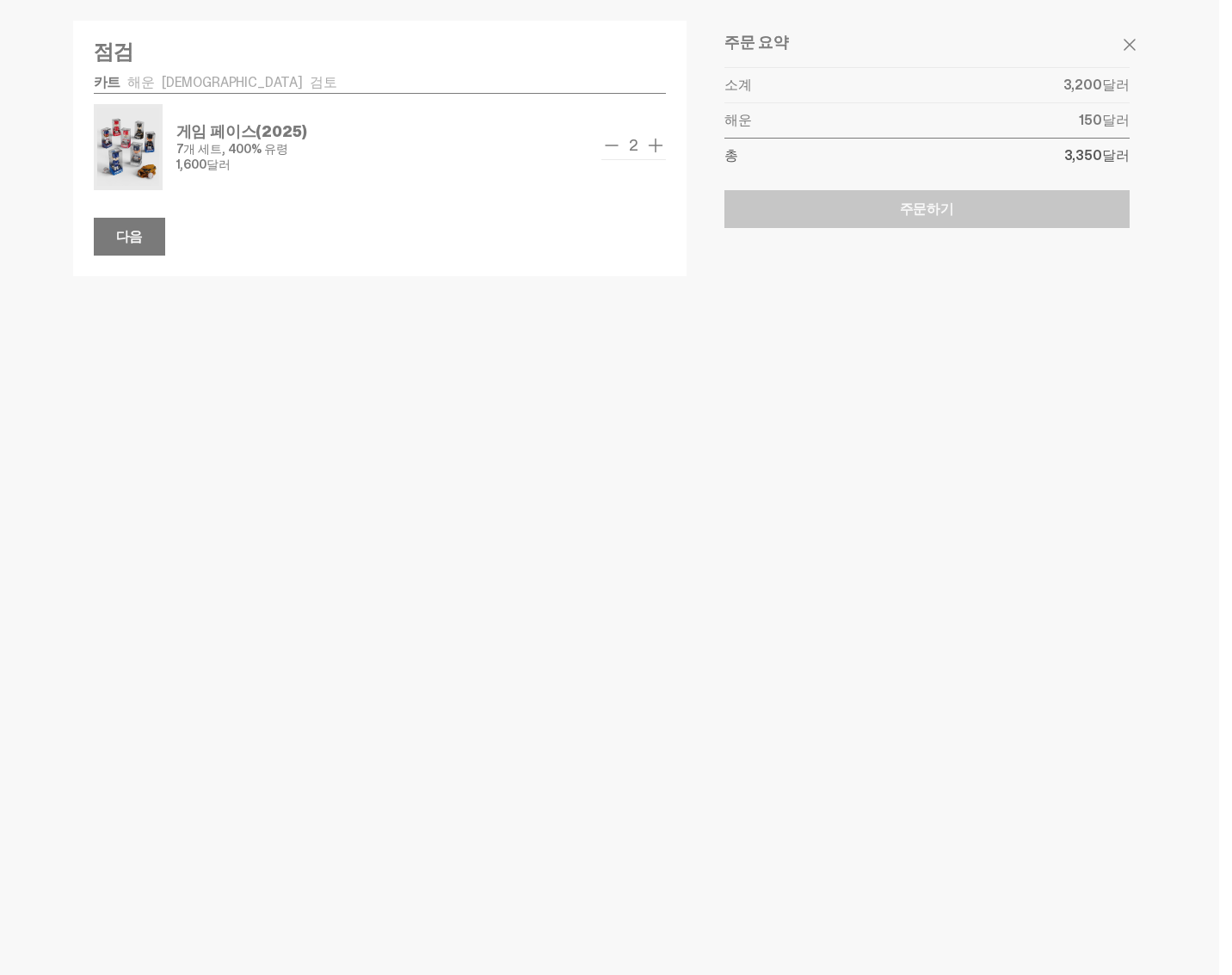
click at [619, 151] on span "remove one" at bounding box center [611, 145] width 20 height 20
click at [656, 149] on span "add one" at bounding box center [655, 145] width 20 height 20
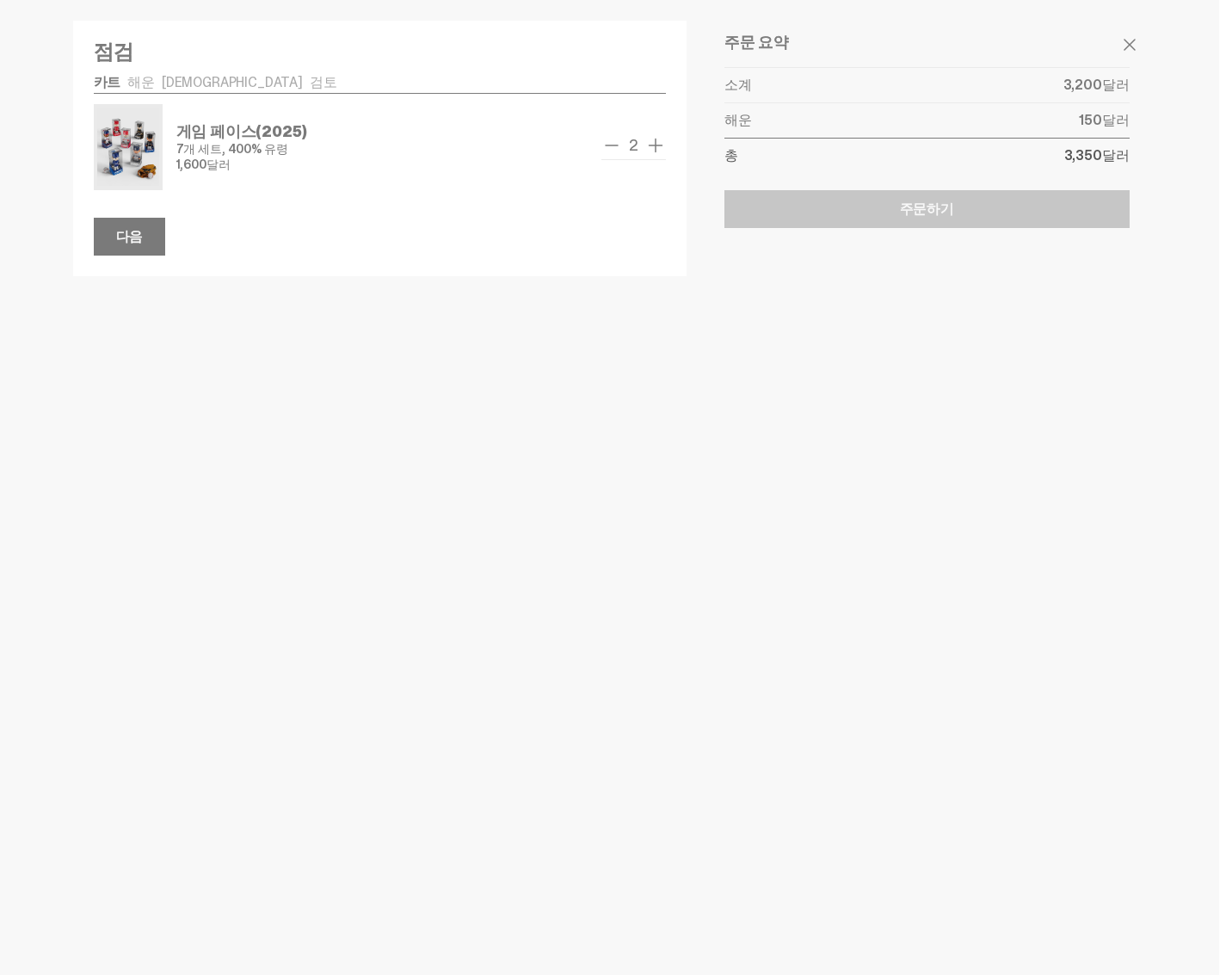
click at [656, 149] on span "add one" at bounding box center [655, 145] width 20 height 20
click at [611, 146] on span "remove one" at bounding box center [611, 145] width 20 height 20
click at [650, 302] on div at bounding box center [616, 487] width 1232 height 975
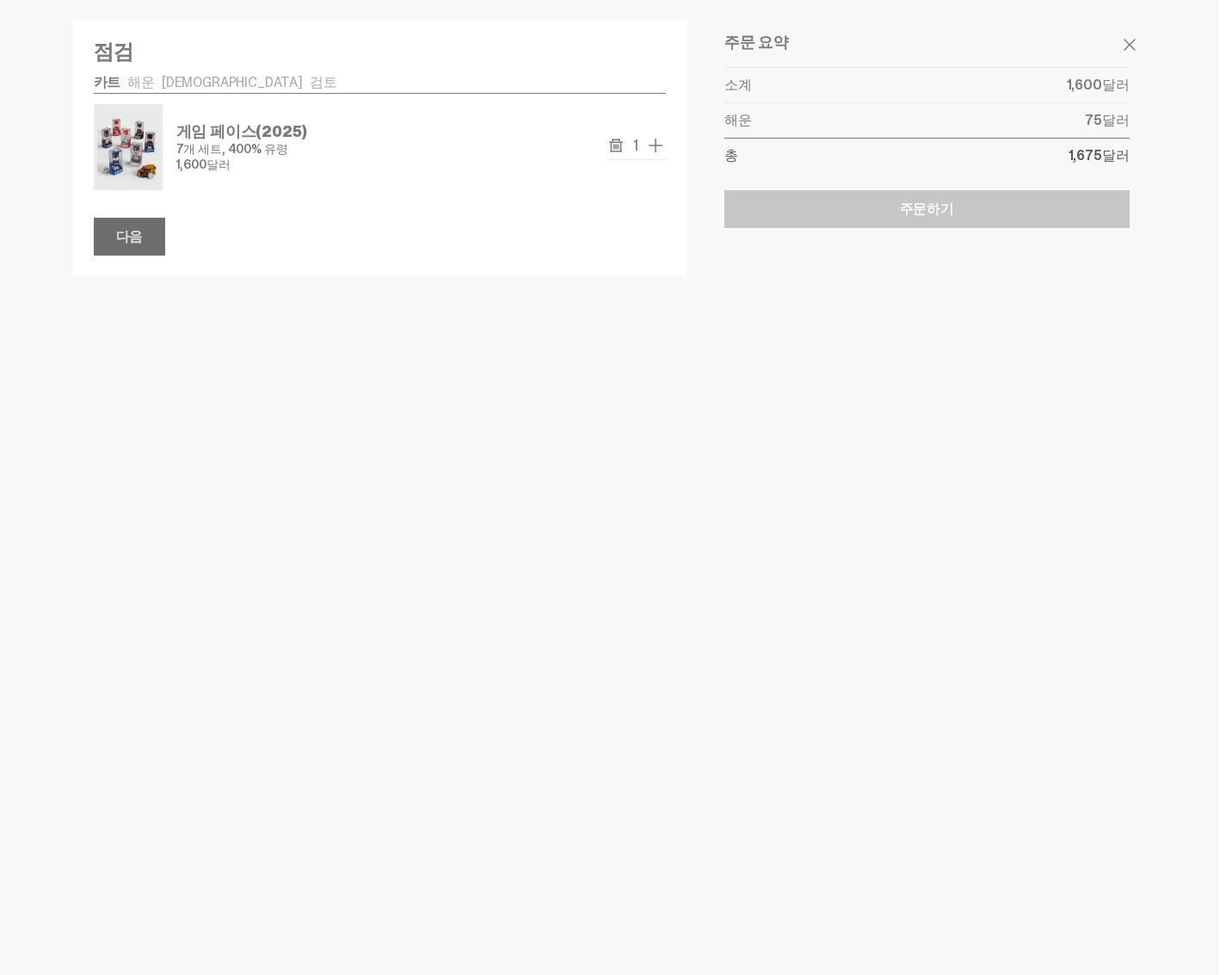
click at [130, 228] on font "다음" at bounding box center [130, 236] width 27 height 18
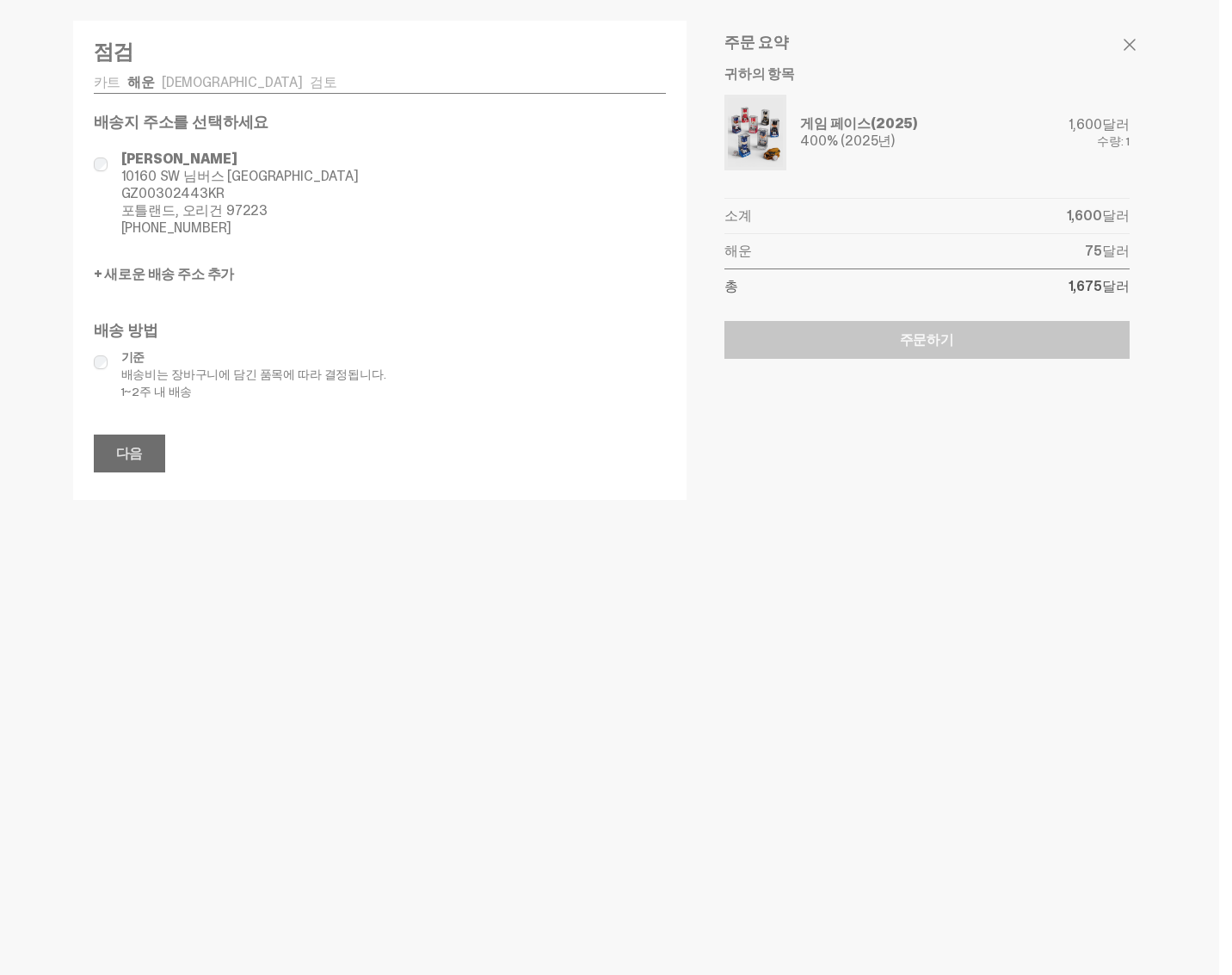
click at [136, 461] on font "다음" at bounding box center [130, 453] width 27 height 18
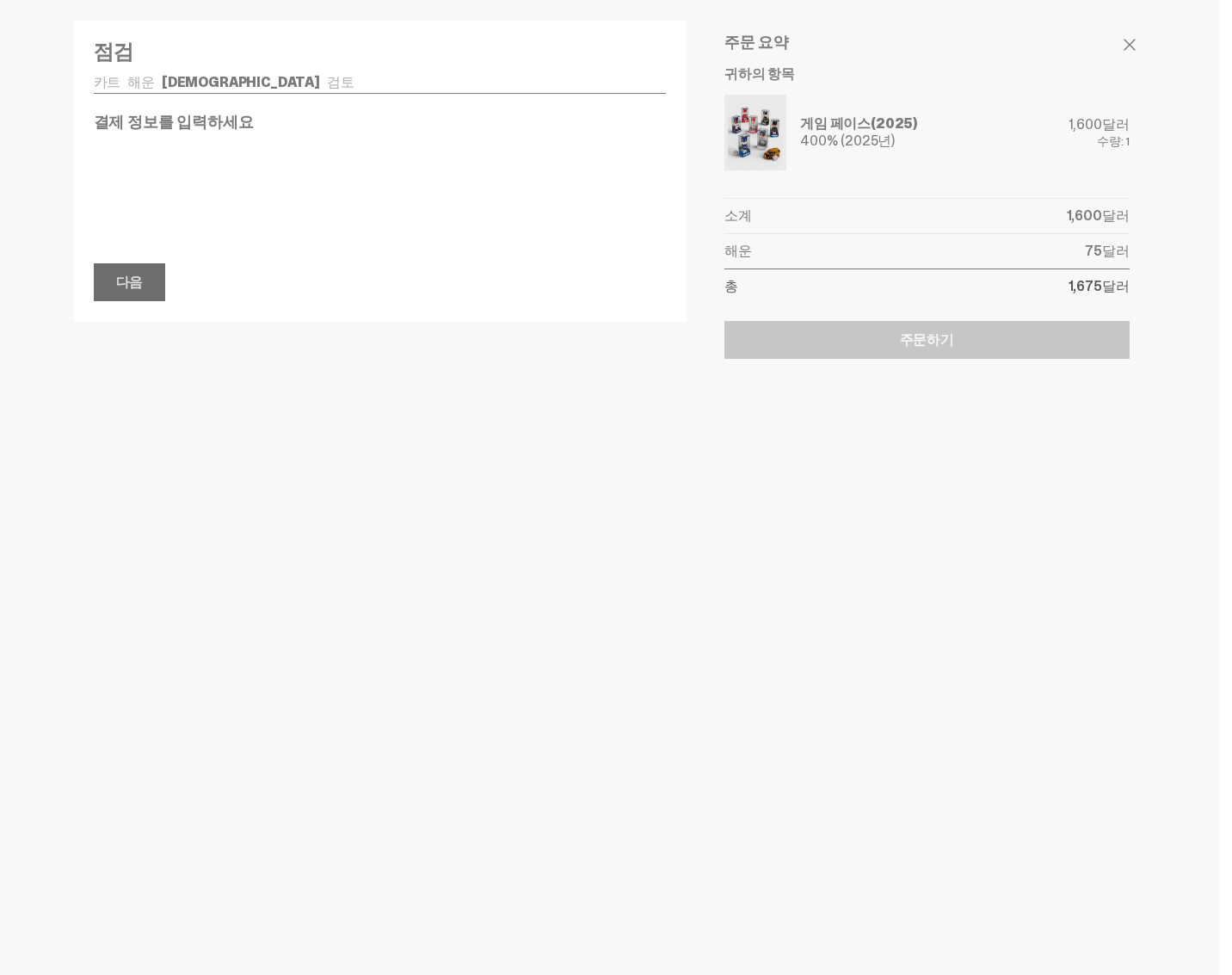
click at [131, 281] on font "다음" at bounding box center [130, 281] width 27 height 18
click at [135, 277] on font "다음" at bounding box center [130, 281] width 27 height 18
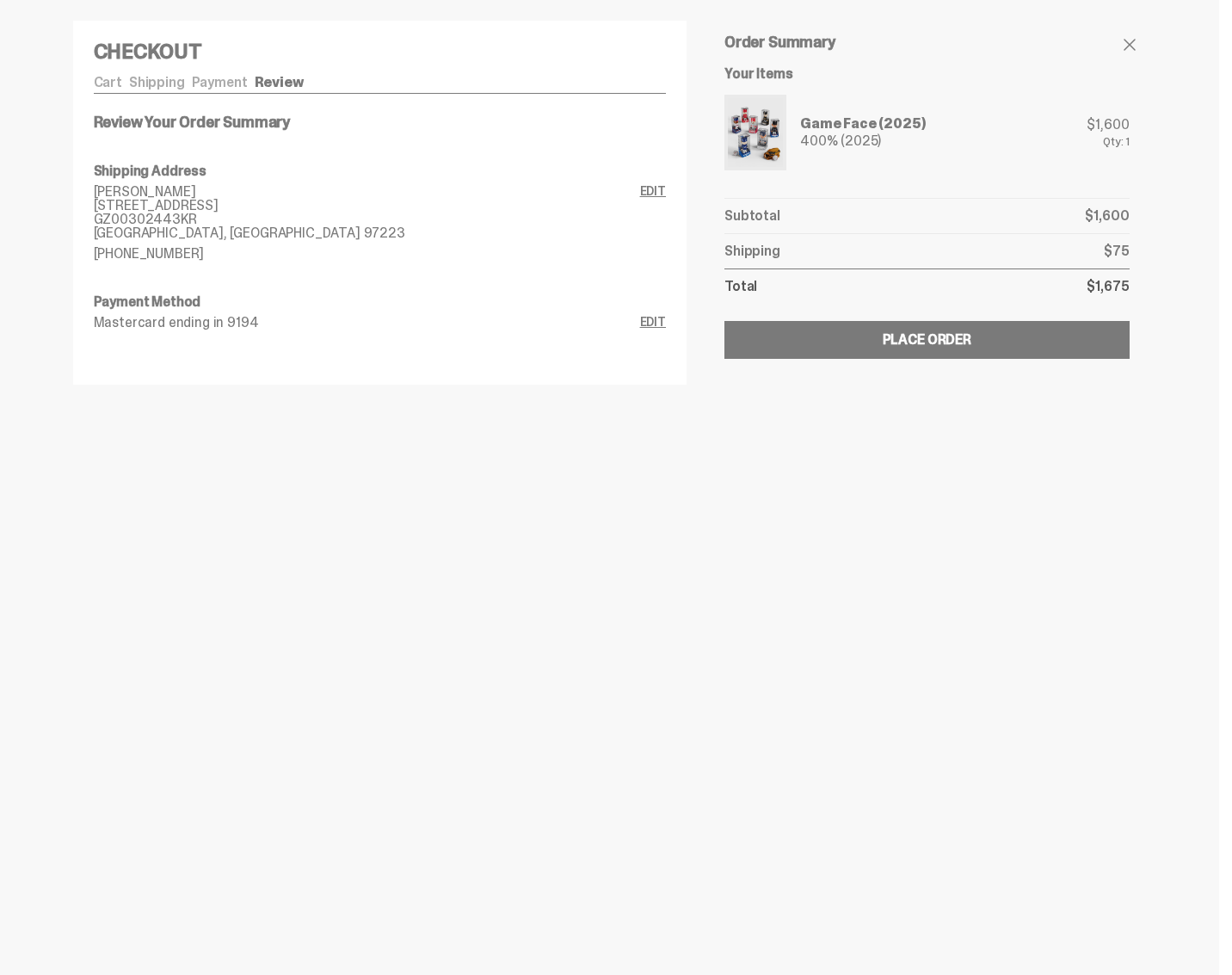
click at [477, 487] on div at bounding box center [616, 487] width 1232 height 975
click at [962, 347] on div "Place Order" at bounding box center [927, 340] width 88 height 14
